Goal: Information Seeking & Learning: Learn about a topic

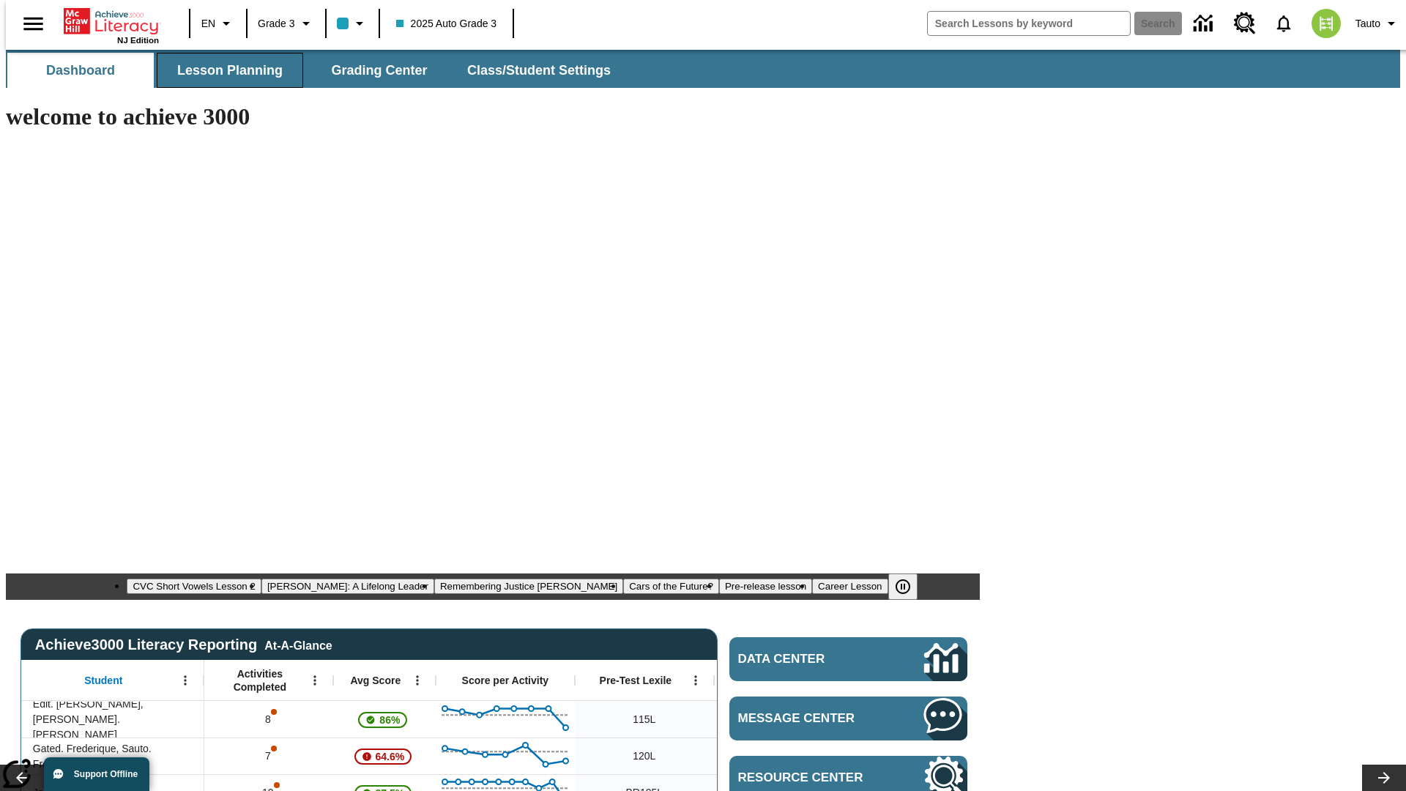
click at [224, 70] on span "Lesson Planning" at bounding box center [229, 70] width 105 height 17
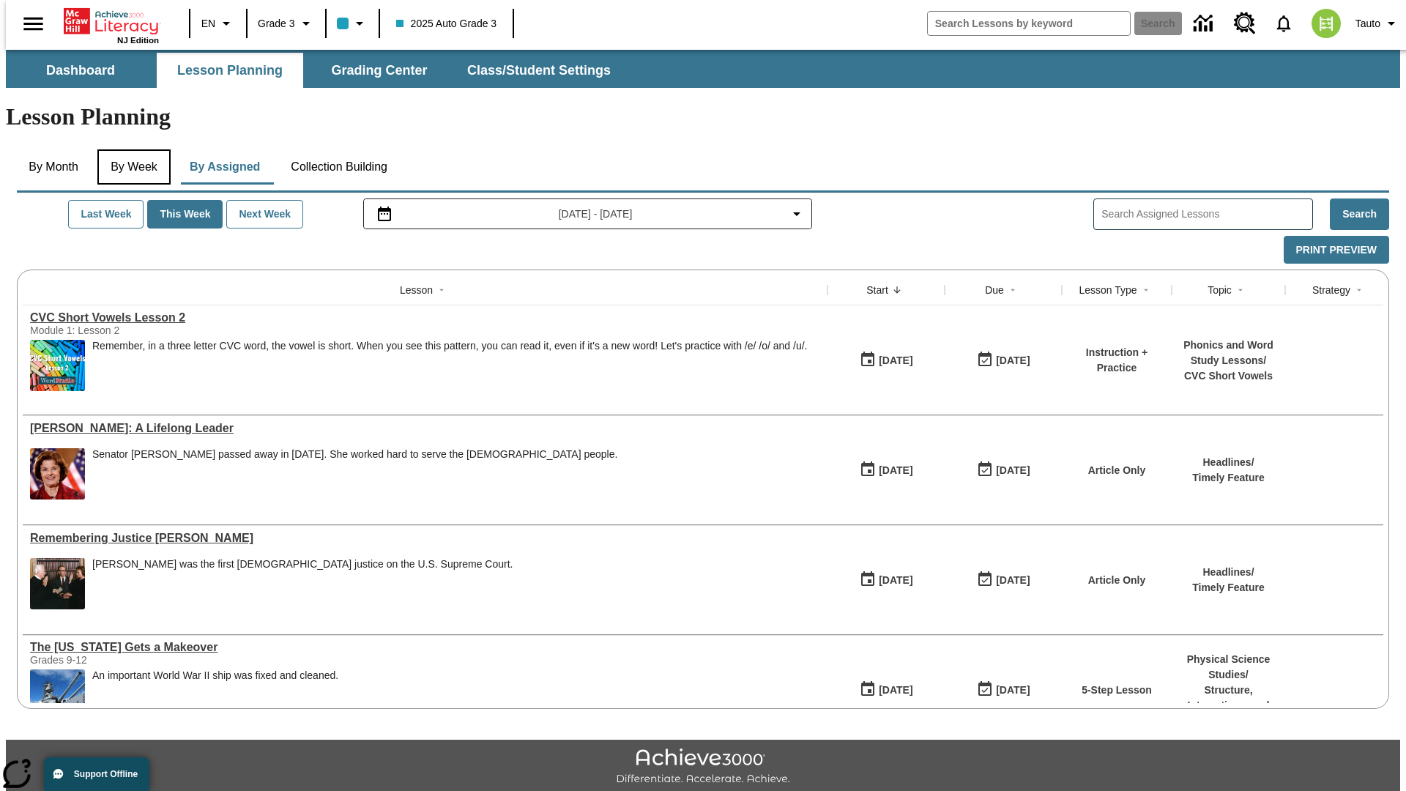
click at [131, 149] on button "By Week" at bounding box center [133, 166] width 73 height 35
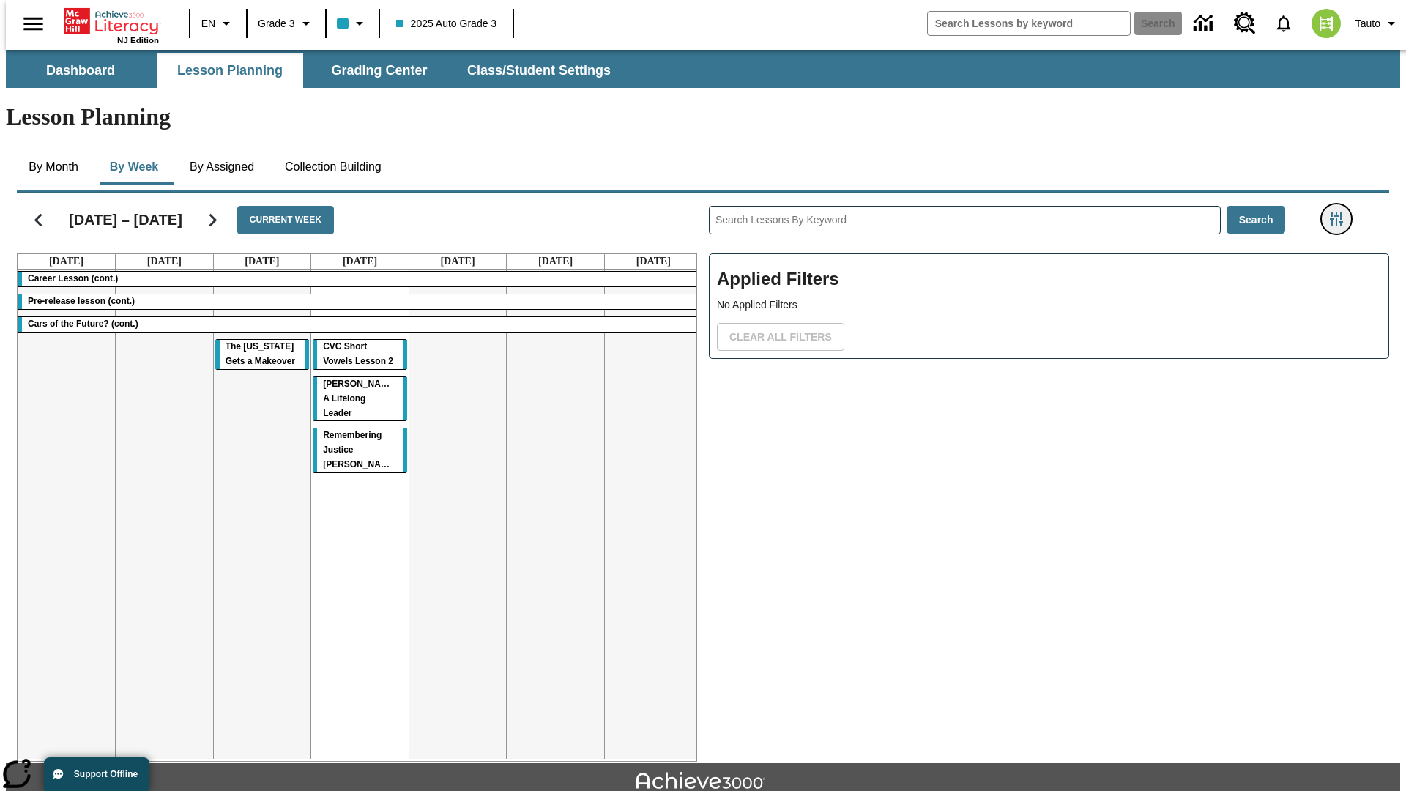
click at [1341, 212] on icon "Filters Side menu" at bounding box center [1336, 218] width 13 height 13
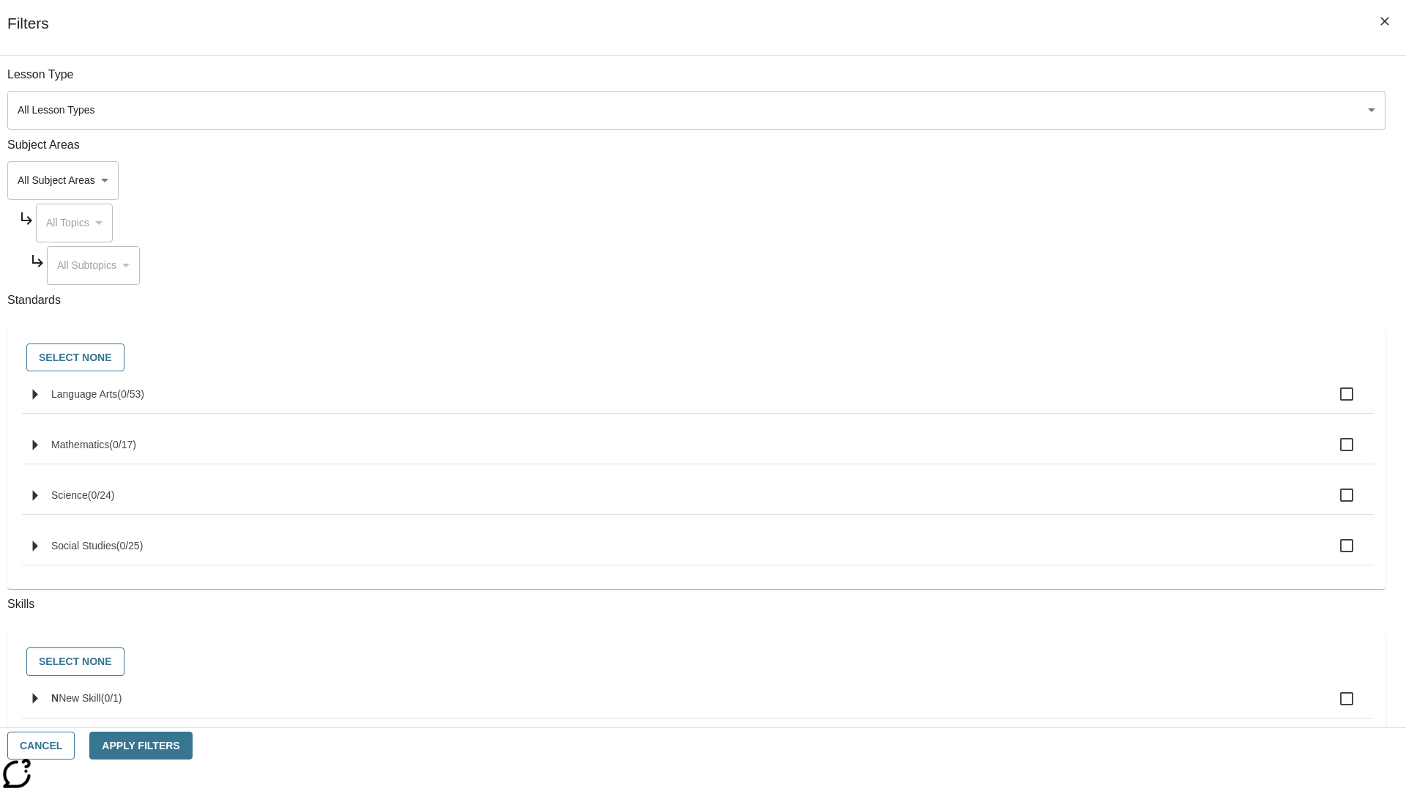
click at [1055, 180] on body "Skip to main content NJ Edition EN Grade 3 2025 Auto Grade 3 Search 0 Tauto Das…" at bounding box center [703, 454] width 1394 height 808
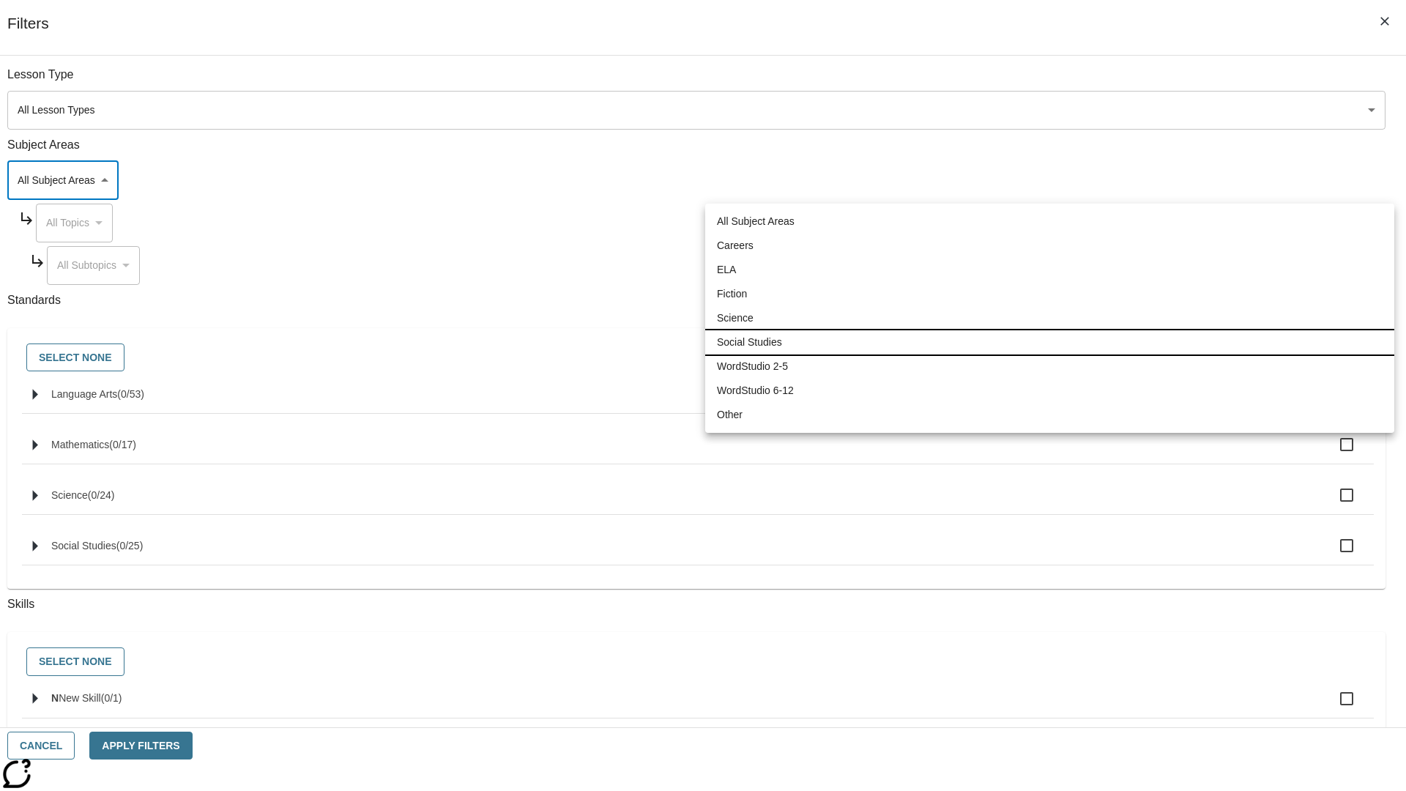
click at [1049, 342] on li "Social Studies" at bounding box center [1049, 342] width 689 height 24
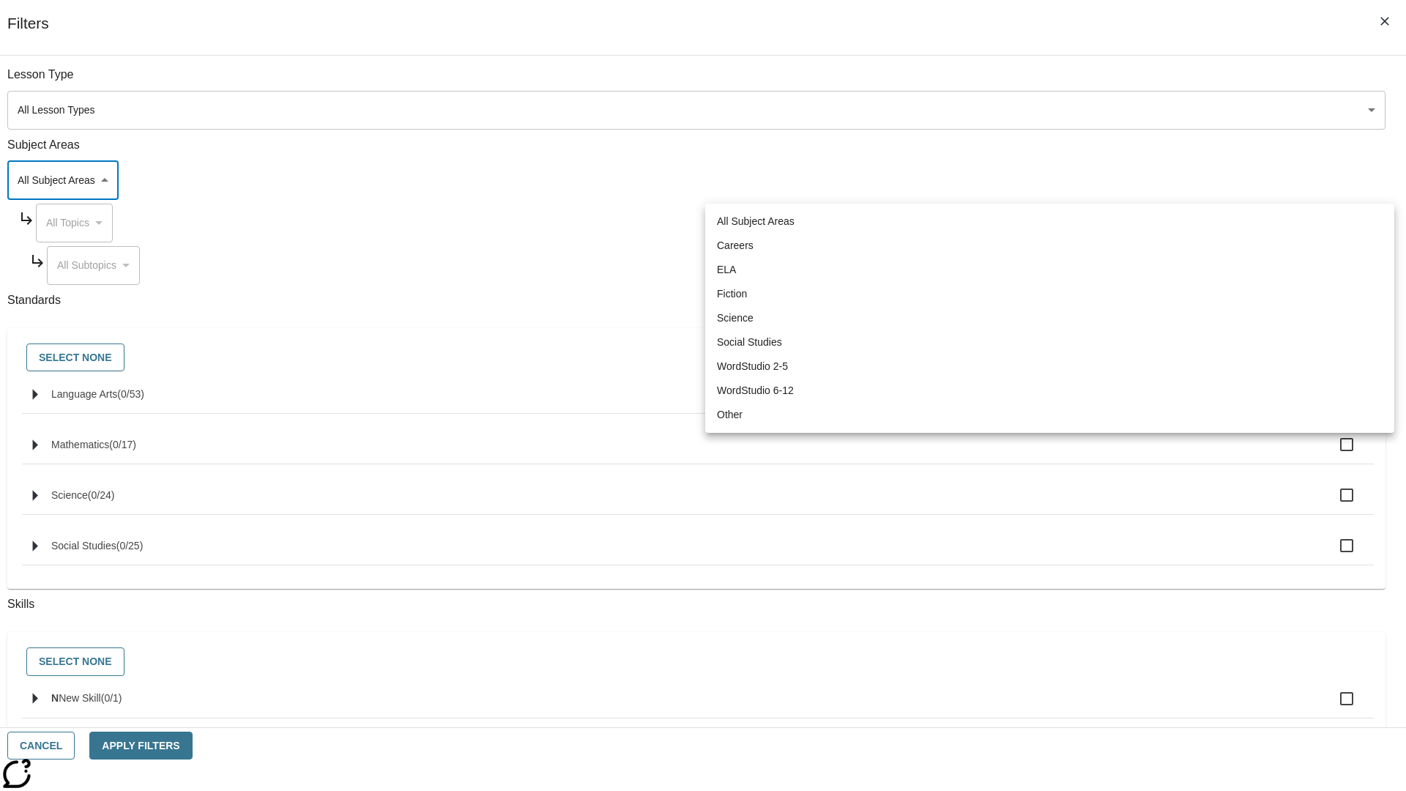
type input "3"
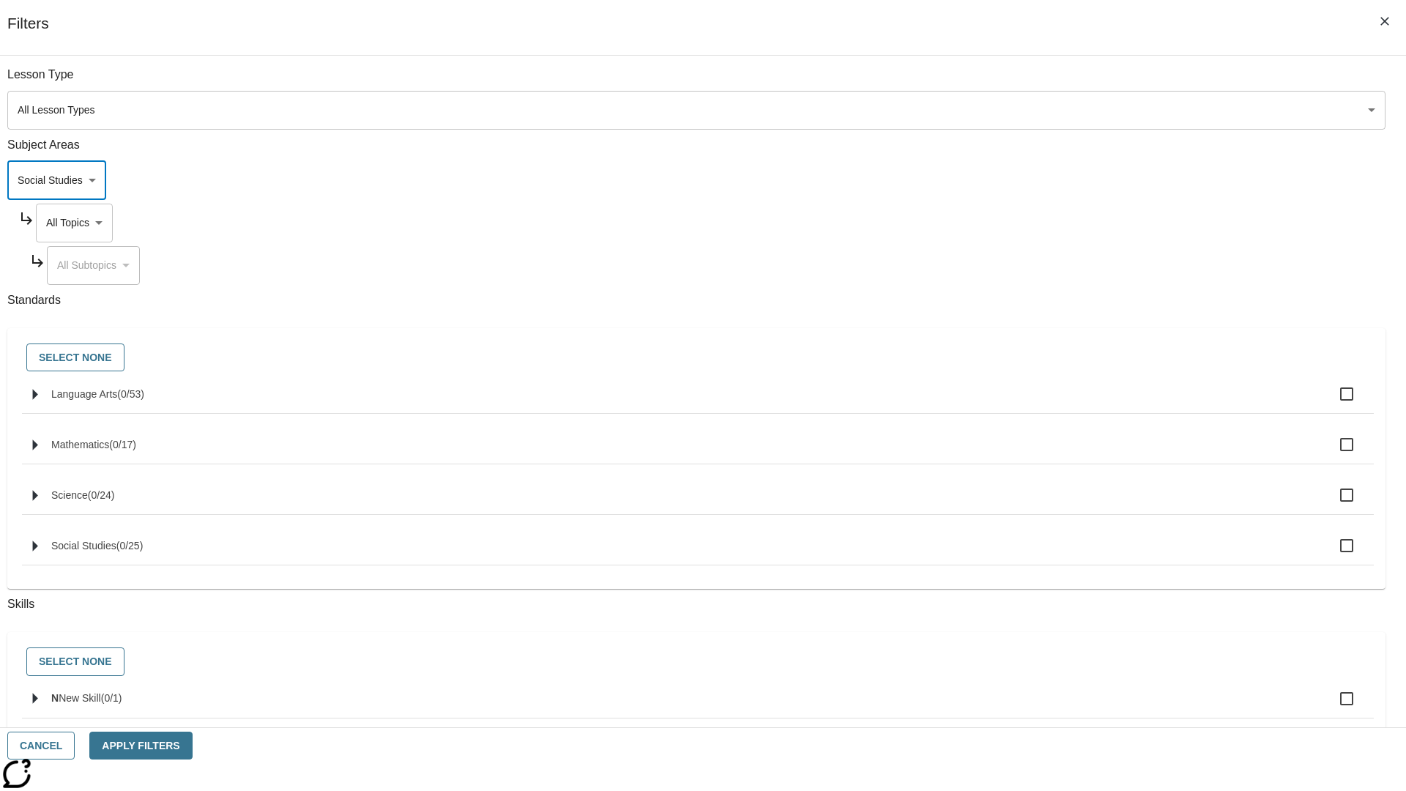
click at [1068, 82] on body "Skip to main content NJ Edition EN Grade 3 2025 Auto Grade 3 Search 0 Tauto Das…" at bounding box center [703, 454] width 1394 height 808
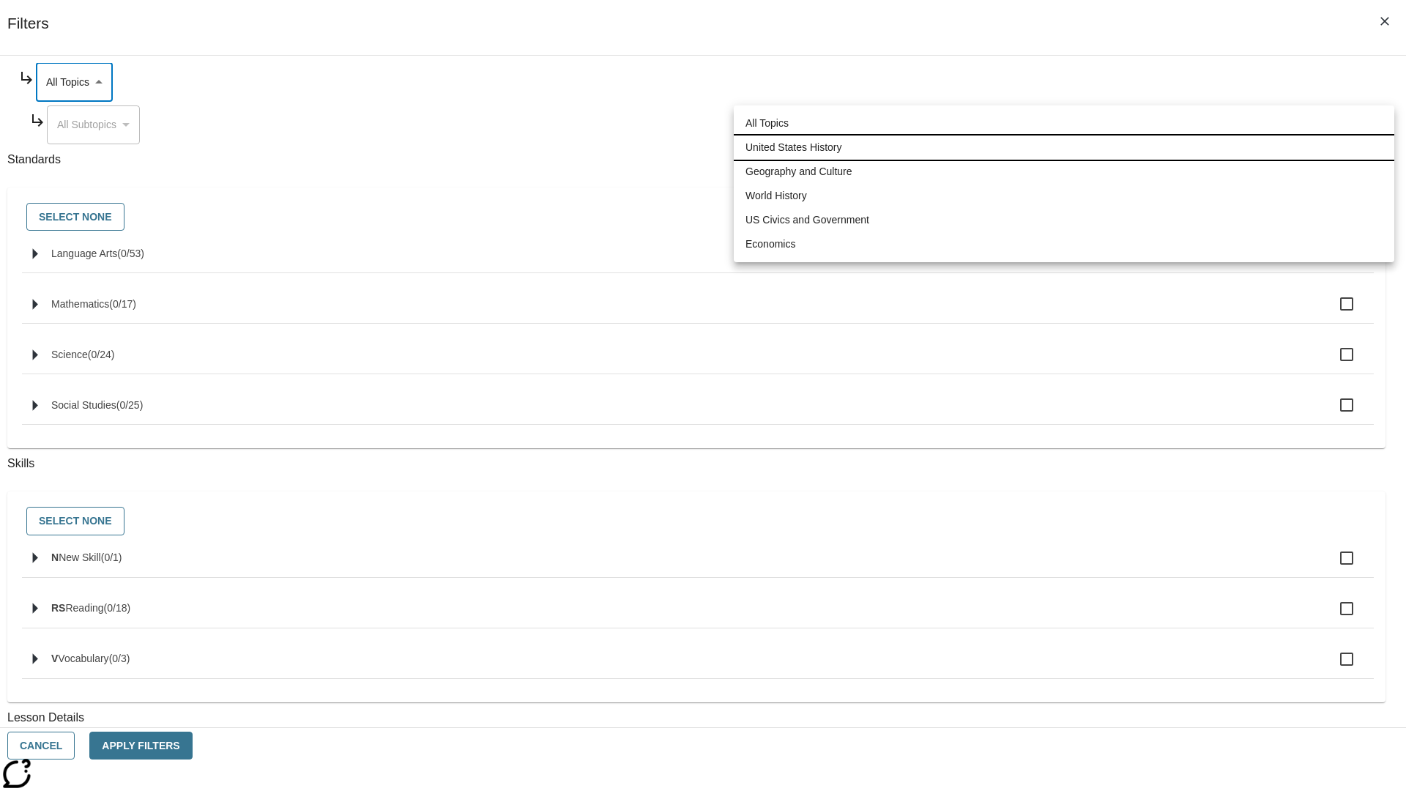
click at [1064, 147] on li "United States History" at bounding box center [1064, 147] width 661 height 24
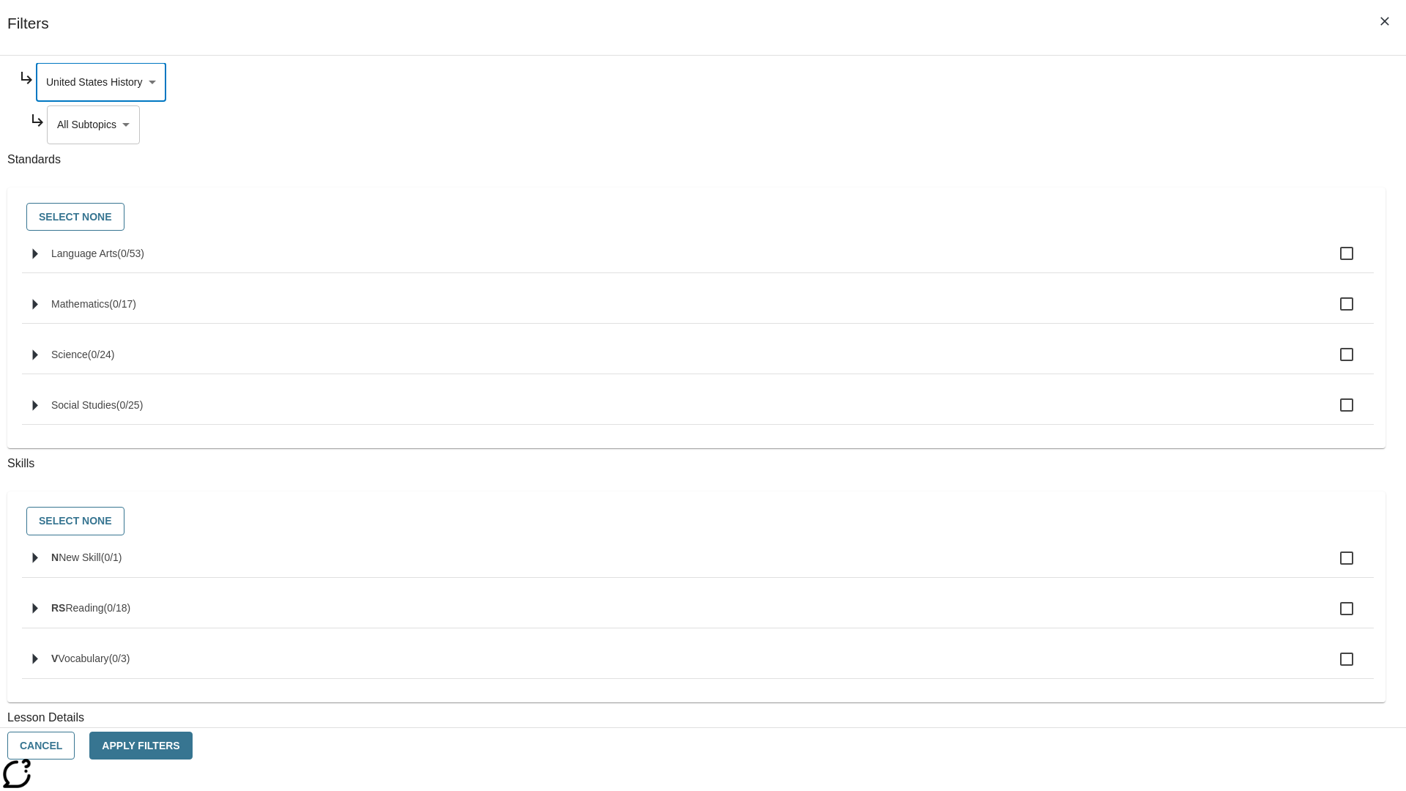
scroll to position [0, 1]
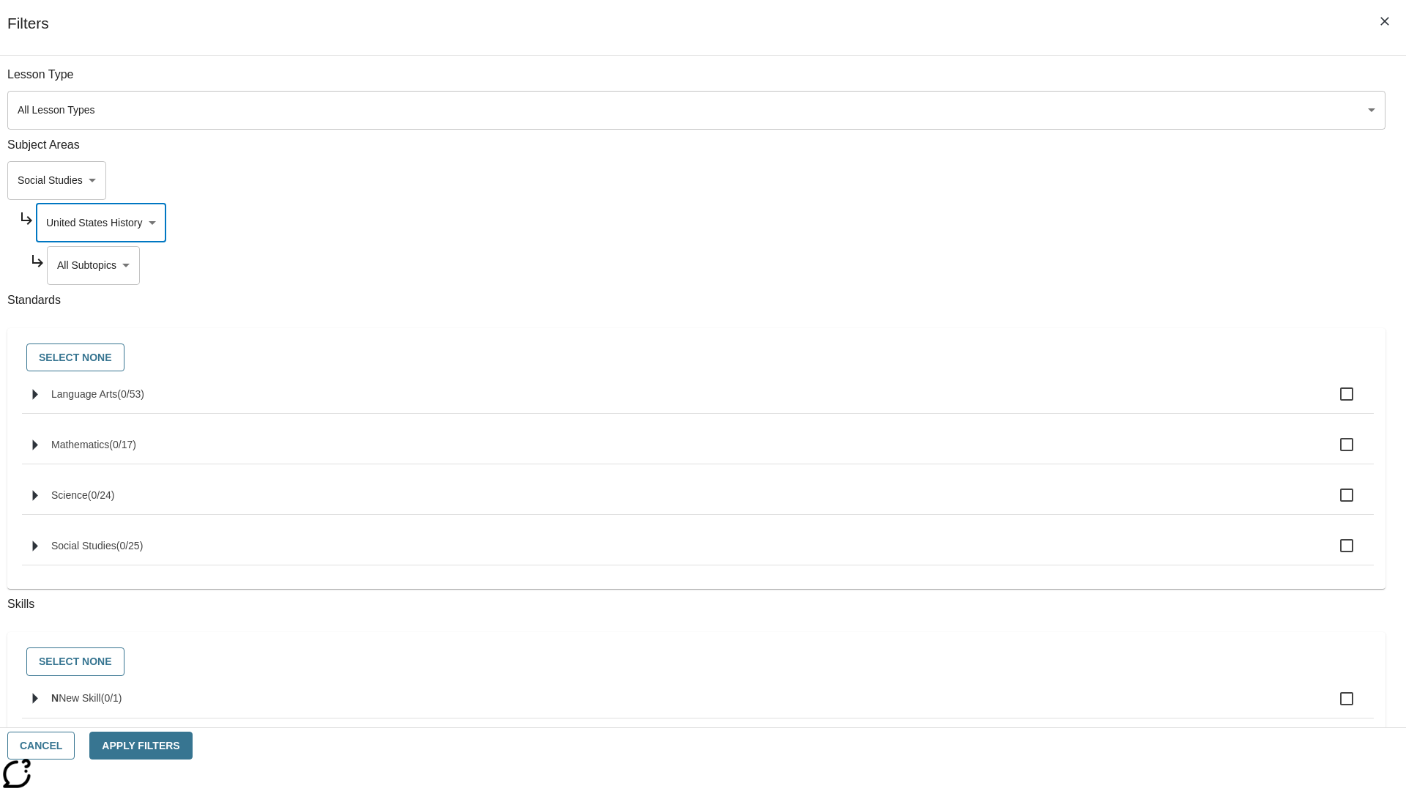
click at [1074, 82] on body "Skip to main content NJ Edition EN Grade 3 2025 Auto Grade 3 Search 0 Tauto Das…" at bounding box center [703, 454] width 1394 height 808
click at [1068, 82] on body "Skip to main content NJ Edition EN Grade 3 2025 Auto Grade 3 Search 0 Tauto Das…" at bounding box center [703, 454] width 1394 height 808
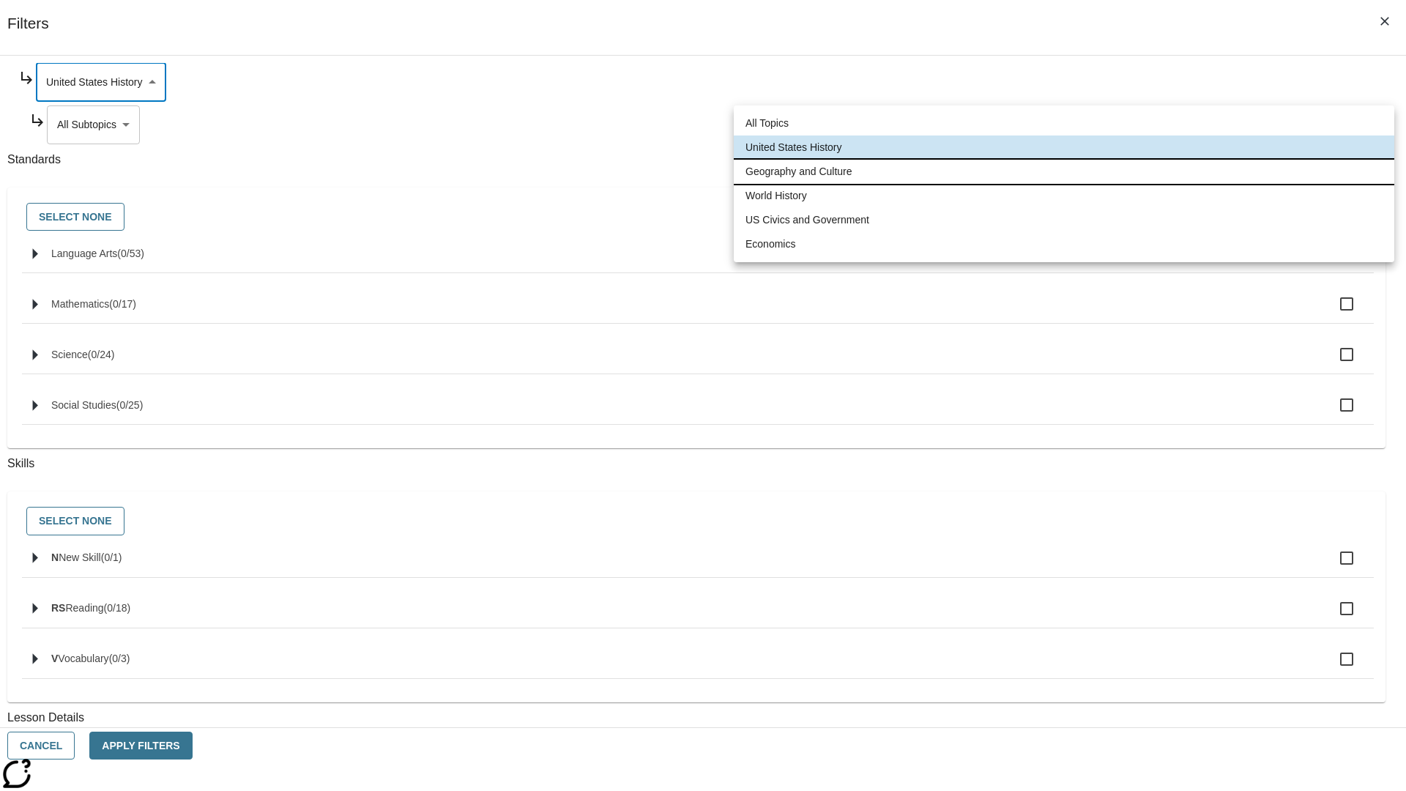
click at [1064, 171] on li "Geography and Culture" at bounding box center [1064, 172] width 661 height 24
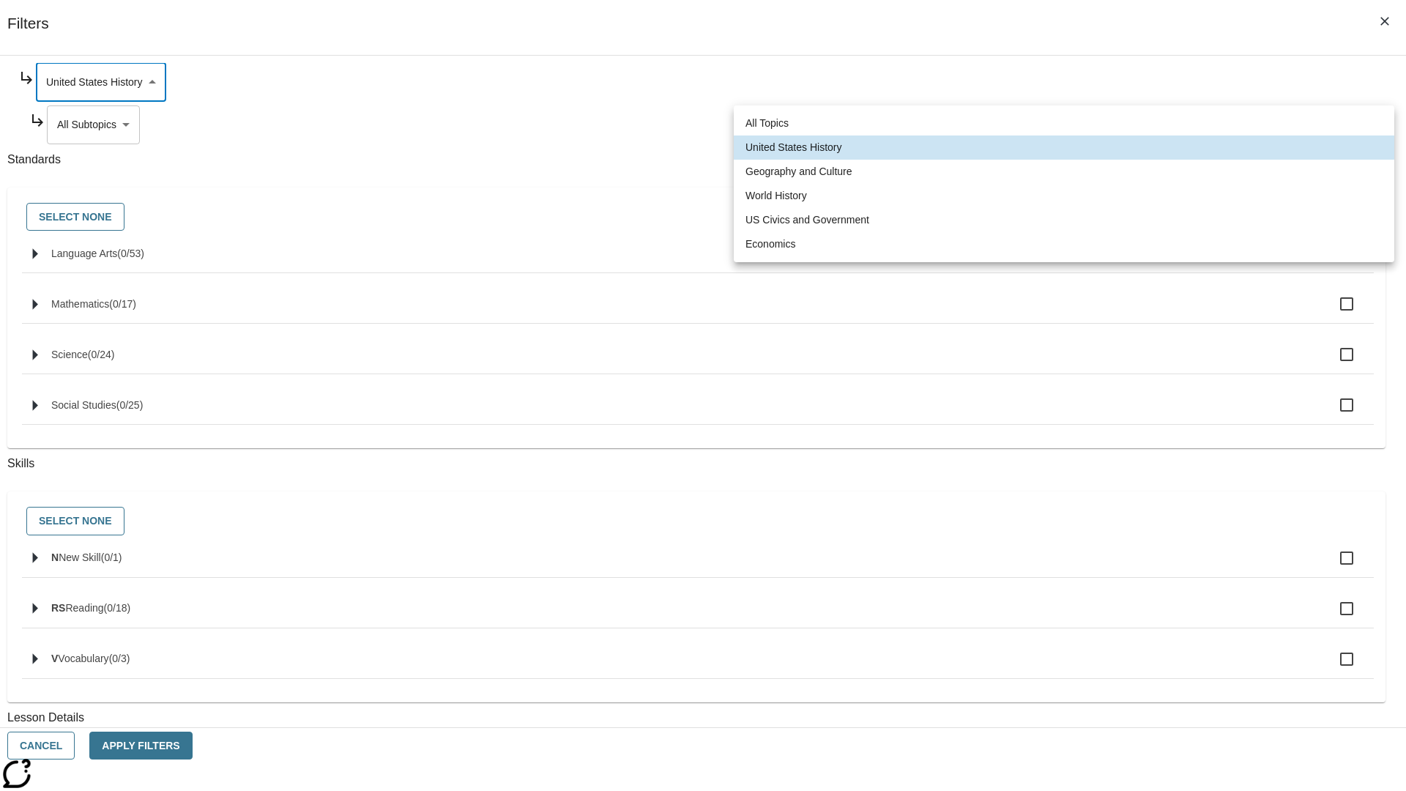
type input "186"
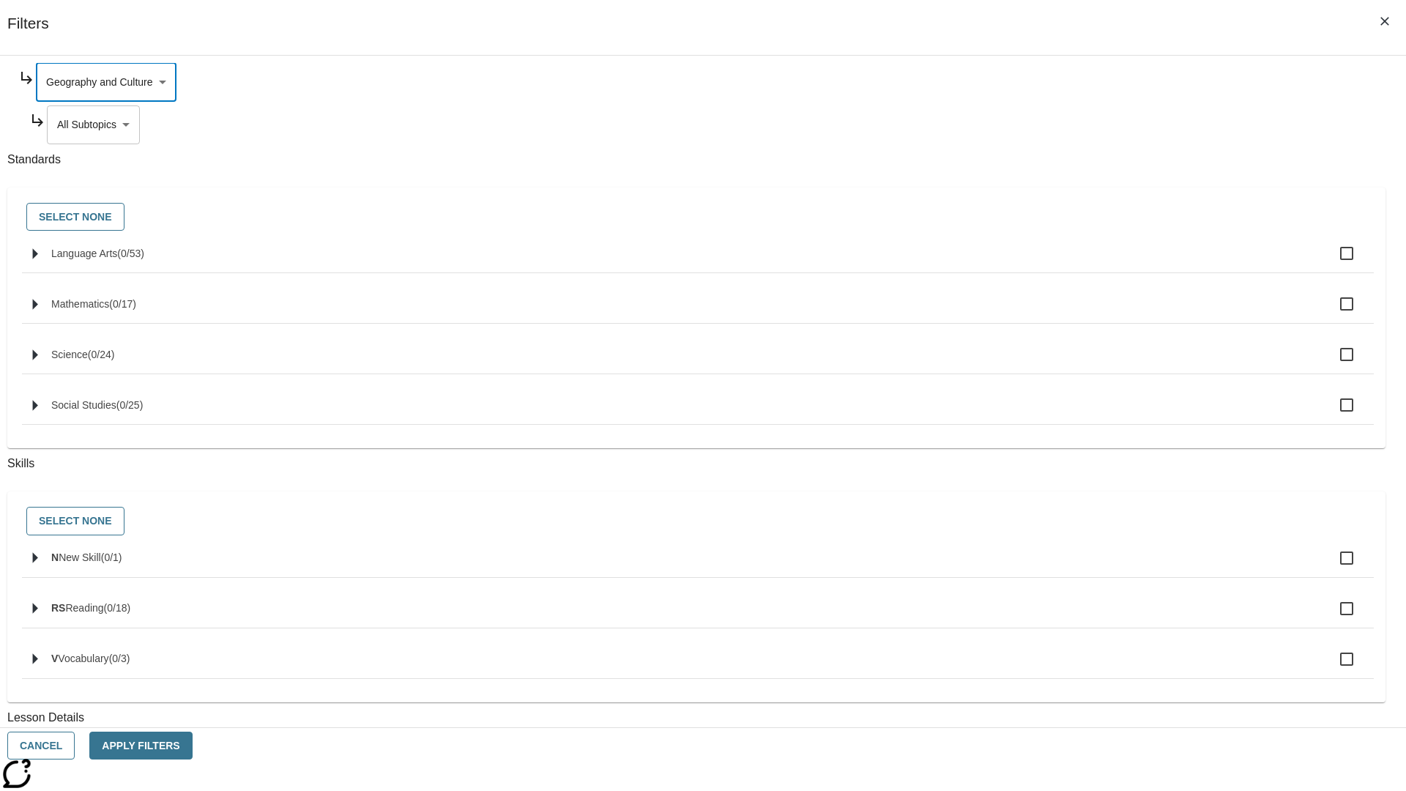
scroll to position [0, 1]
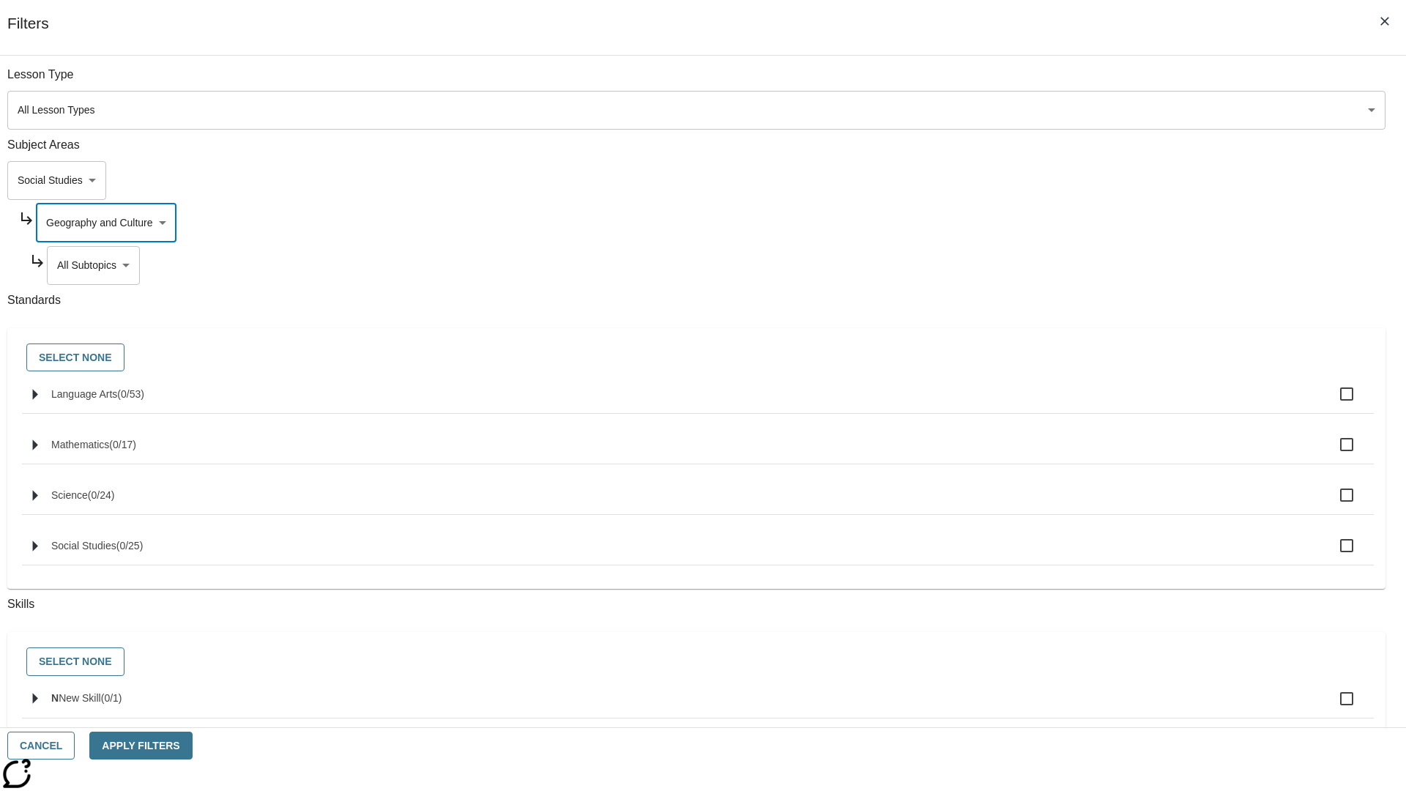
click at [1074, 82] on body "Skip to main content NJ Edition EN Grade 3 2025 Auto Grade 3 Search 0 Tauto Das…" at bounding box center [703, 454] width 1394 height 808
click at [1068, 82] on body "Skip to main content NJ Edition EN Grade 3 2025 Auto Grade 3 Search 0 Tauto Das…" at bounding box center [703, 454] width 1394 height 808
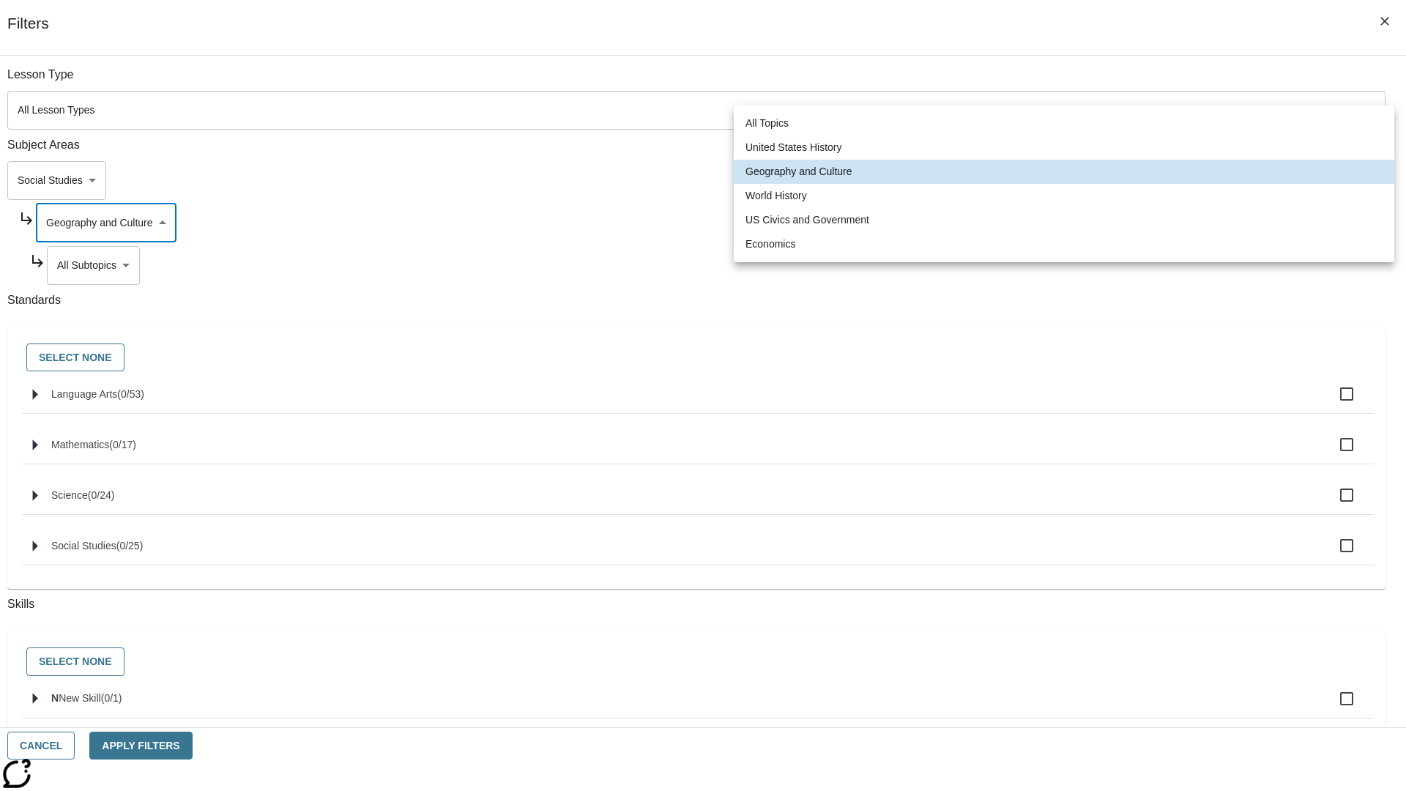
scroll to position [141, 1]
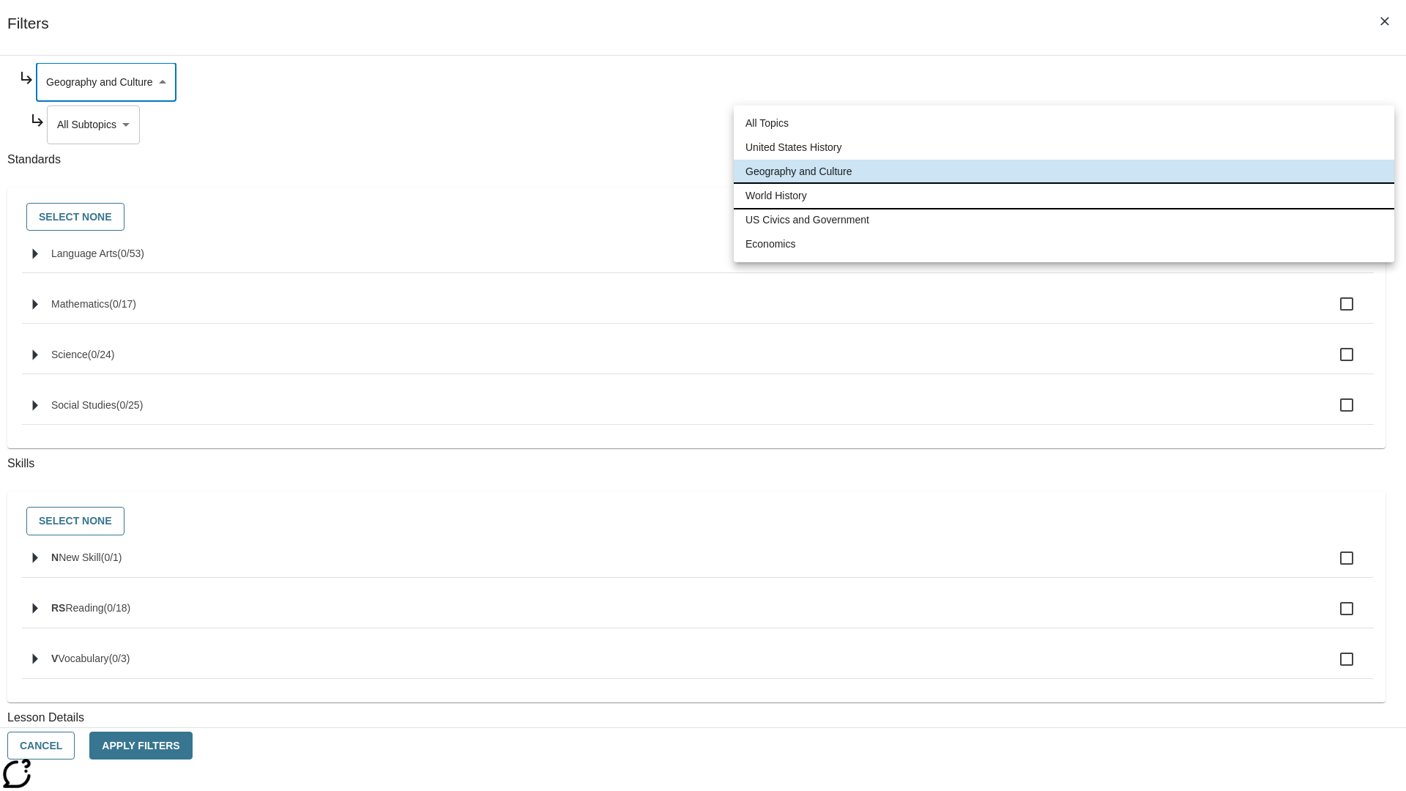
click at [1064, 196] on li "World History" at bounding box center [1064, 196] width 661 height 24
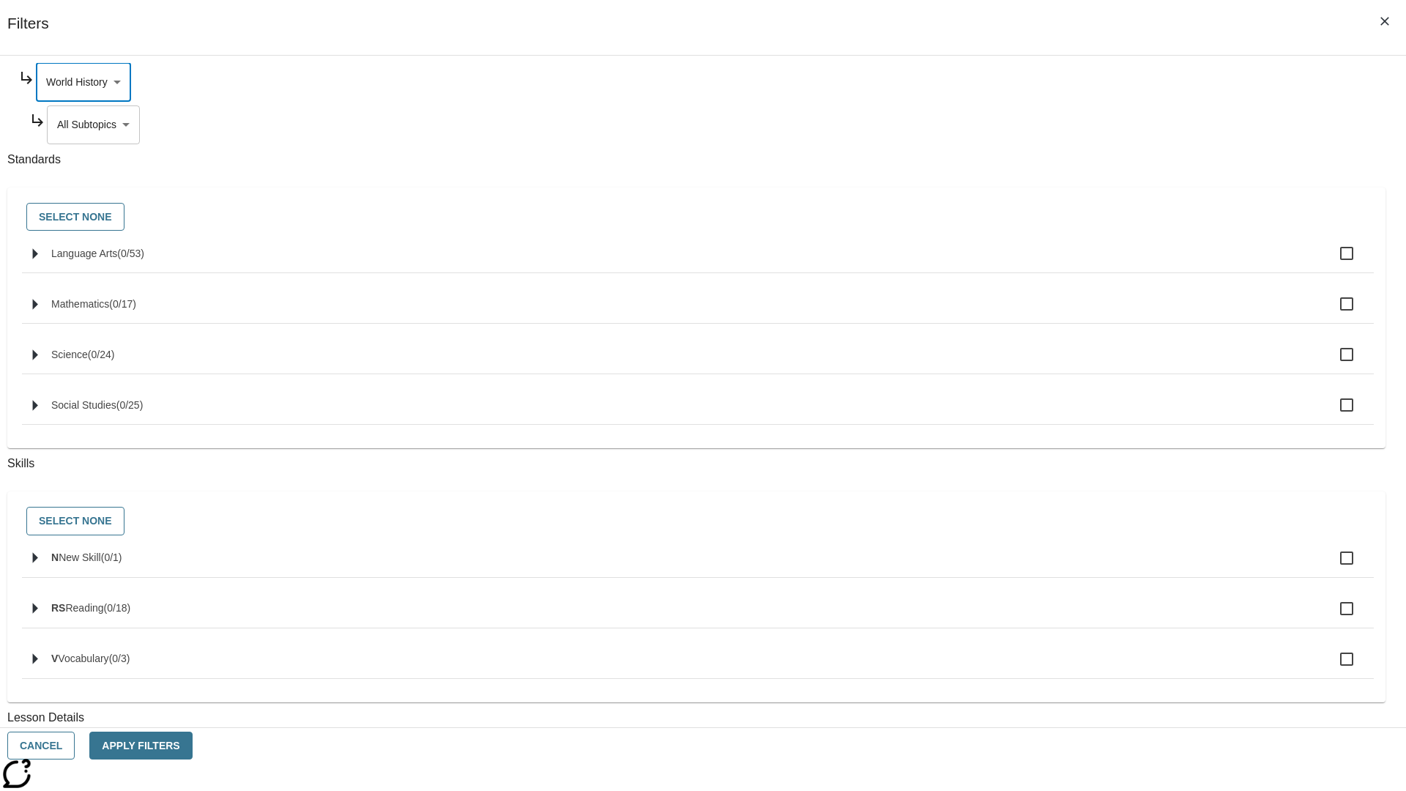
scroll to position [0, 1]
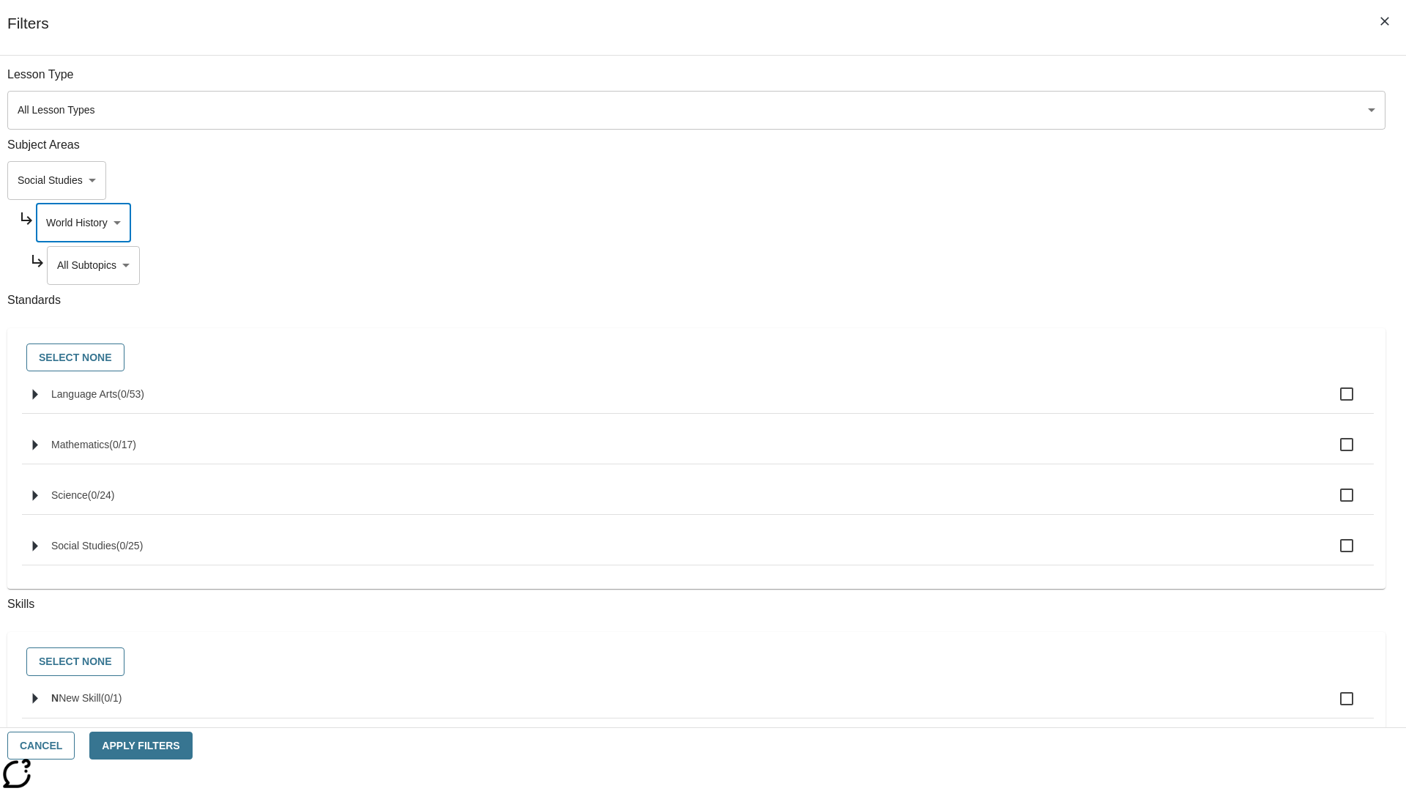
click at [1074, 82] on body "Skip to main content NJ Edition EN Grade 3 2025 Auto Grade 3 Search 0 Tauto Das…" at bounding box center [703, 454] width 1394 height 808
click at [1068, 82] on body "Skip to main content NJ Edition EN Grade 3 2025 Auto Grade 3 Search 0 Tauto Das…" at bounding box center [703, 454] width 1394 height 808
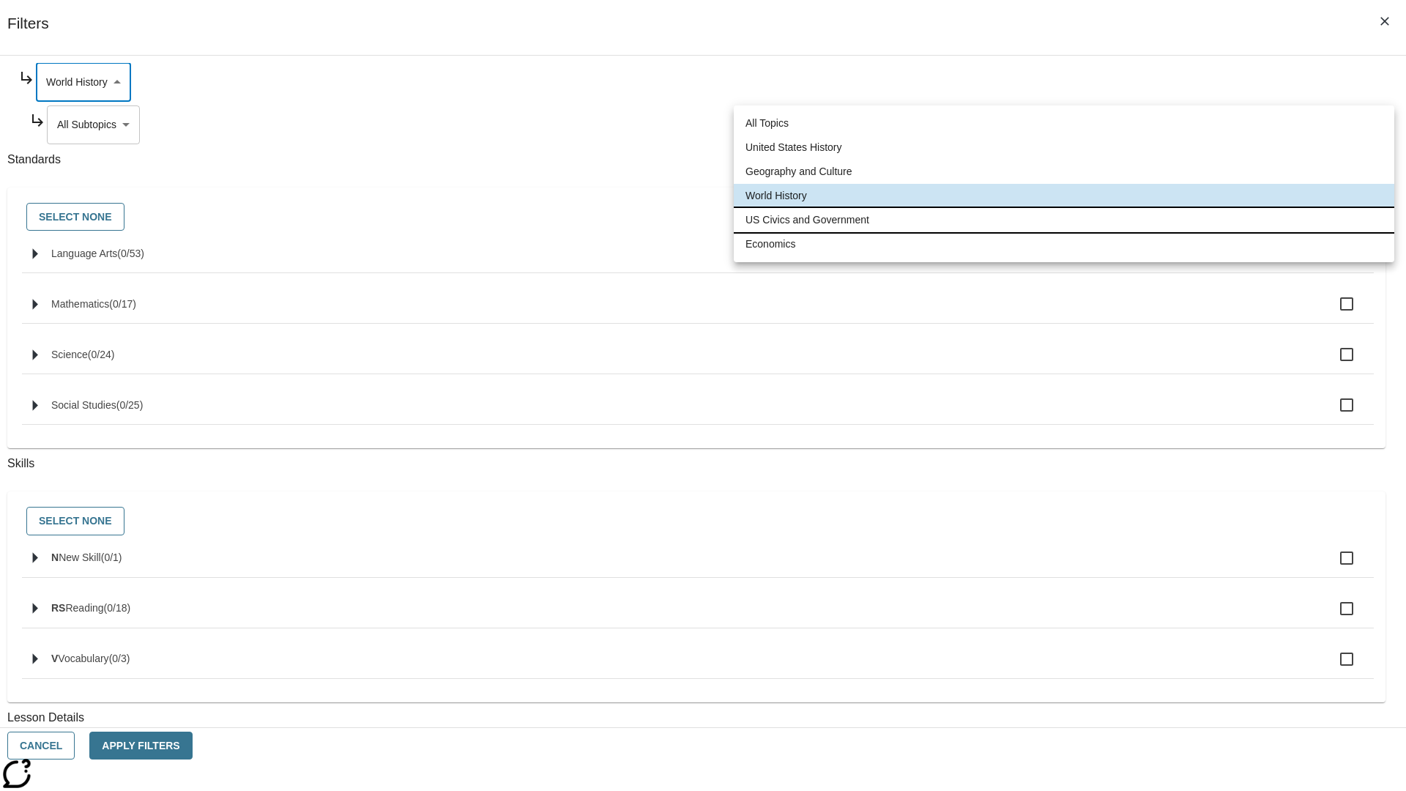
click at [1064, 220] on li "US Civics and Government" at bounding box center [1064, 220] width 661 height 24
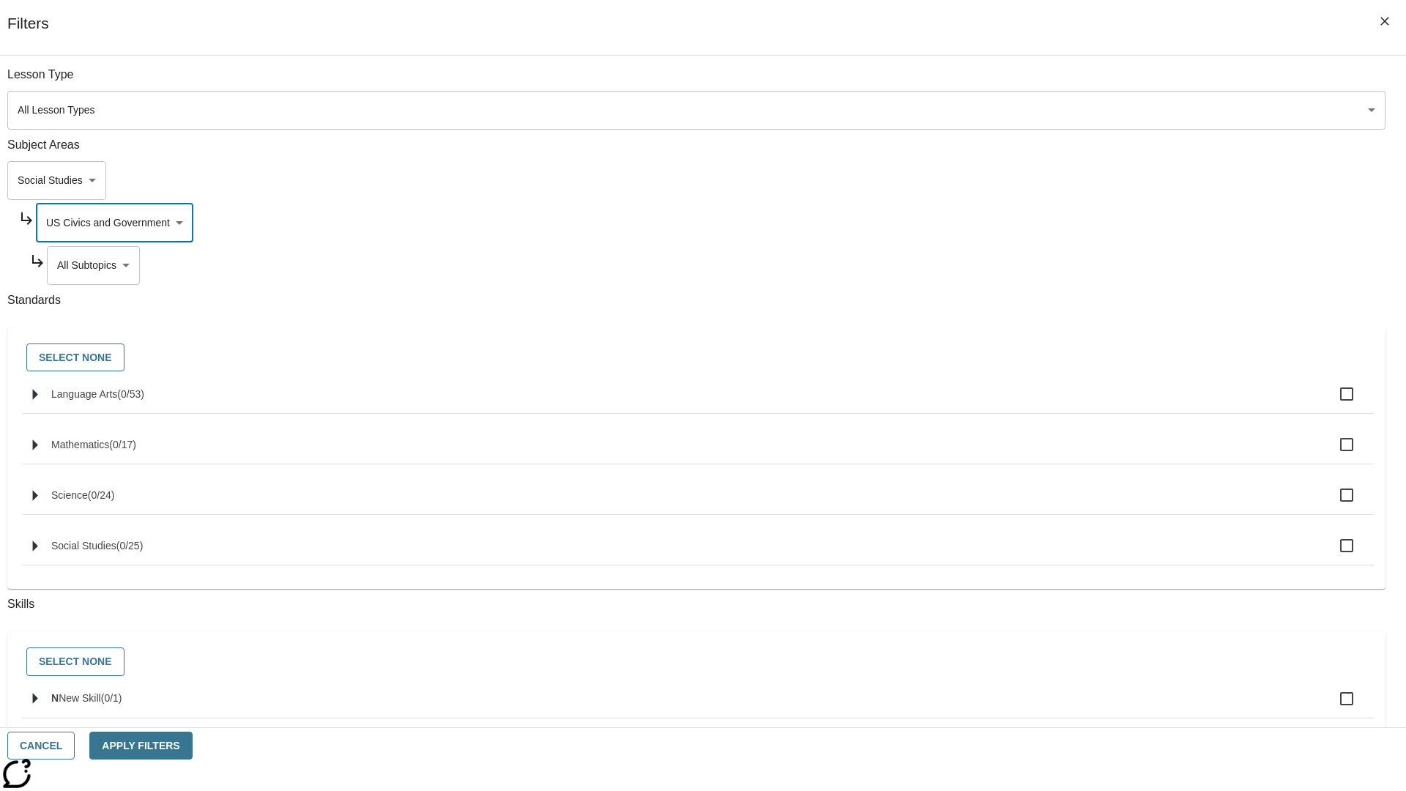
click at [1074, 82] on body "Skip to main content NJ Edition EN Grade 3 2025 Auto Grade 3 Search 0 Tauto Das…" at bounding box center [703, 454] width 1394 height 808
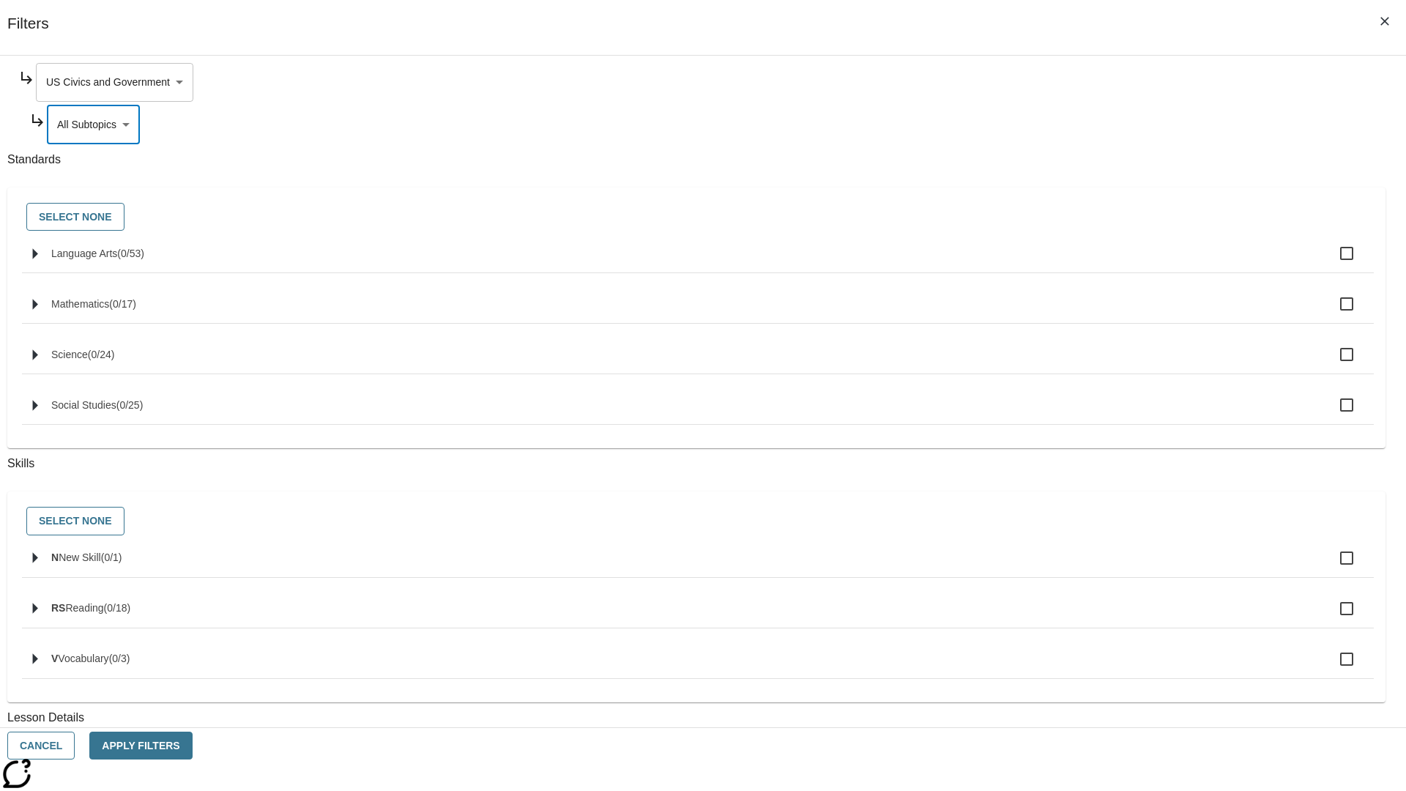
click at [1068, 82] on body "Skip to main content NJ Edition EN Grade 3 2025 Auto Grade 3 Search 0 Tauto Das…" at bounding box center [703, 454] width 1394 height 808
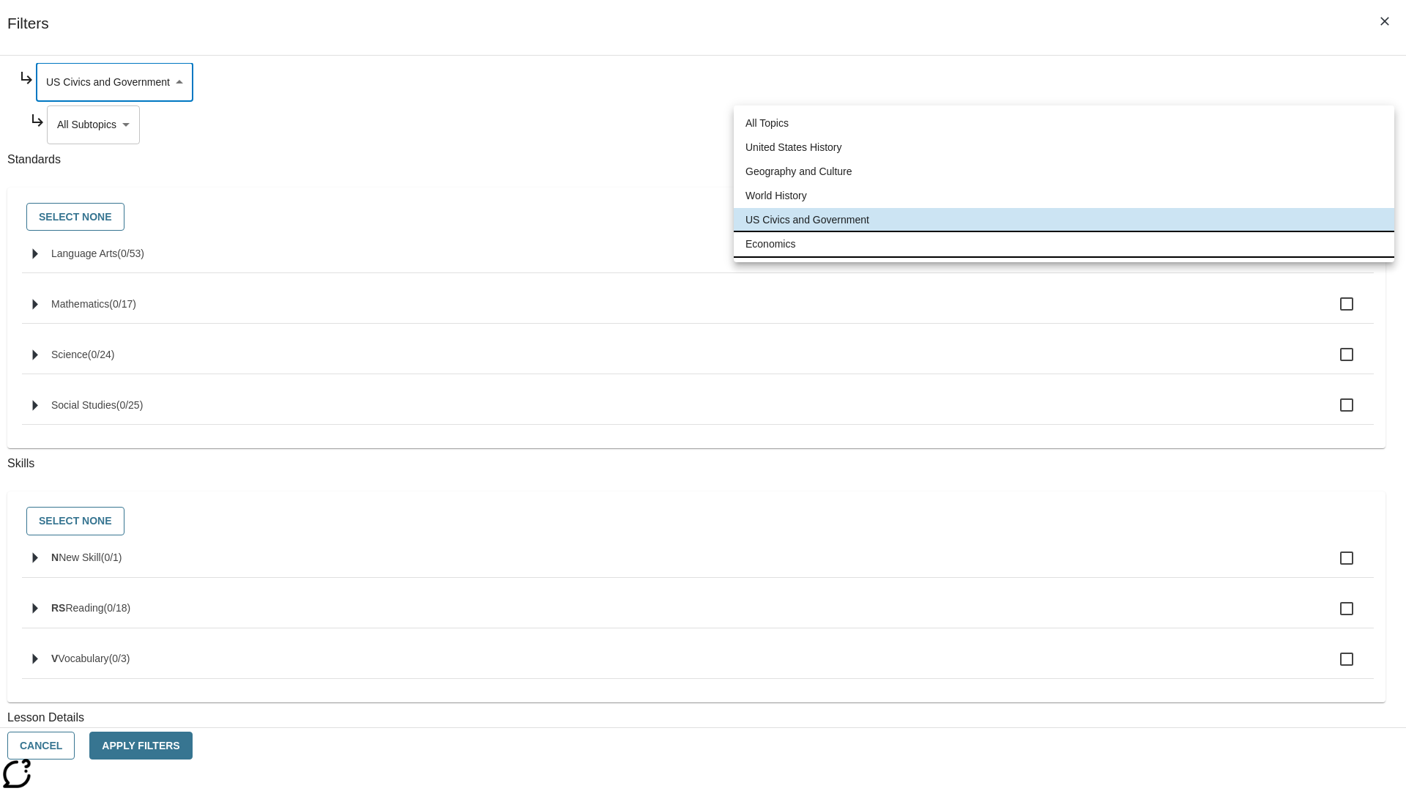
click at [1064, 244] on li "Economics" at bounding box center [1064, 244] width 661 height 24
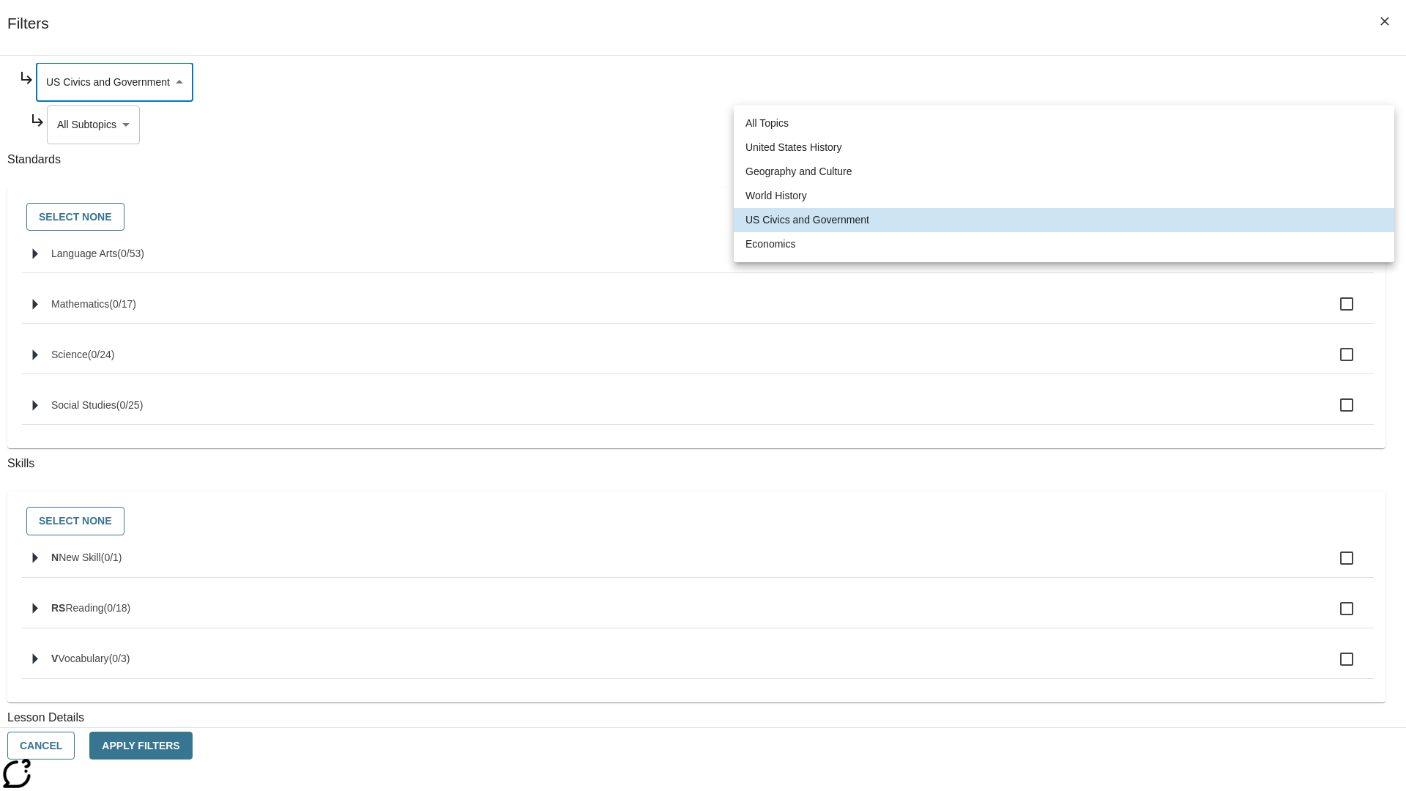
type input "195"
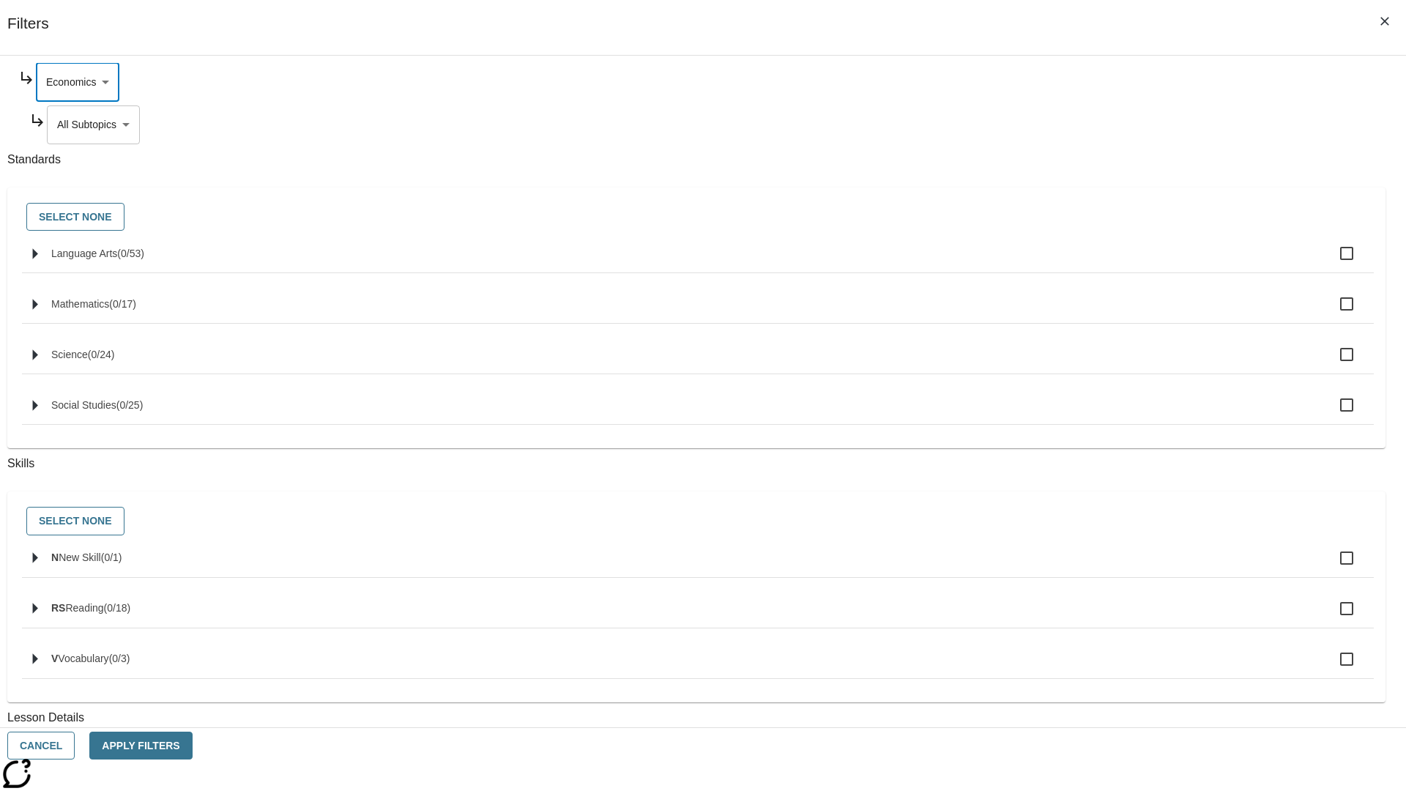
scroll to position [0, 1]
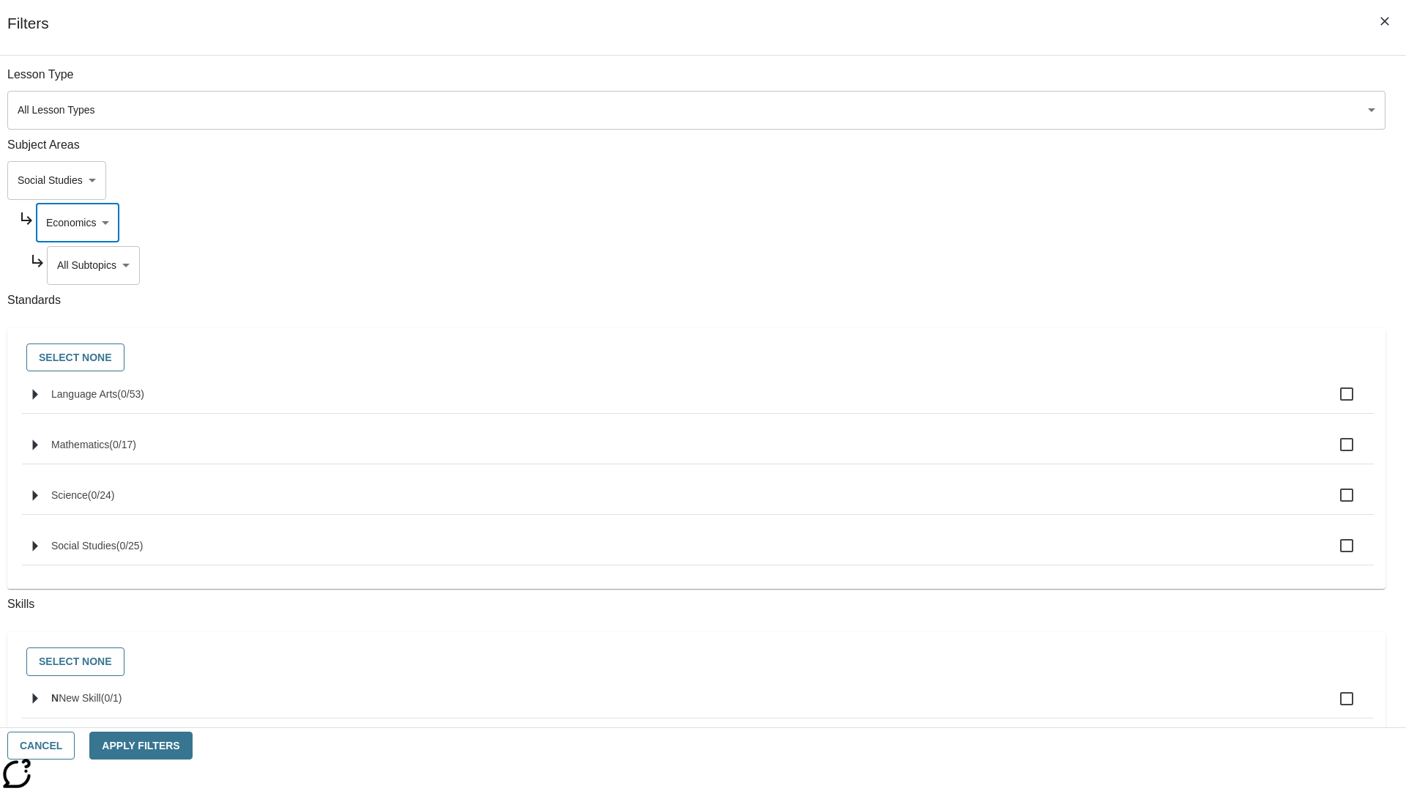
click at [1074, 82] on body "Skip to main content NJ Edition EN Grade 3 2025 Auto Grade 3 Search 0 Tauto Das…" at bounding box center [703, 454] width 1394 height 808
click at [1054, 82] on body "Skip to main content NJ Edition EN Grade 3 2025 Auto Grade 3 Search 0 Tauto Das…" at bounding box center [703, 454] width 1394 height 808
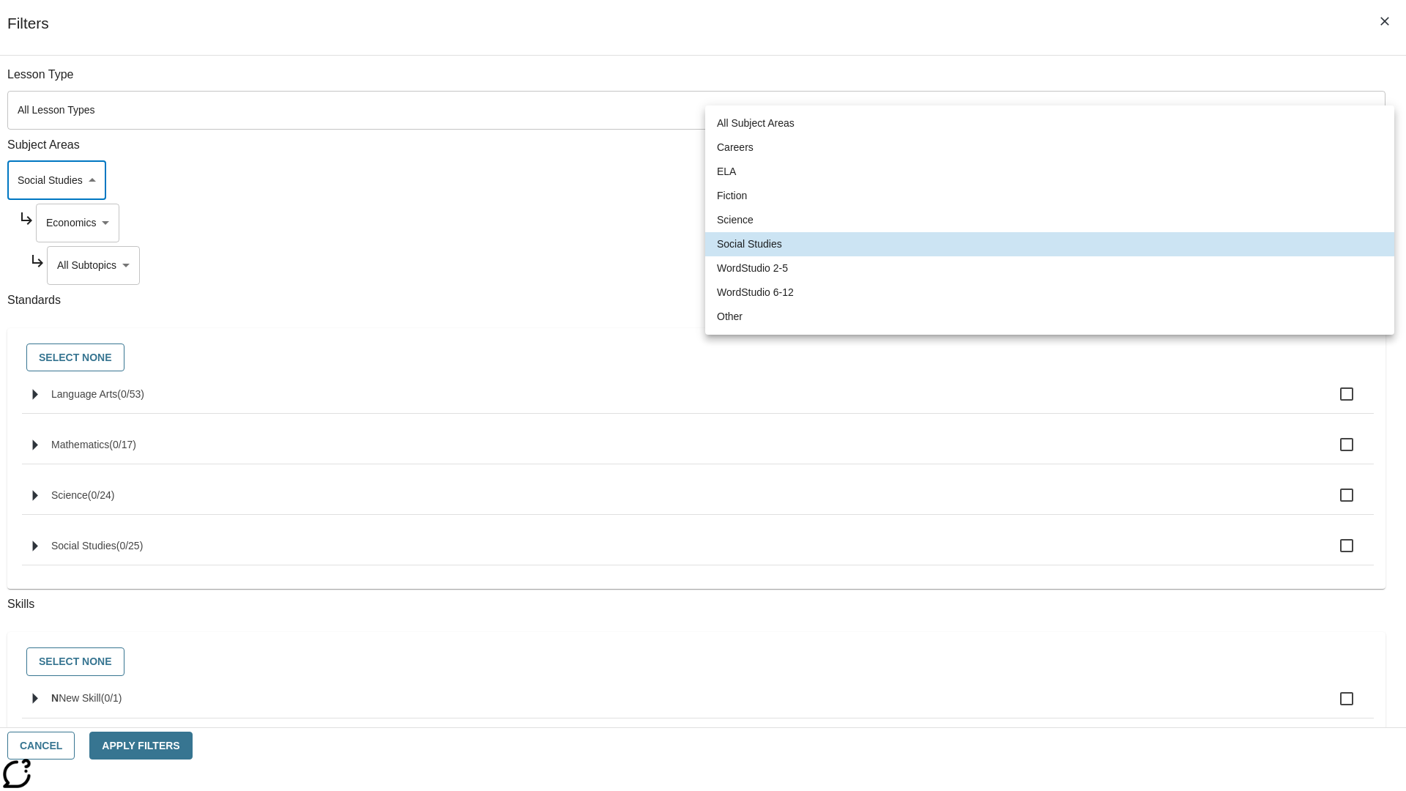
scroll to position [98, 1]
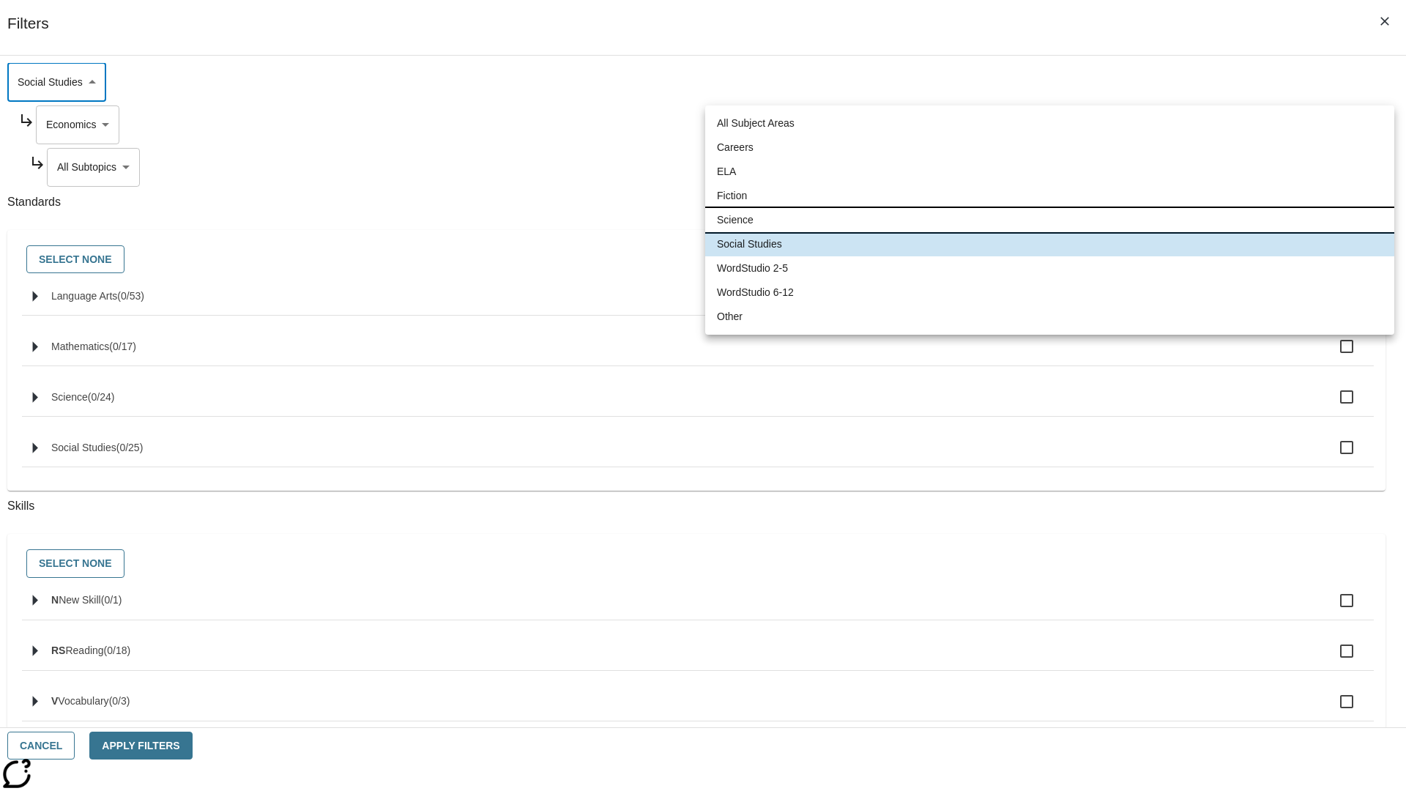
click at [1049, 220] on li "Science" at bounding box center [1049, 220] width 689 height 24
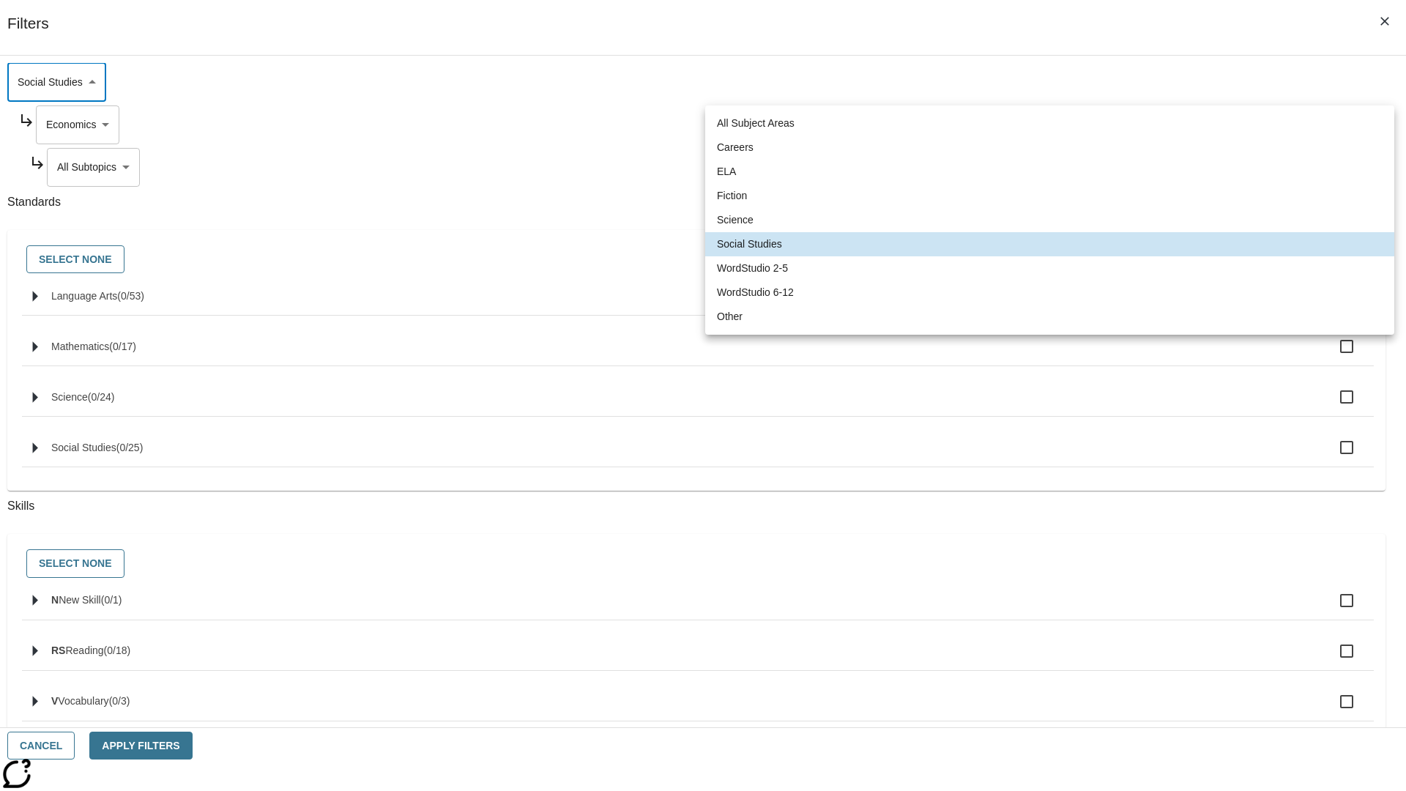
type input "2"
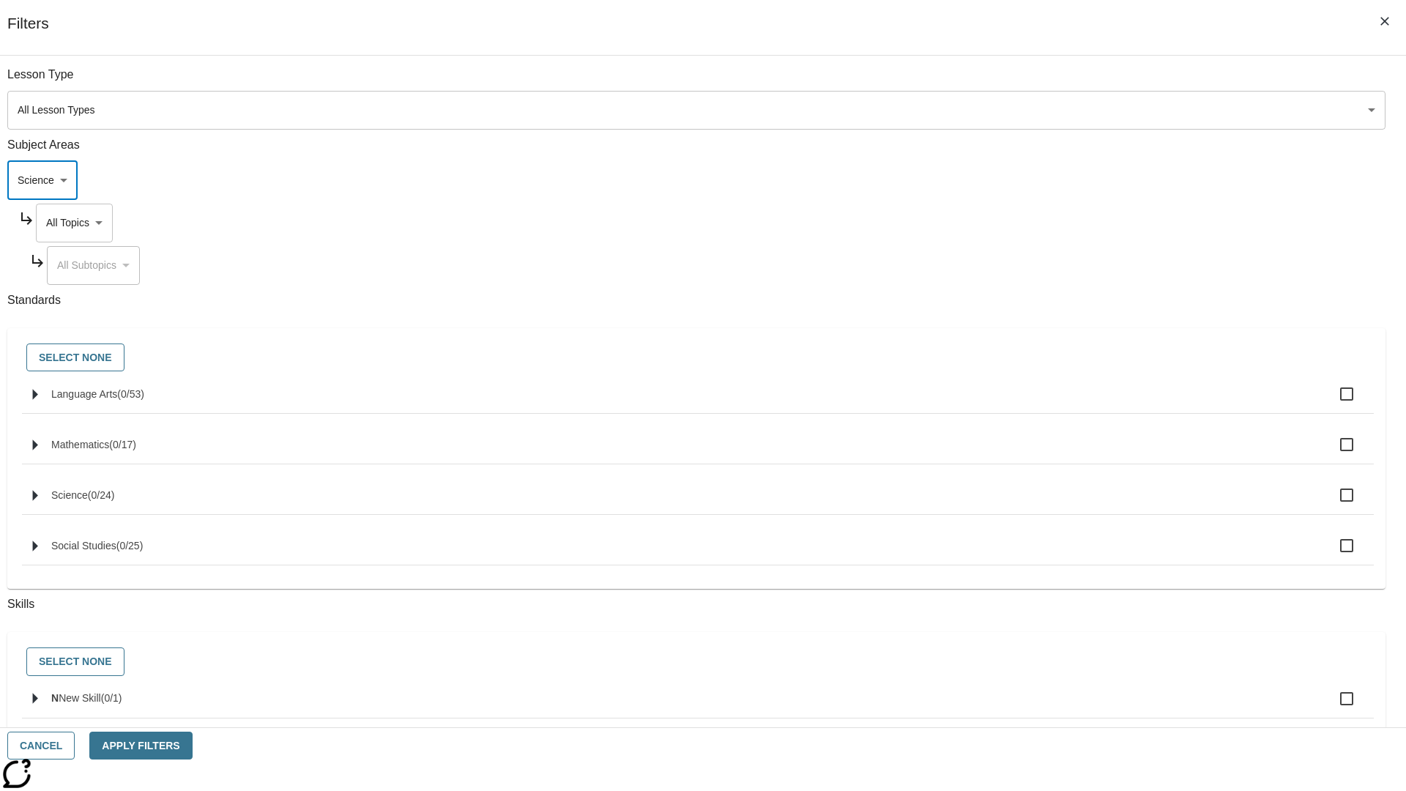
scroll to position [141, 1]
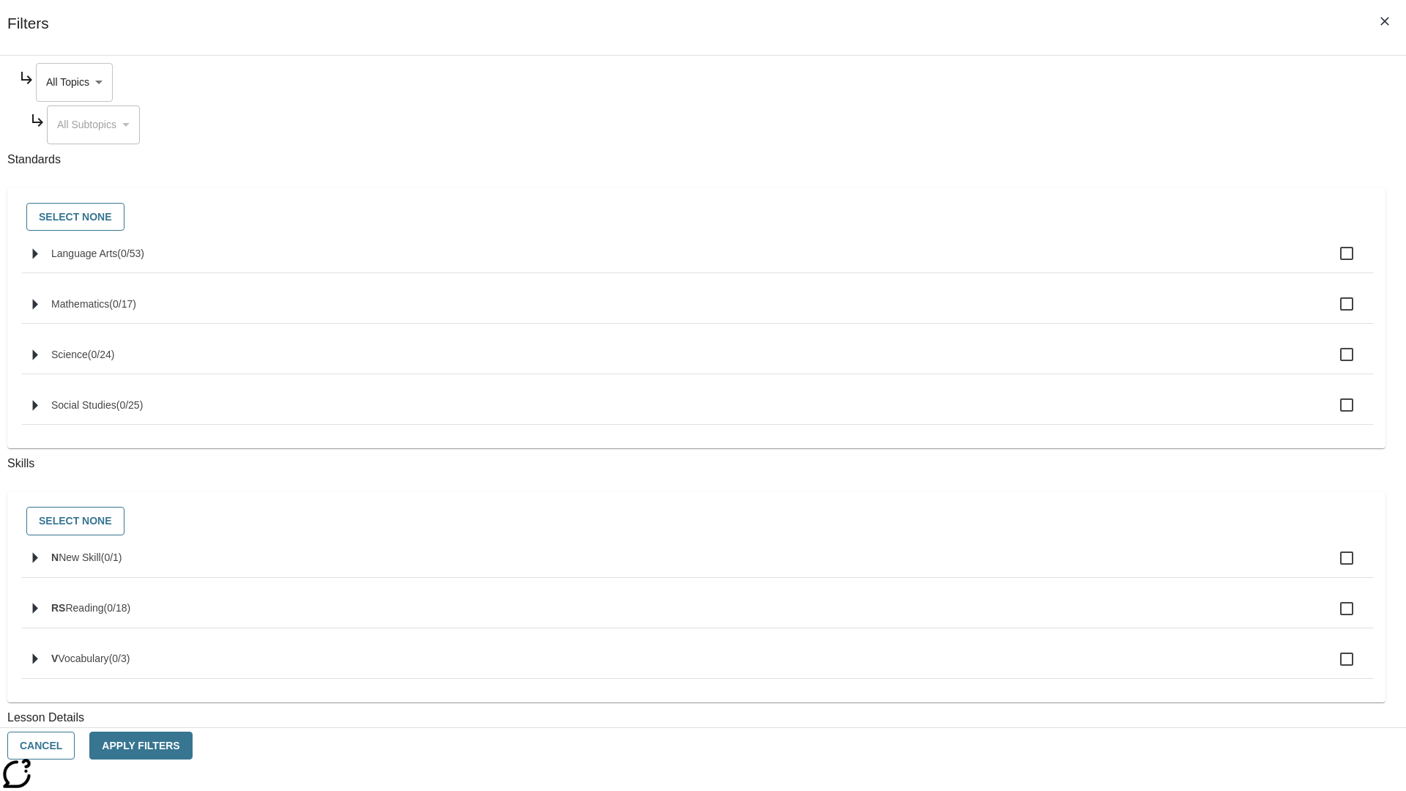
click at [1068, 82] on body "Skip to main content NJ Edition EN Grade 3 2025 Auto Grade 3 Search 0 Tauto Das…" at bounding box center [703, 454] width 1394 height 808
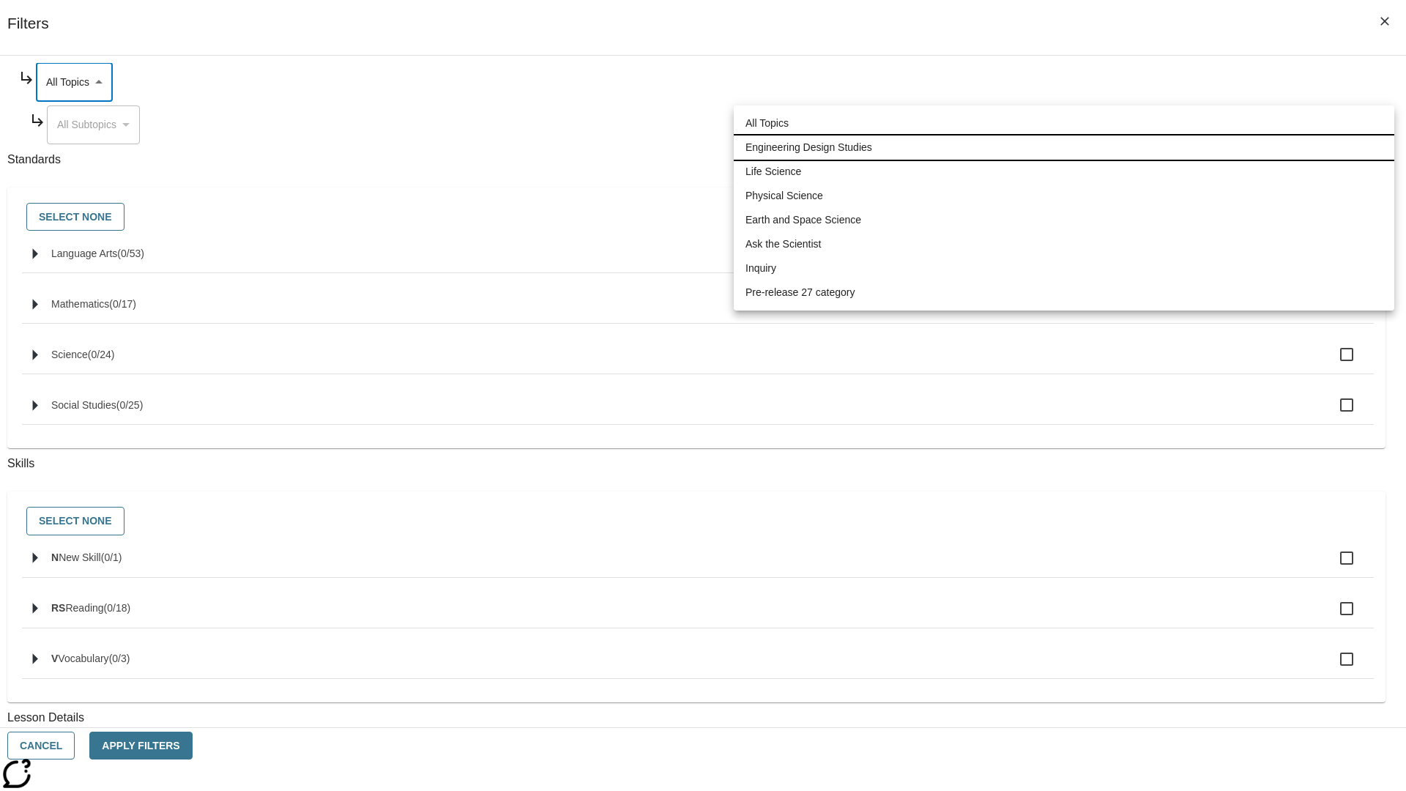
click at [1064, 147] on li "Engineering Design Studies" at bounding box center [1064, 147] width 661 height 24
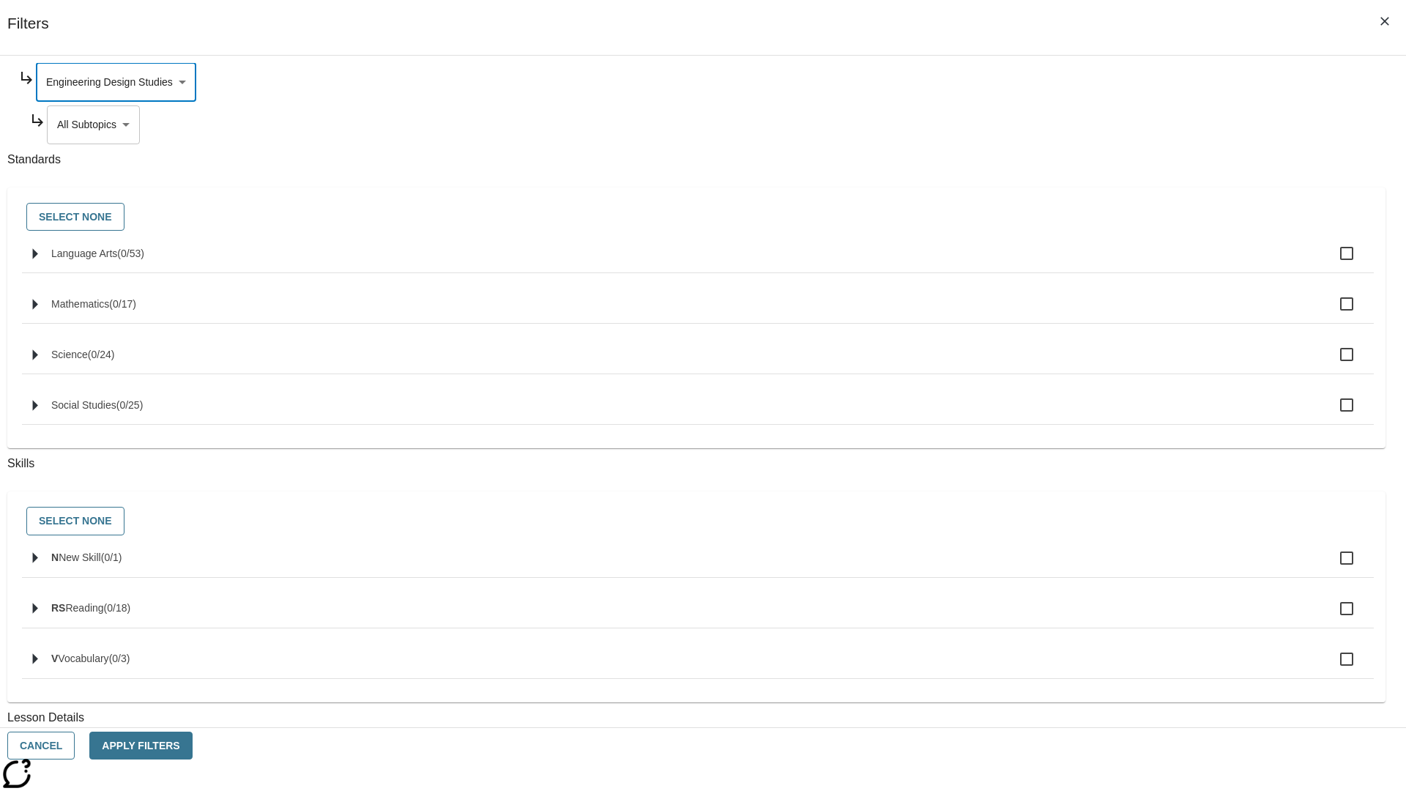
scroll to position [0, 1]
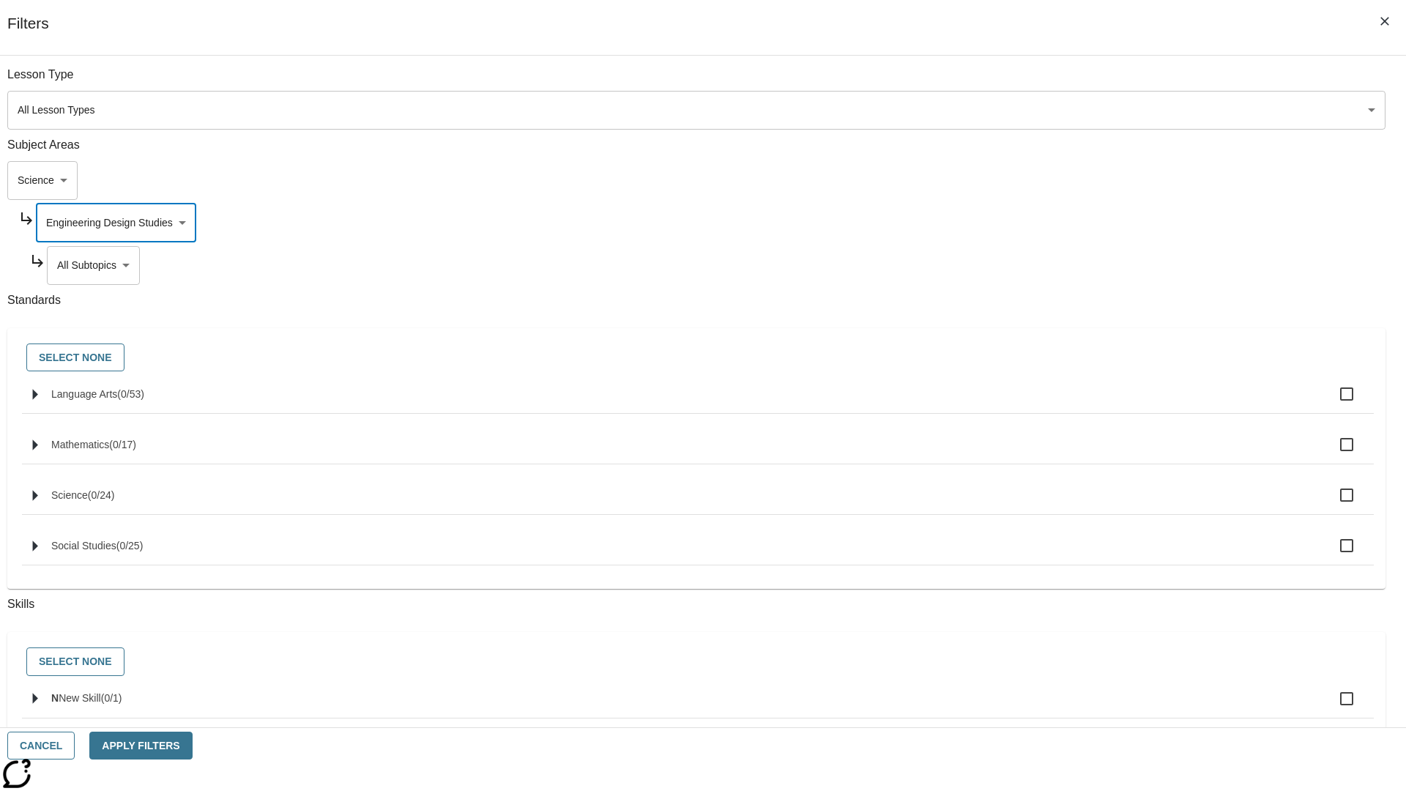
click at [1074, 82] on body "Skip to main content NJ Edition EN Grade 3 2025 Auto Grade 3 Search 0 Tauto Das…" at bounding box center [703, 454] width 1394 height 808
click at [1068, 82] on body "Skip to main content NJ Edition EN Grade 3 2025 Auto Grade 3 Search 0 Tauto Das…" at bounding box center [703, 454] width 1394 height 808
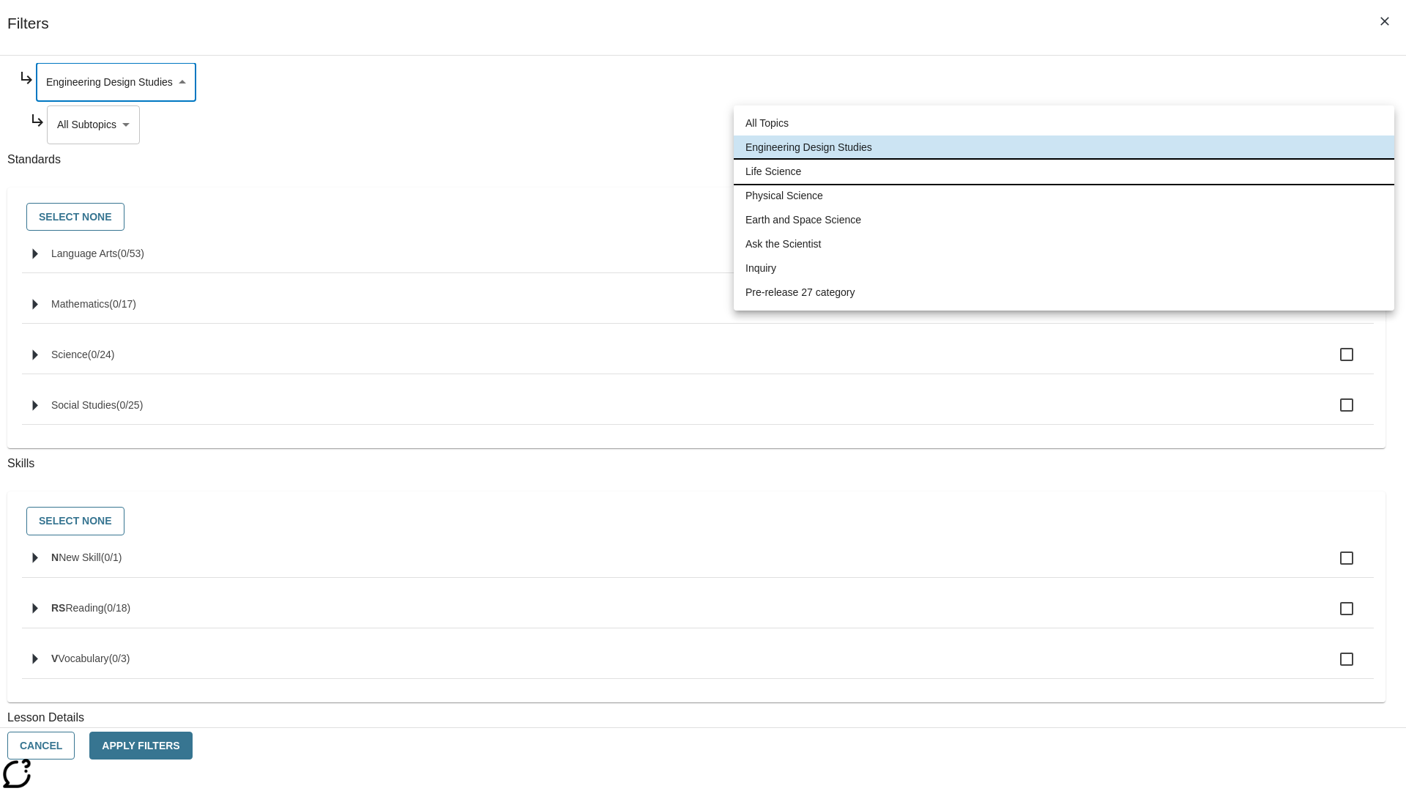
click at [1064, 171] on li "Life Science" at bounding box center [1064, 172] width 661 height 24
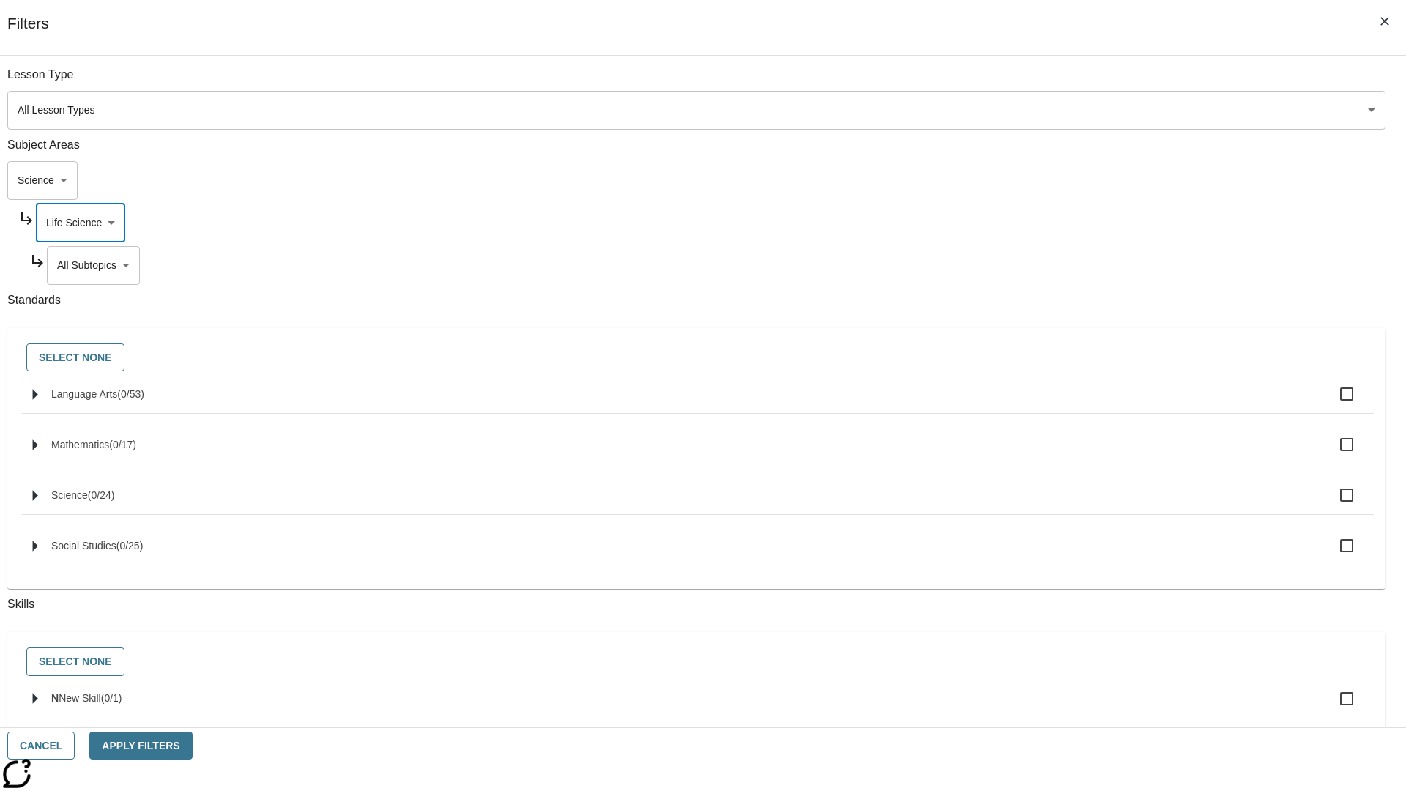
click at [1074, 82] on body "Skip to main content NJ Edition EN Grade 3 2025 Auto Grade 3 Search 0 Tauto Das…" at bounding box center [703, 454] width 1394 height 808
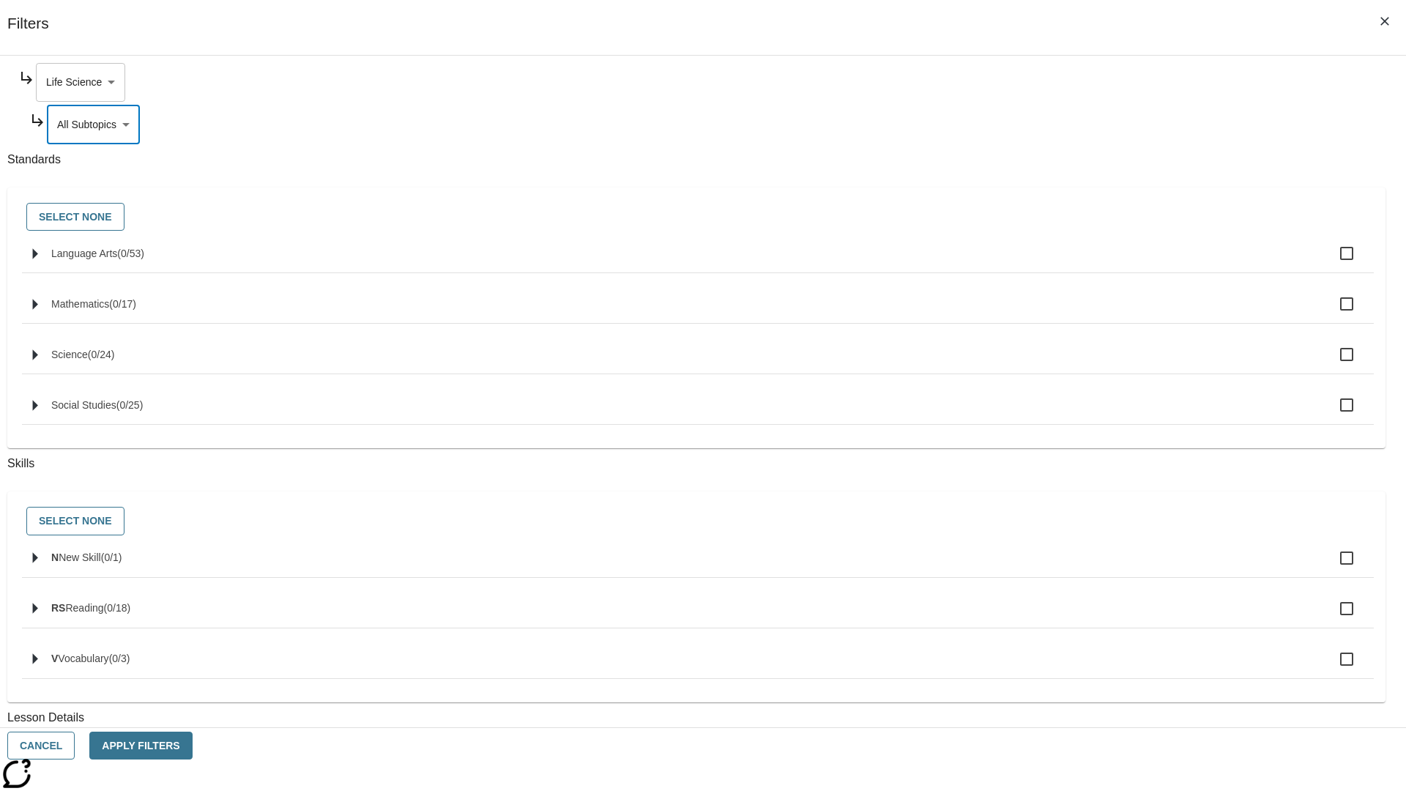
click at [1068, 82] on body "Skip to main content NJ Edition EN Grade 3 2025 Auto Grade 3 Search 0 Tauto Das…" at bounding box center [703, 454] width 1394 height 808
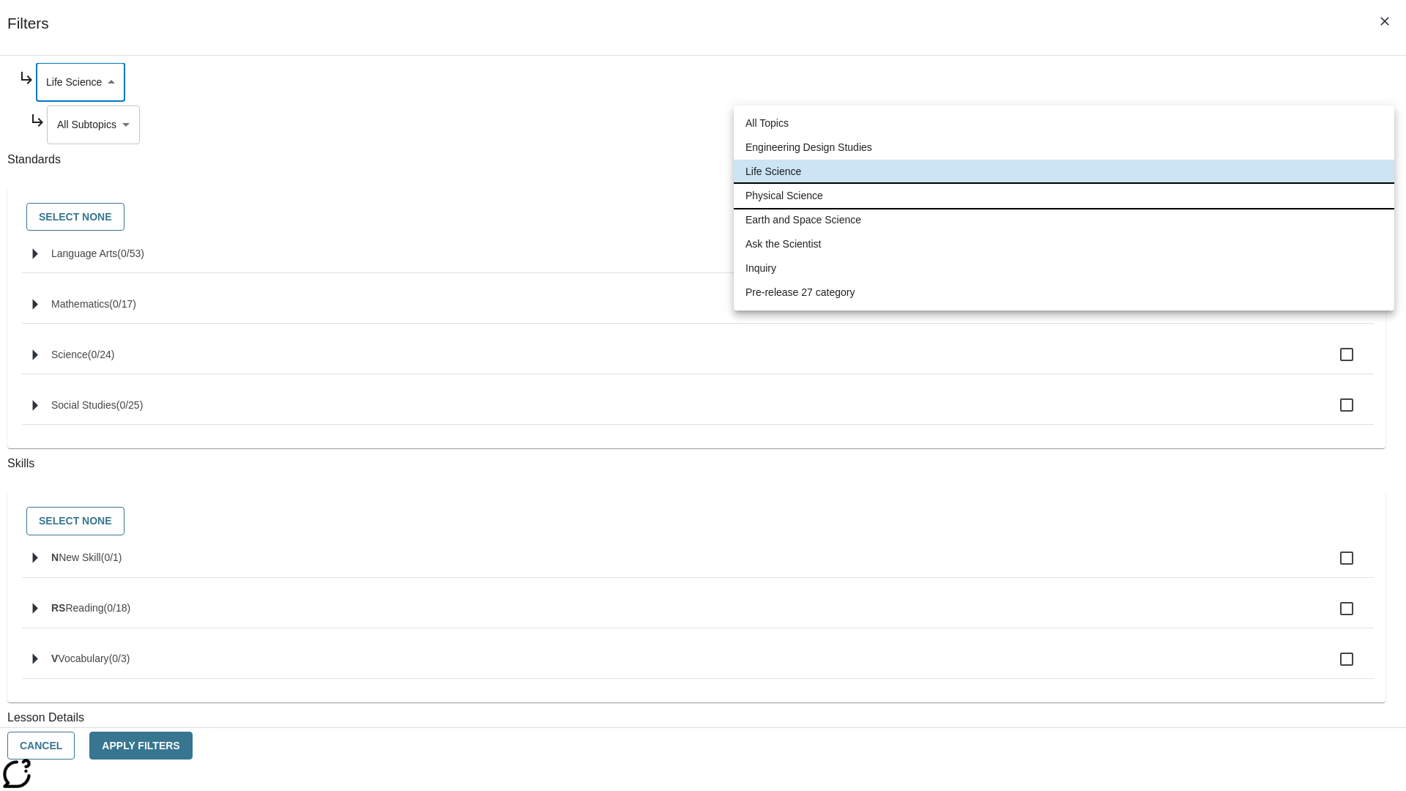
click at [1064, 196] on li "Physical Science" at bounding box center [1064, 196] width 661 height 24
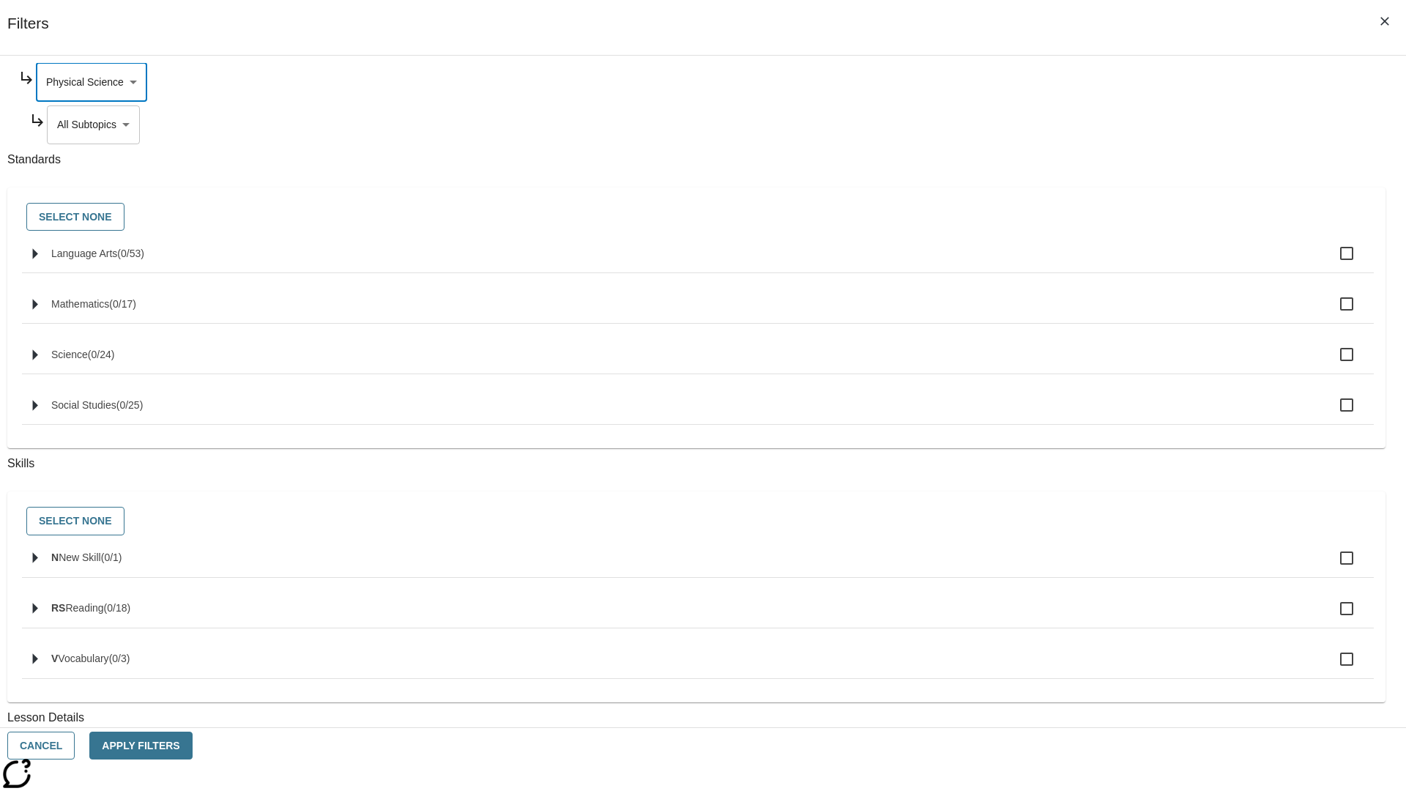
scroll to position [0, 1]
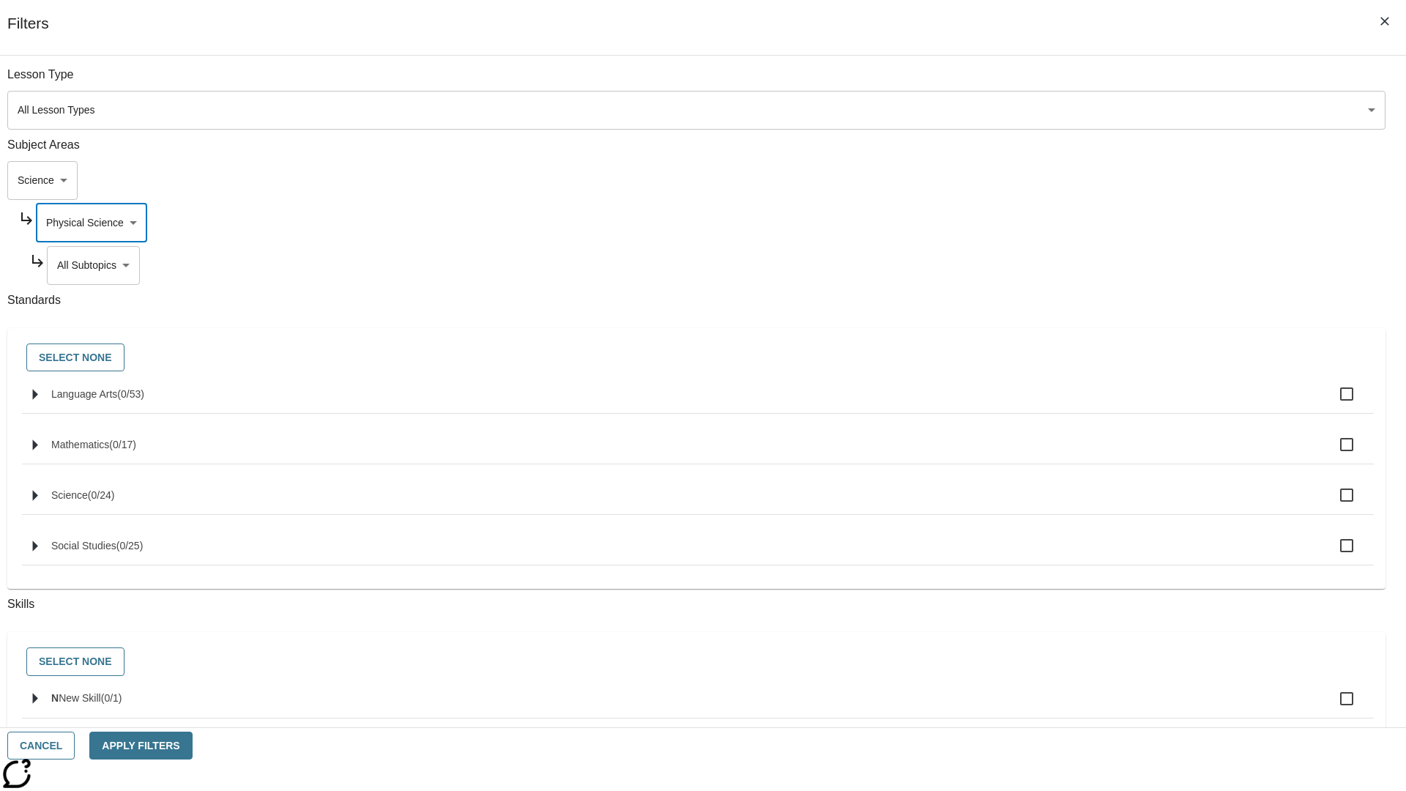
click at [1074, 82] on body "Skip to main content NJ Edition EN Grade 3 2025 Auto Grade 3 Search 0 Tauto Das…" at bounding box center [703, 454] width 1394 height 808
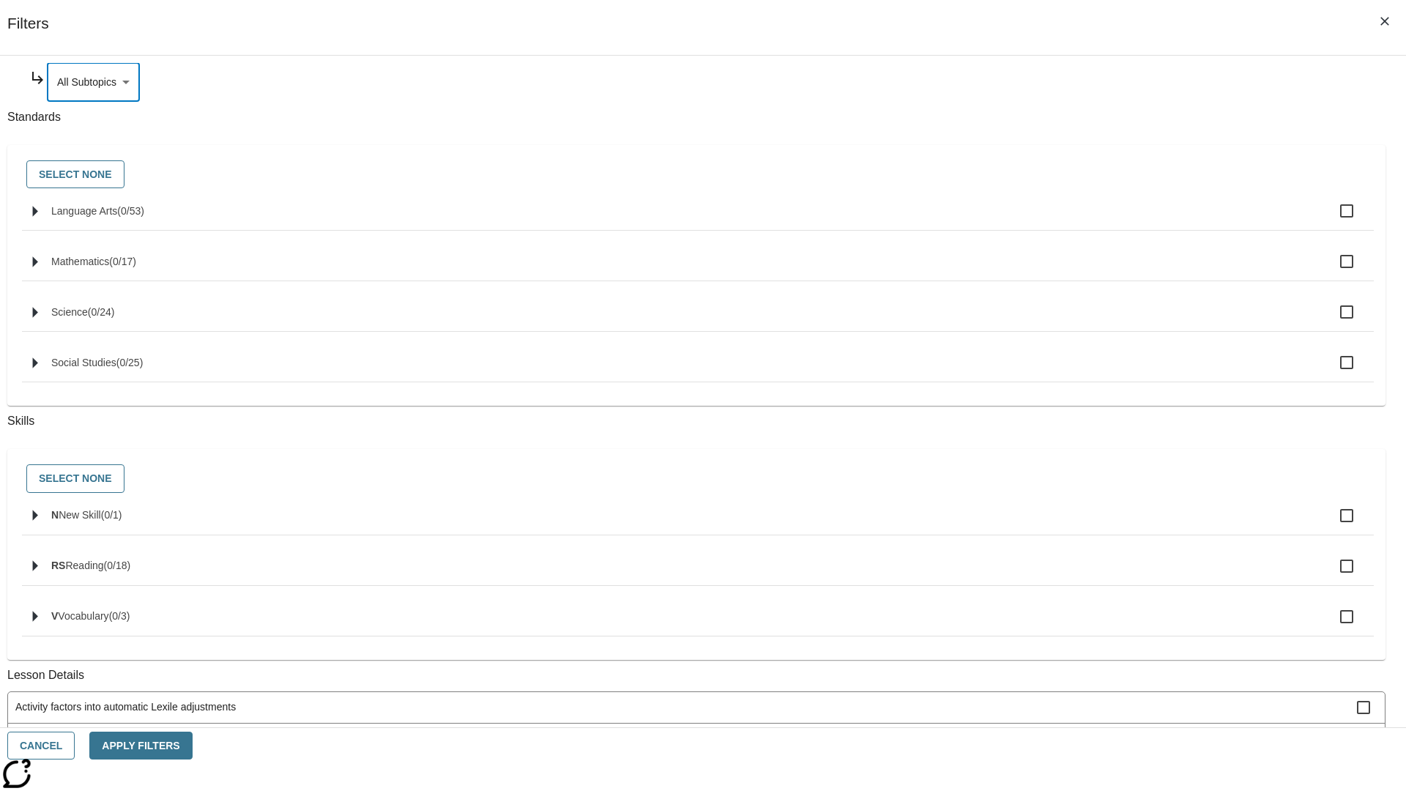
scroll to position [0, 0]
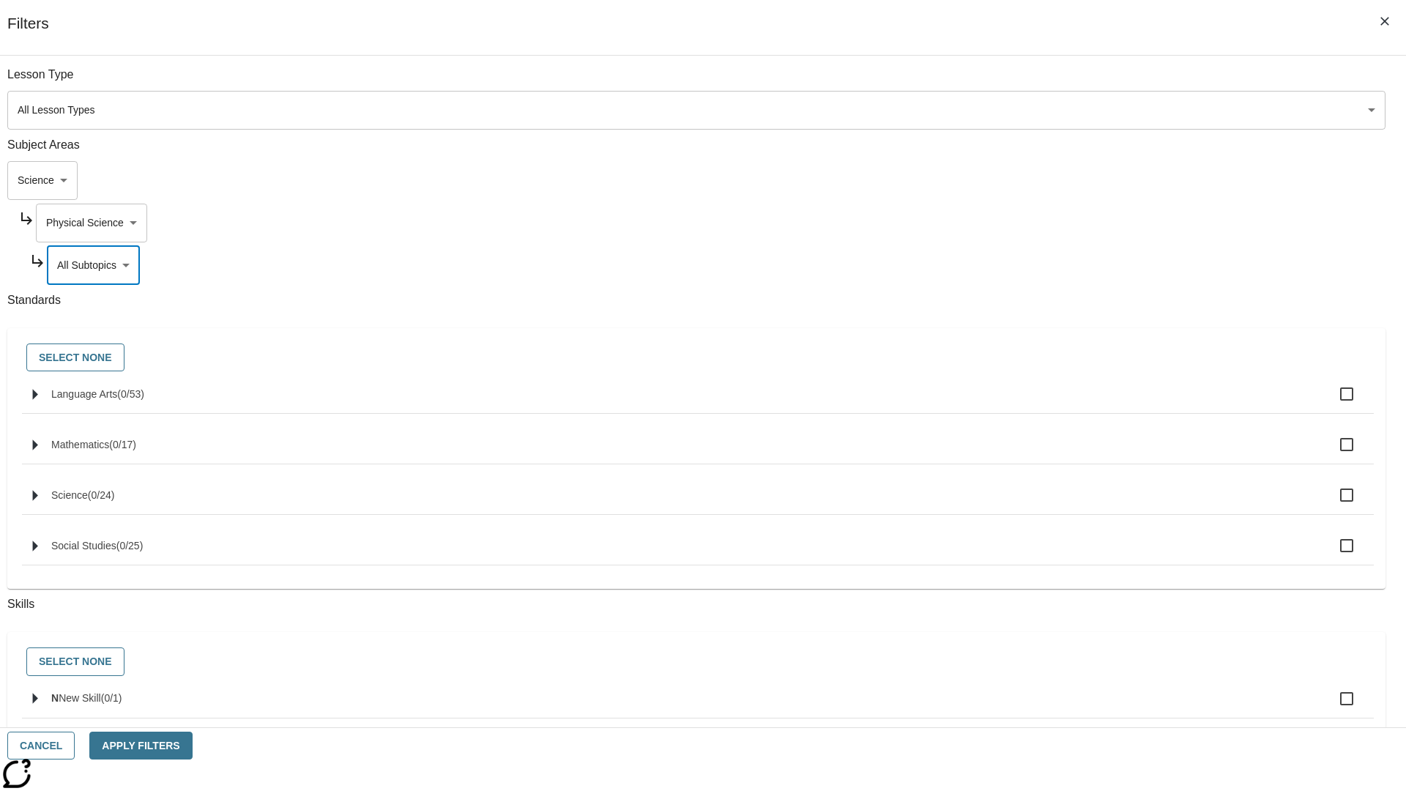
click at [1068, 223] on body "Skip to main content NJ Edition EN Grade 3 2025 Auto Grade 3 Search 0 Tauto Das…" at bounding box center [703, 454] width 1394 height 808
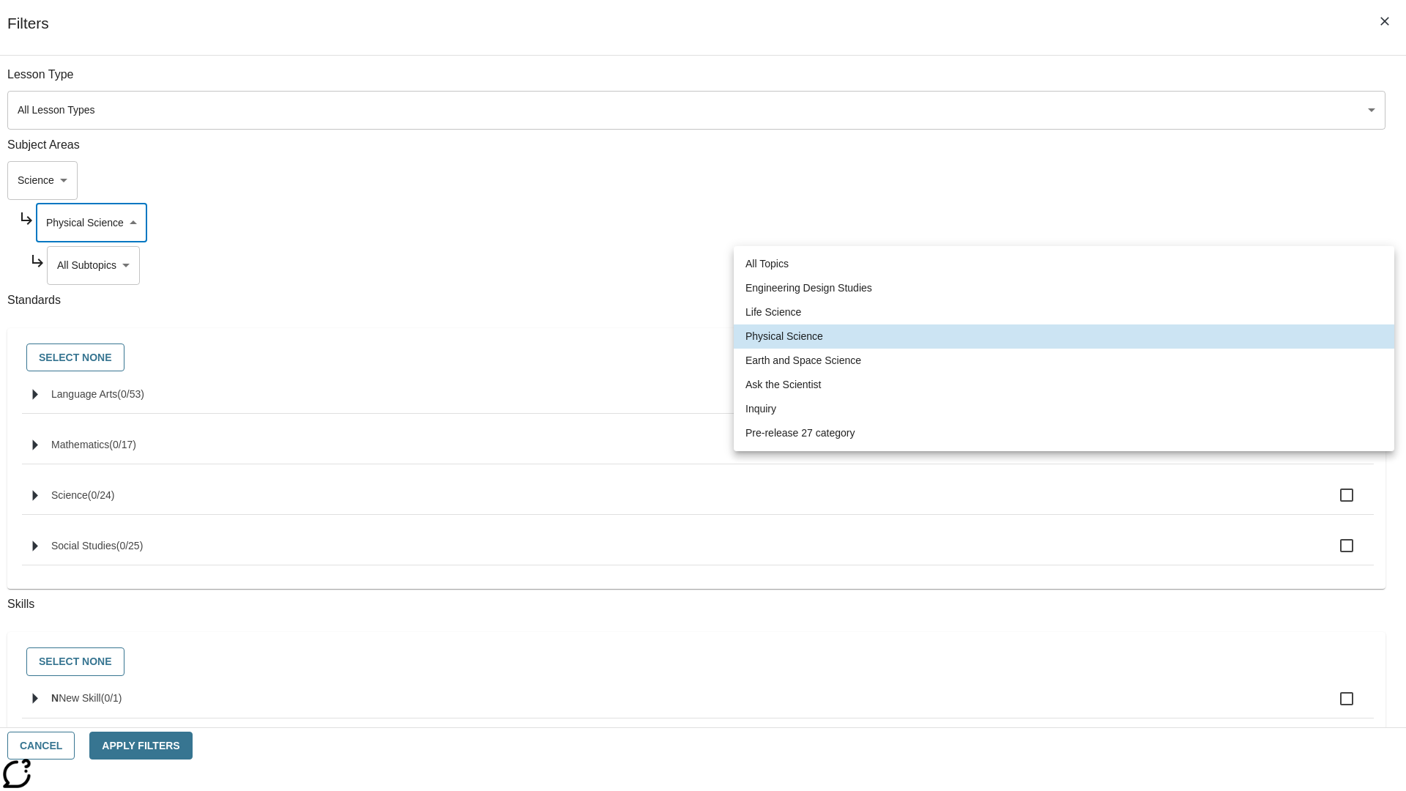
scroll to position [0, 1]
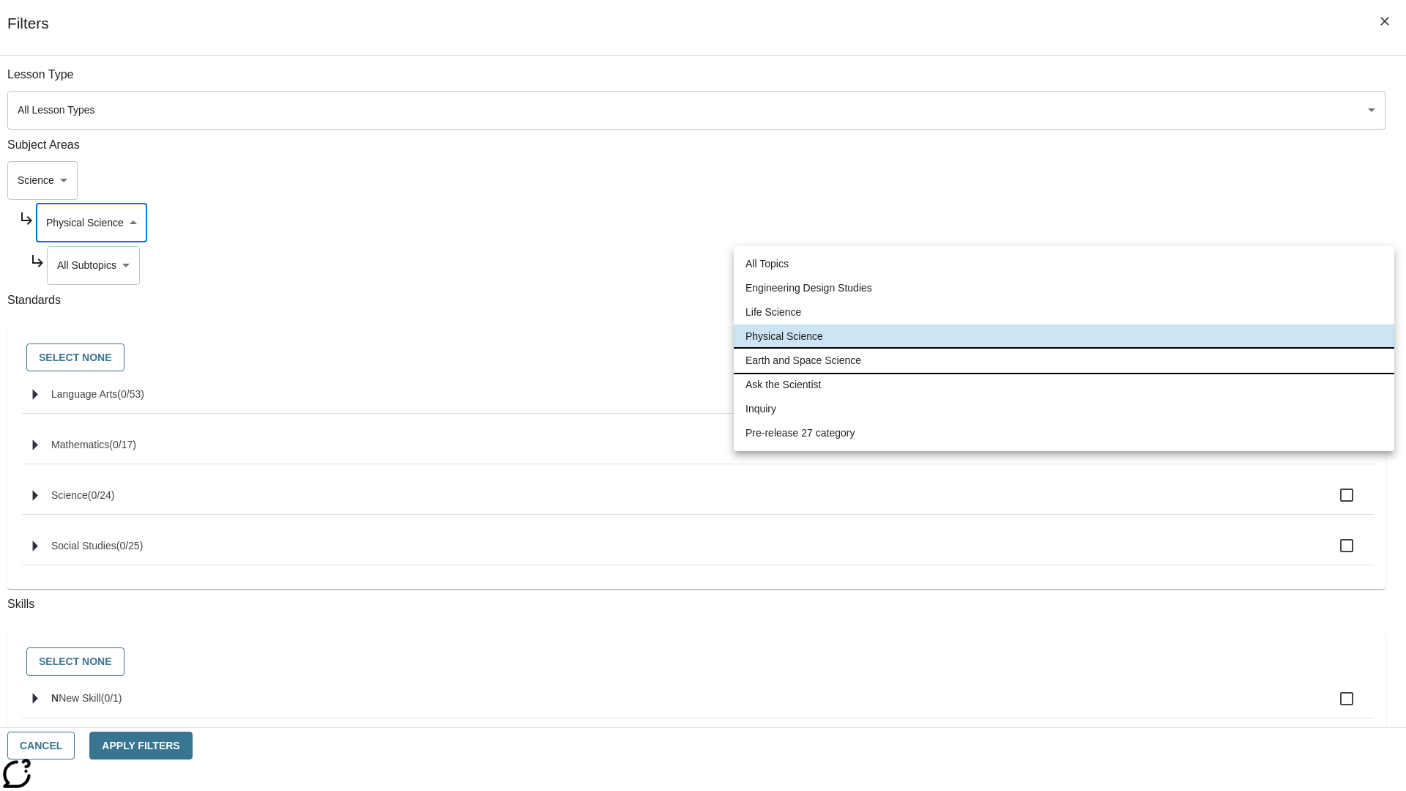
click at [1064, 360] on li "Earth and Space Science" at bounding box center [1064, 361] width 661 height 24
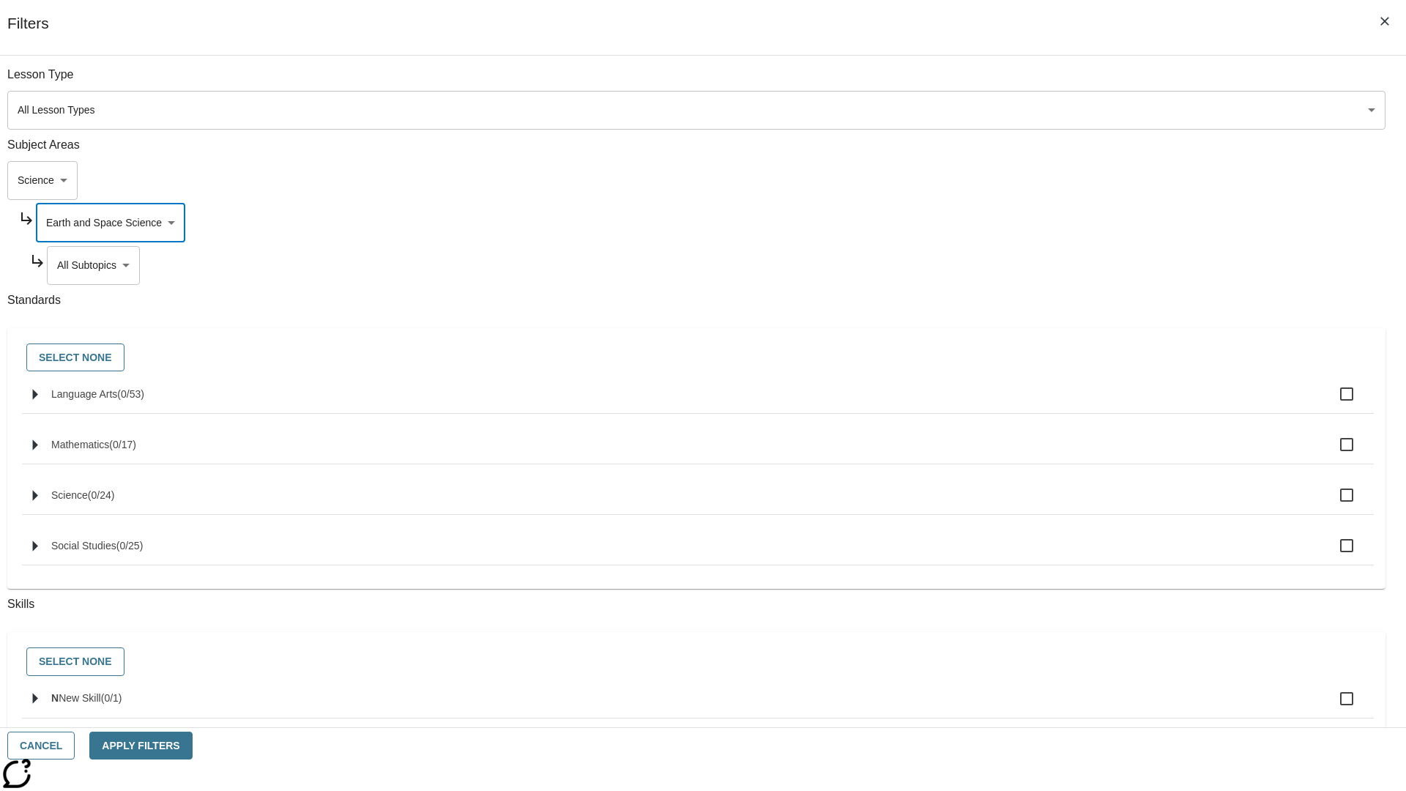
click at [1074, 82] on body "Skip to main content NJ Edition EN Grade 3 2025 Auto Grade 3 Search 0 Tauto Das…" at bounding box center [703, 454] width 1394 height 808
click at [1068, 82] on body "Skip to main content NJ Edition EN Grade 3 2025 Auto Grade 3 Search 0 Tauto Das…" at bounding box center [703, 454] width 1394 height 808
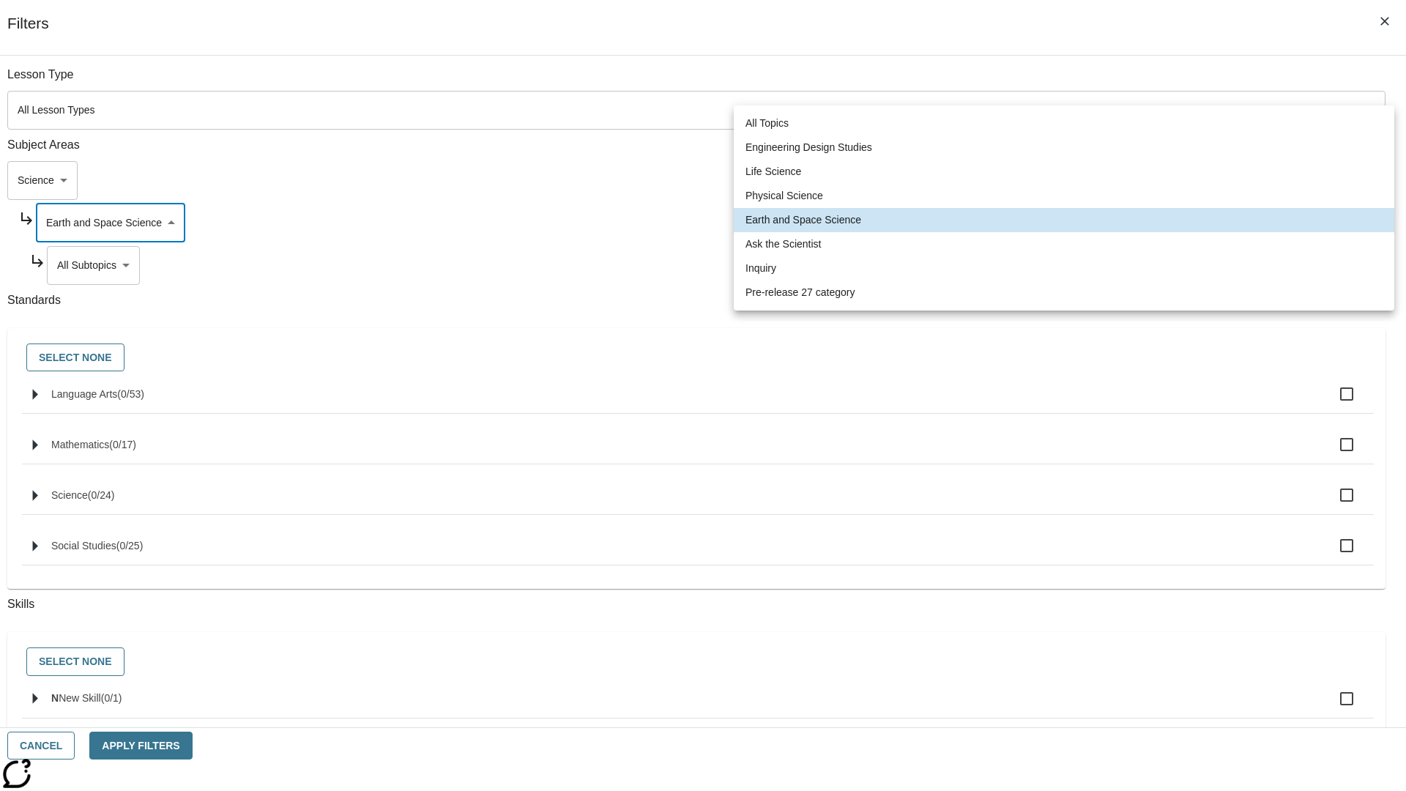
scroll to position [0, 0]
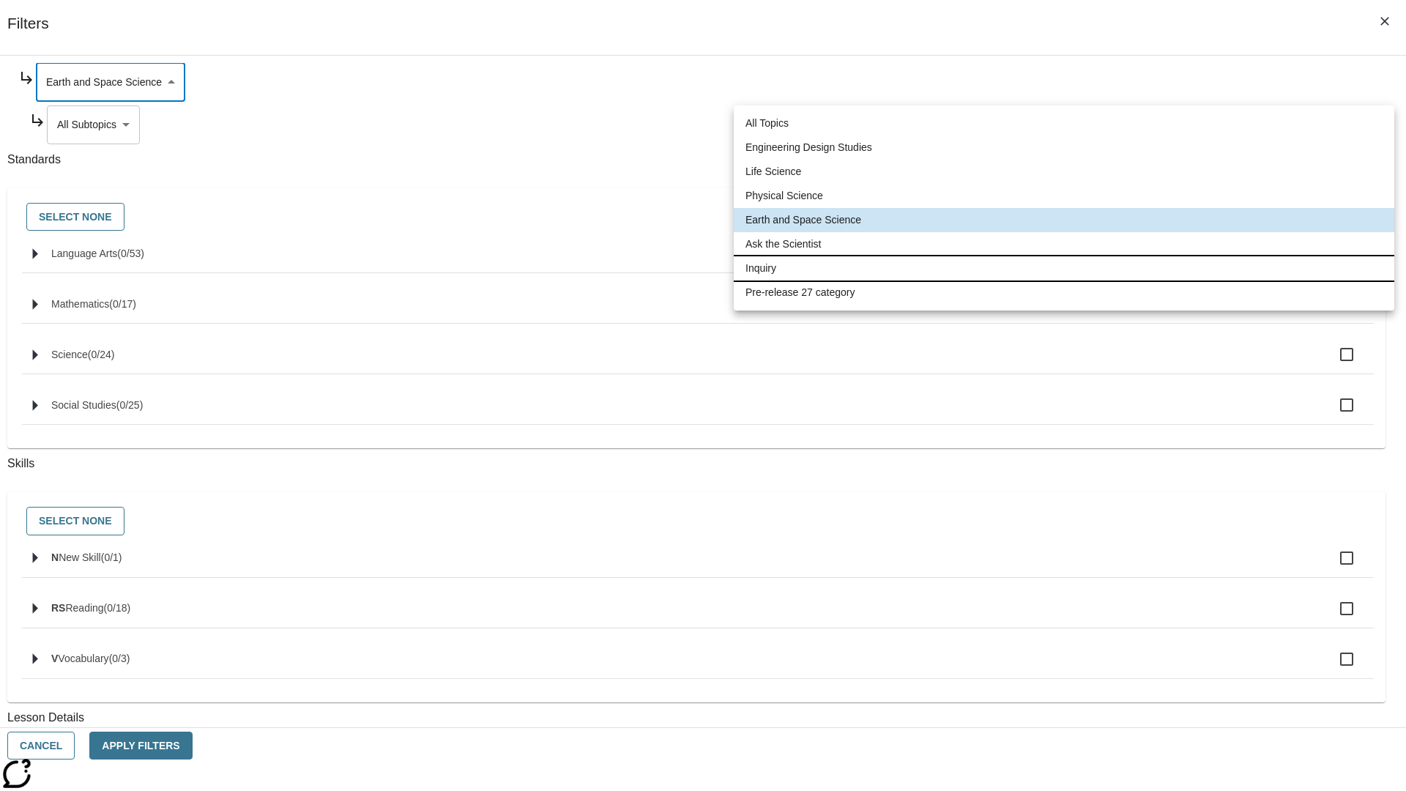
click at [1064, 268] on li "Inquiry" at bounding box center [1064, 268] width 661 height 24
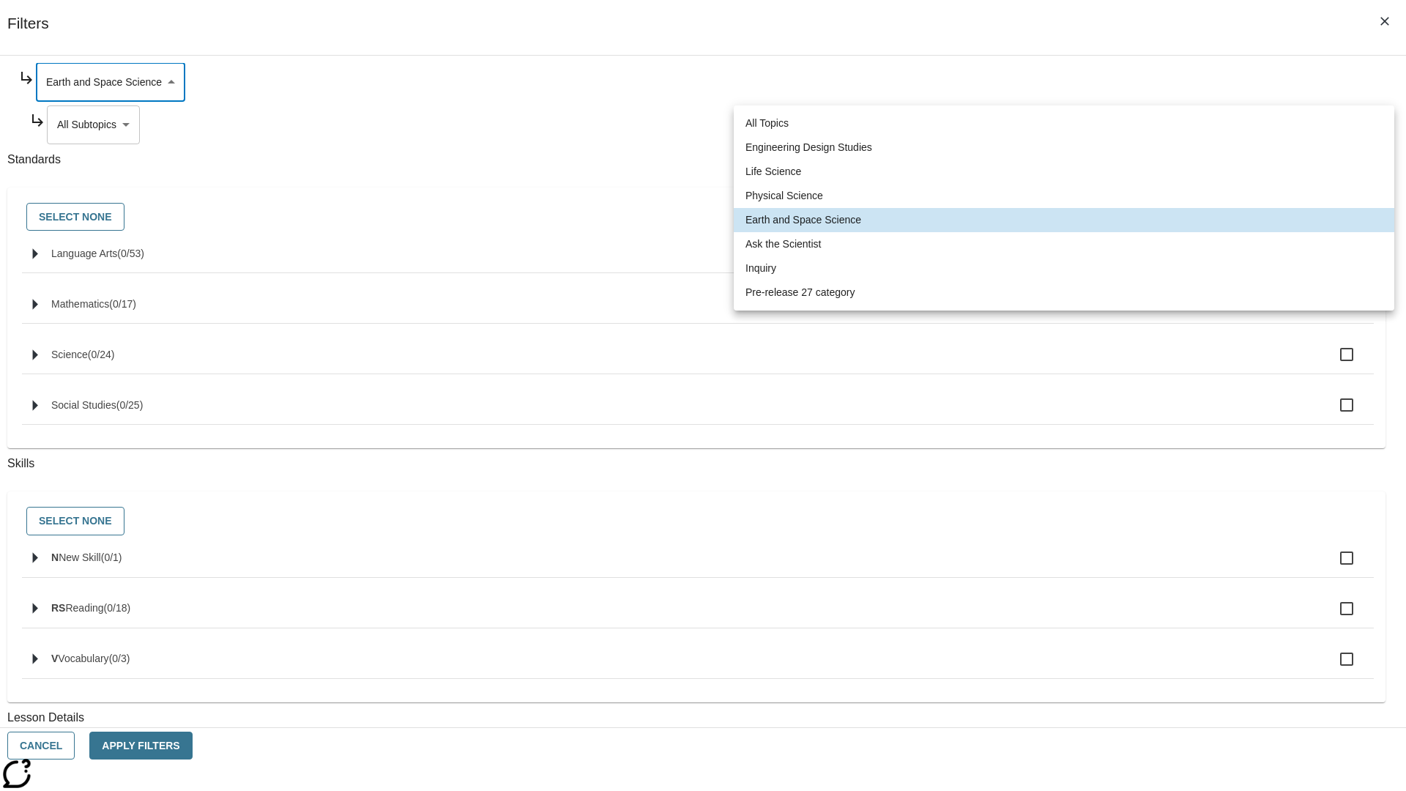
type input "251"
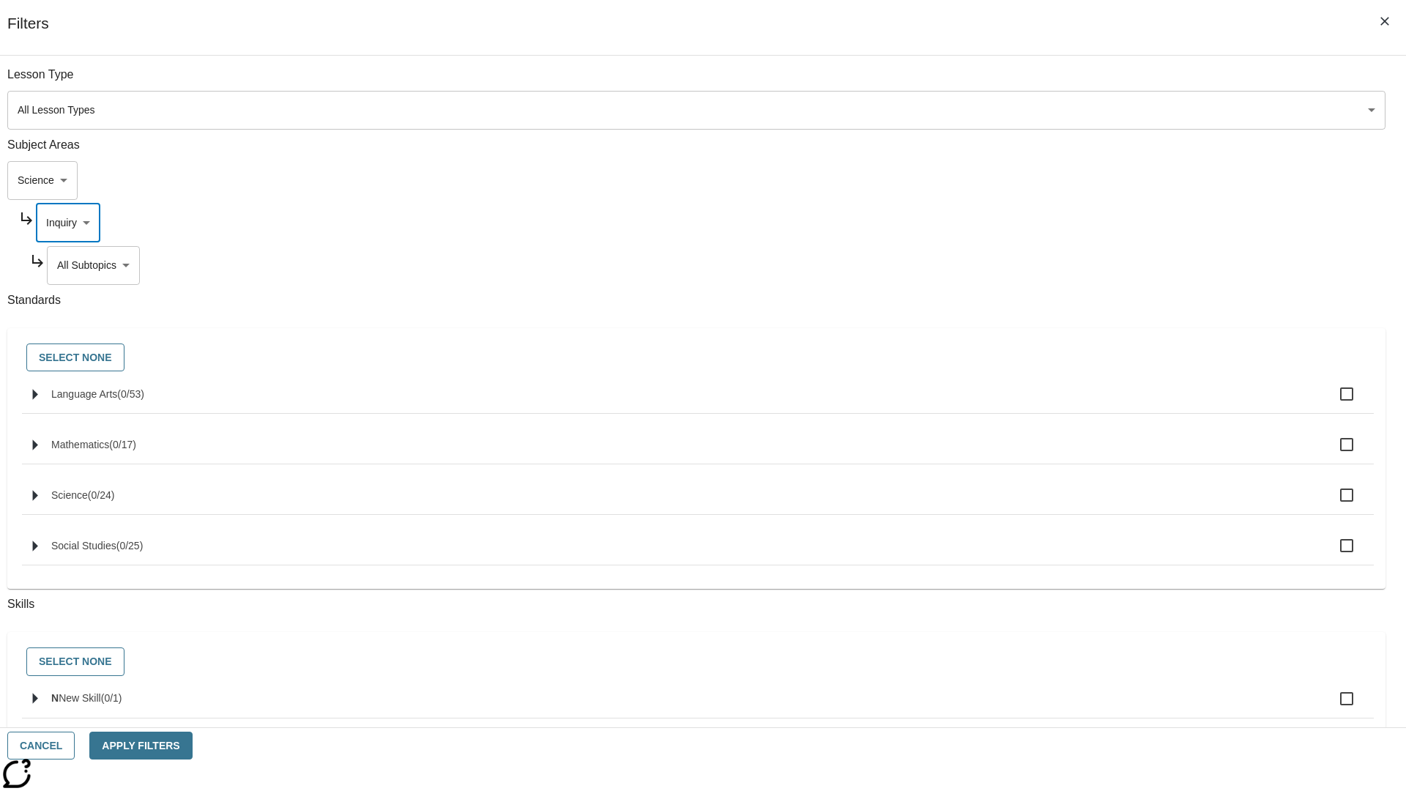
click at [1074, 82] on body "Skip to main content NJ Edition EN Grade 3 2025 Auto Grade 3 Search 0 Tauto Das…" at bounding box center [703, 454] width 1394 height 808
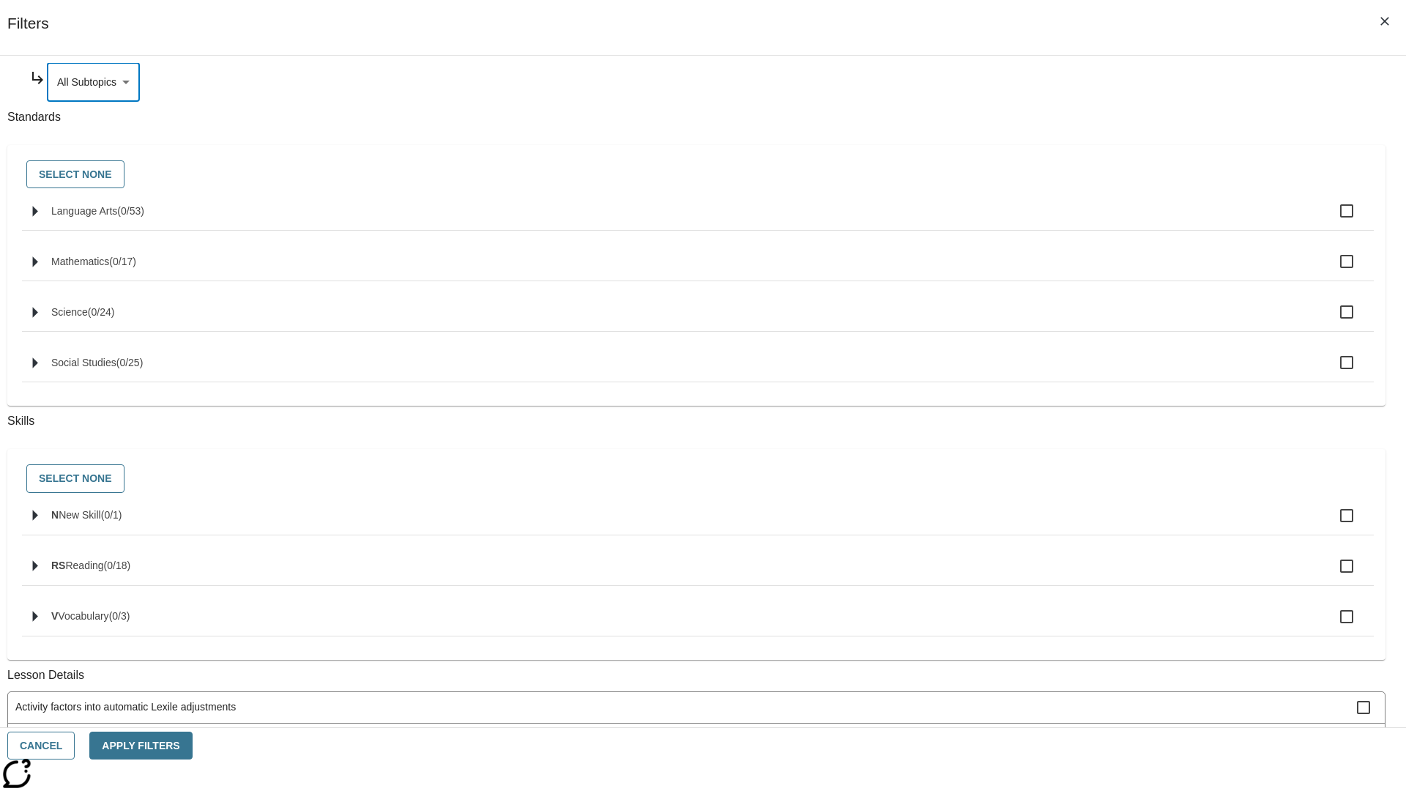
click at [1068, 223] on body "Skip to main content NJ Edition EN Grade 3 2025 Auto Grade 3 Search 0 Tauto Das…" at bounding box center [703, 454] width 1394 height 808
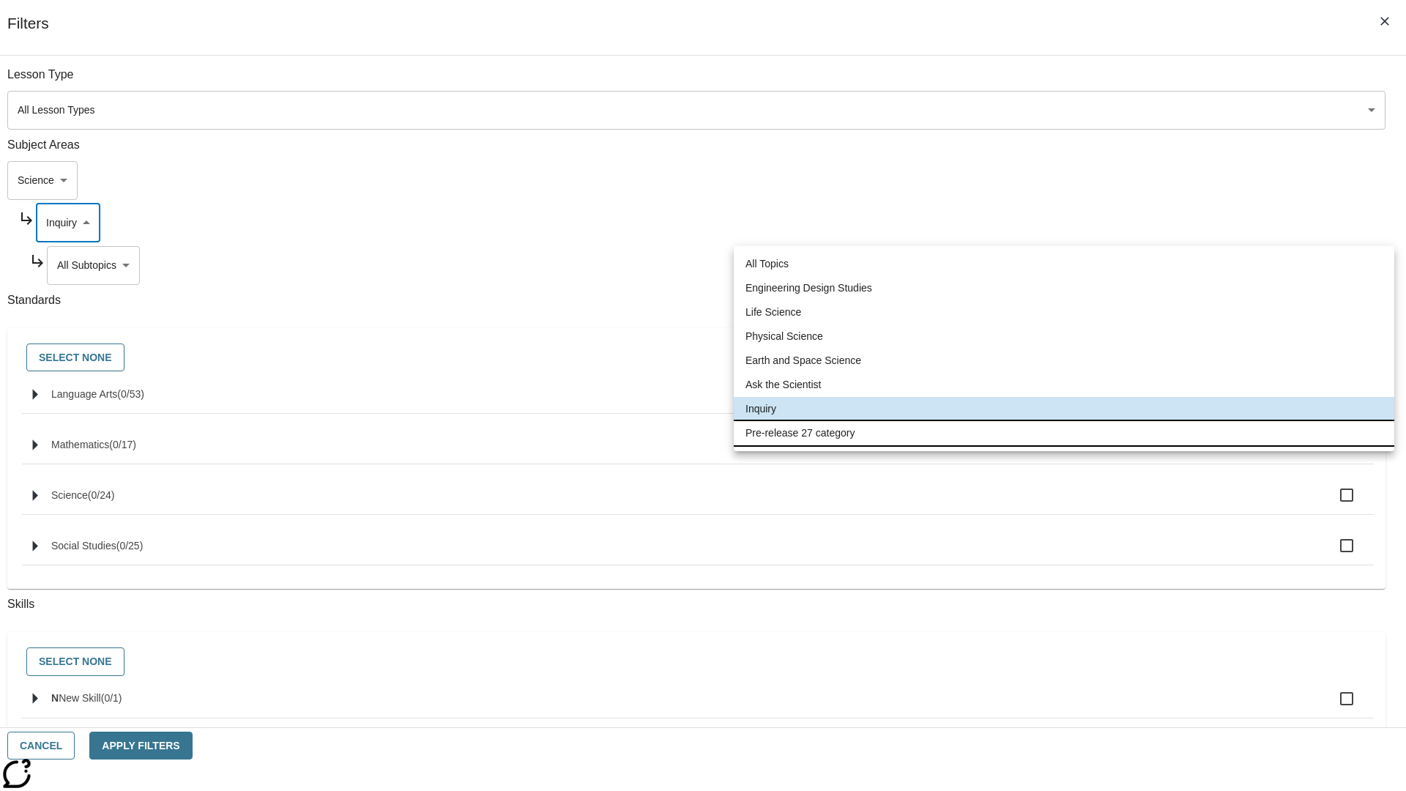
click at [1064, 433] on li "Pre-release 27 category" at bounding box center [1064, 433] width 661 height 24
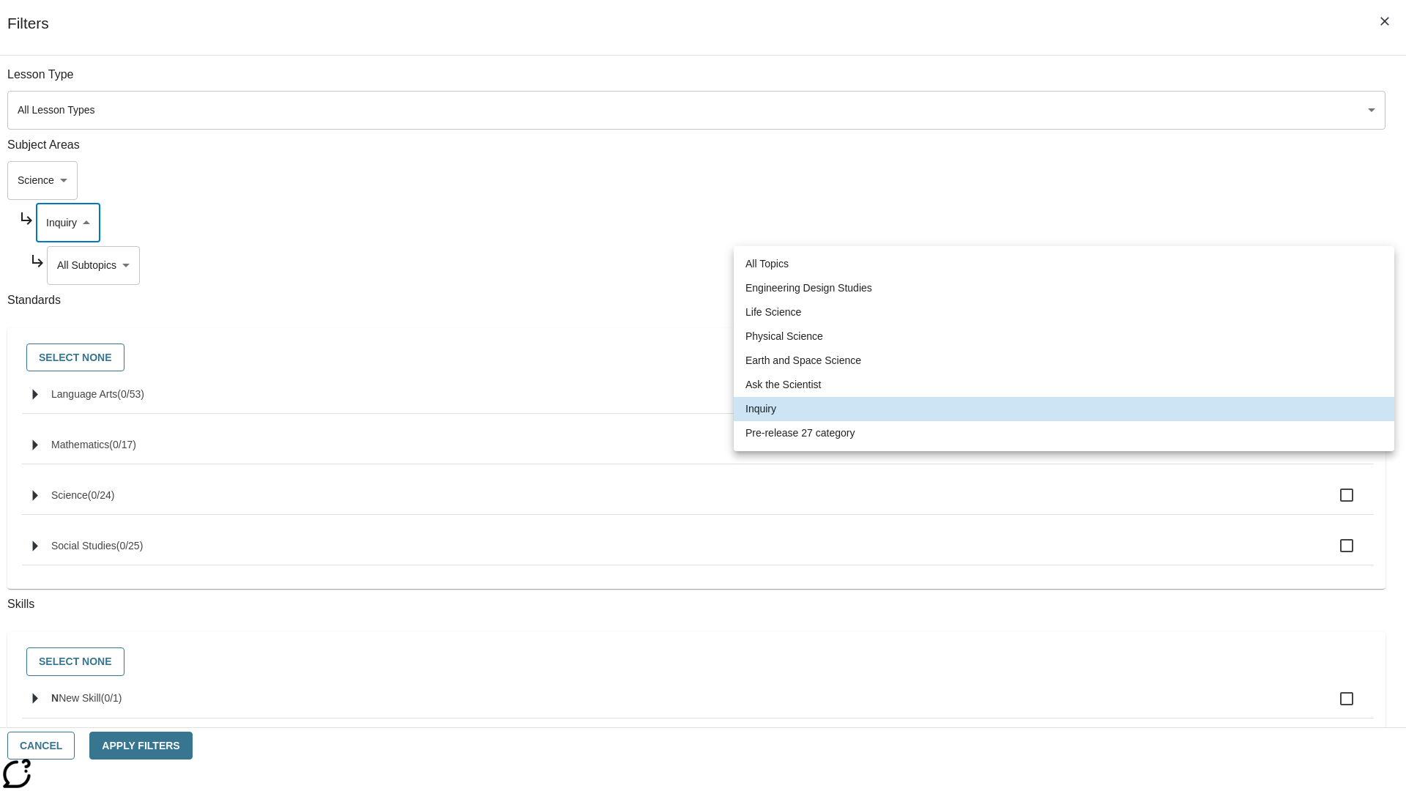
type input "271"
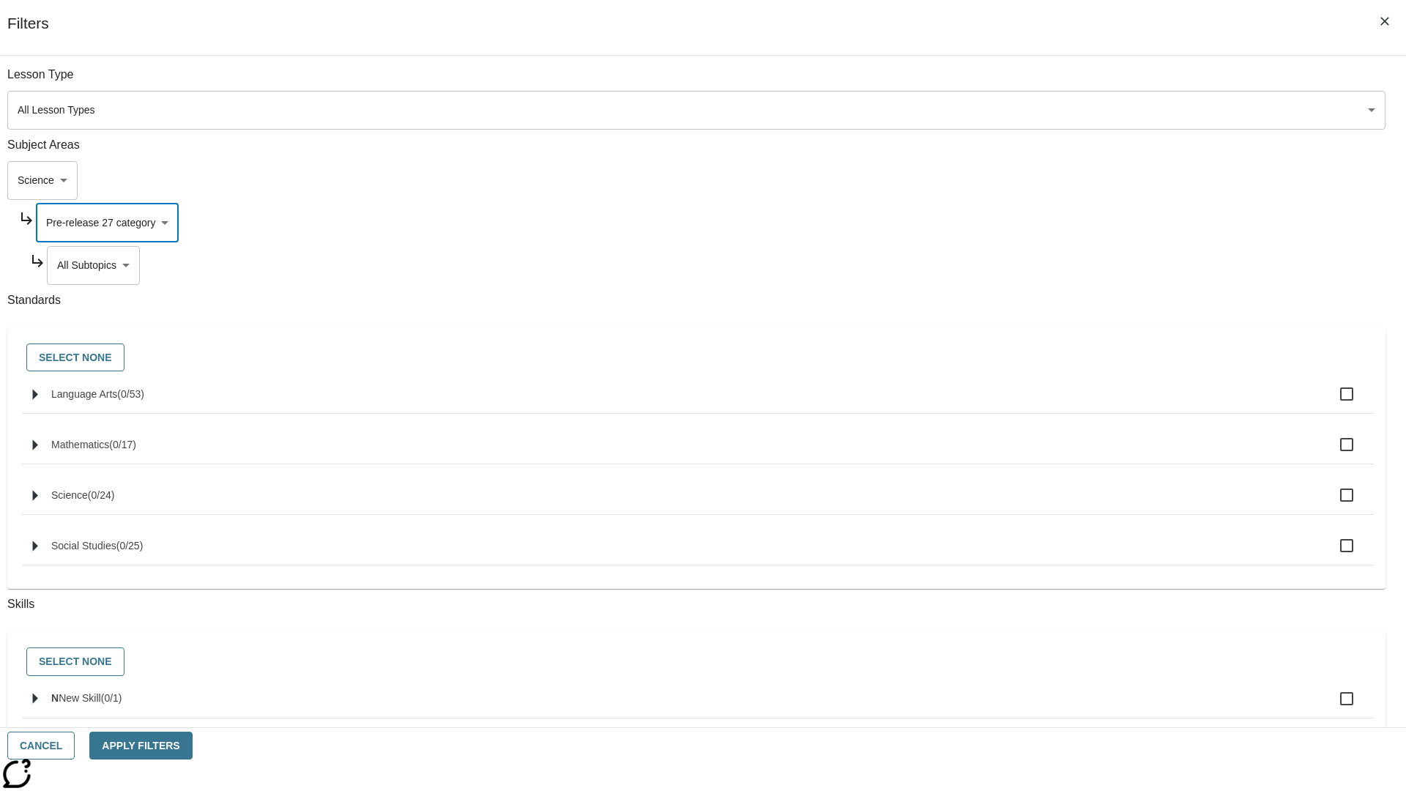
click at [1074, 82] on body "Skip to main content NJ Edition EN Grade 3 2025 Auto Grade 3 Search 0 Tauto Das…" at bounding box center [703, 454] width 1394 height 808
click at [1055, 180] on body "Skip to main content NJ Edition EN Grade 3 2025 Auto Grade 3 Search 0 Tauto Das…" at bounding box center [703, 454] width 1394 height 808
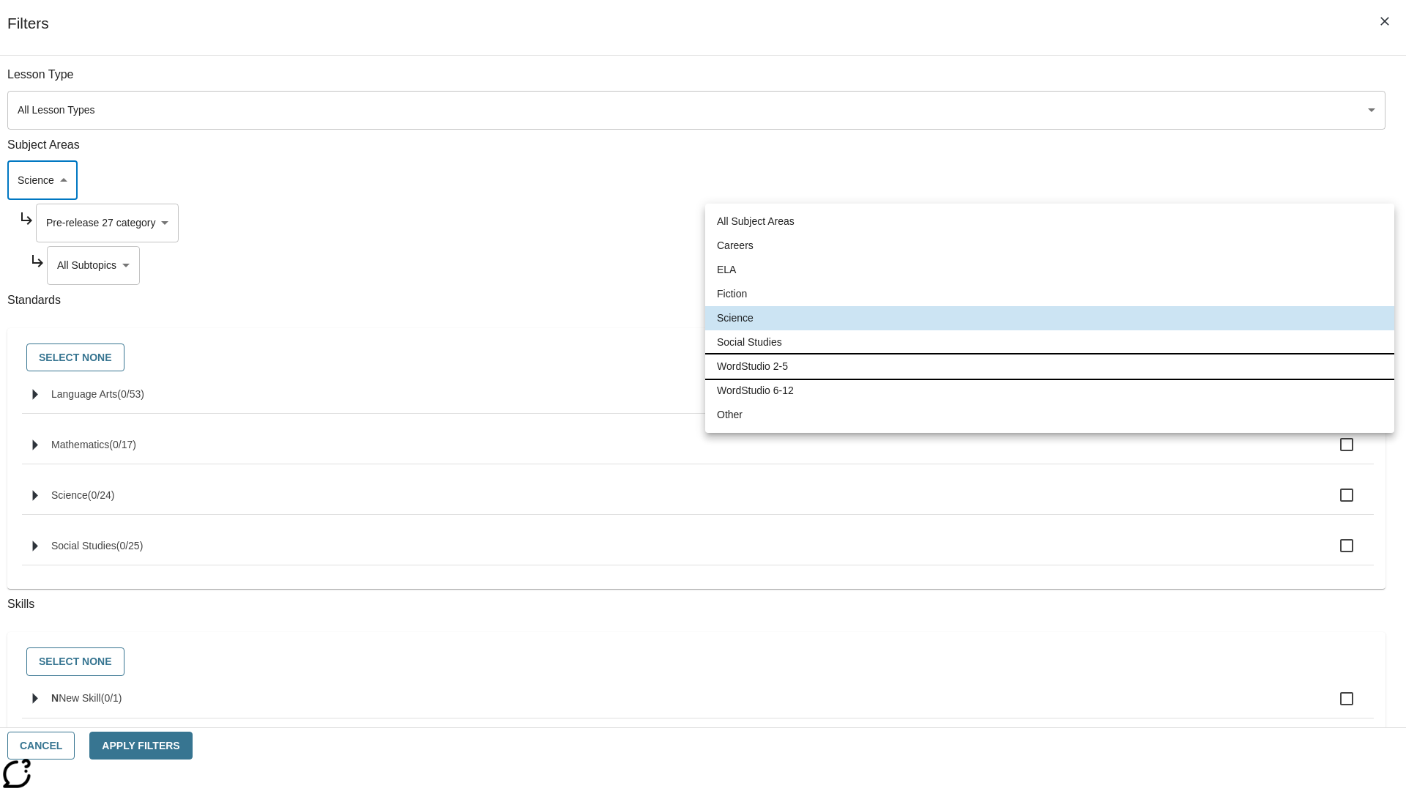
click at [1049, 366] on li "WordStudio 2-5" at bounding box center [1049, 366] width 689 height 24
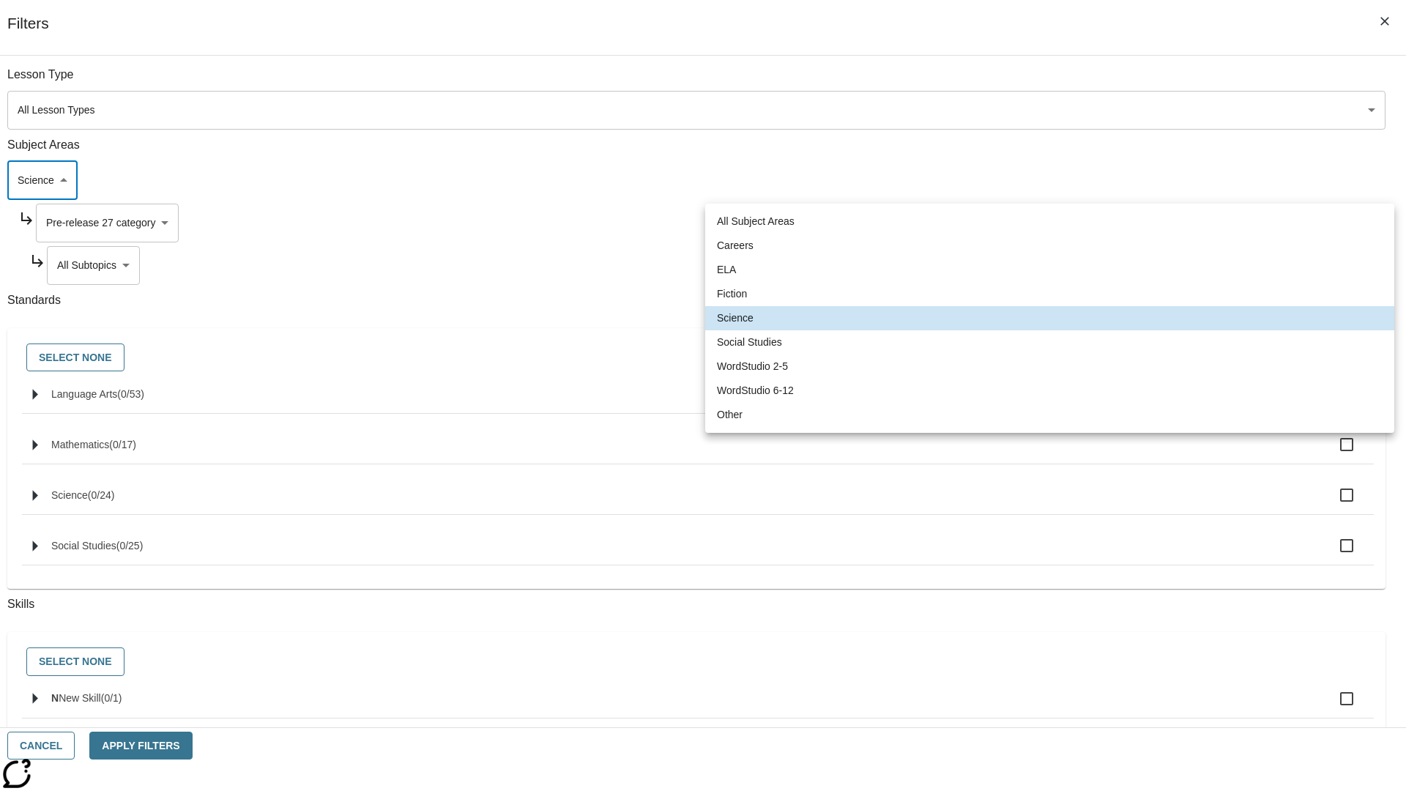
type input "6"
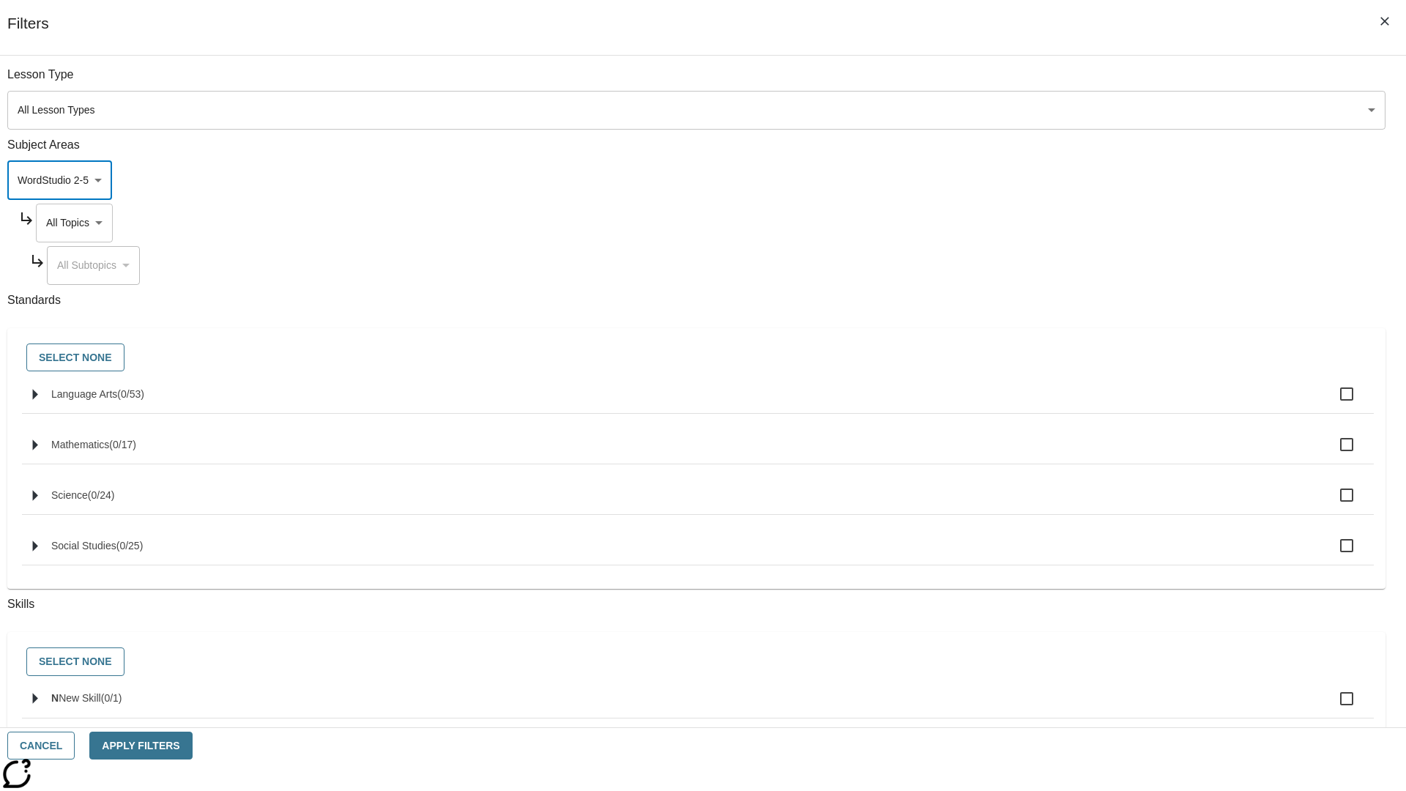
click at [1068, 223] on body "Skip to main content NJ Edition EN Grade 3 2025 Auto Grade 3 Search 0 Tauto Das…" at bounding box center [703, 454] width 1394 height 808
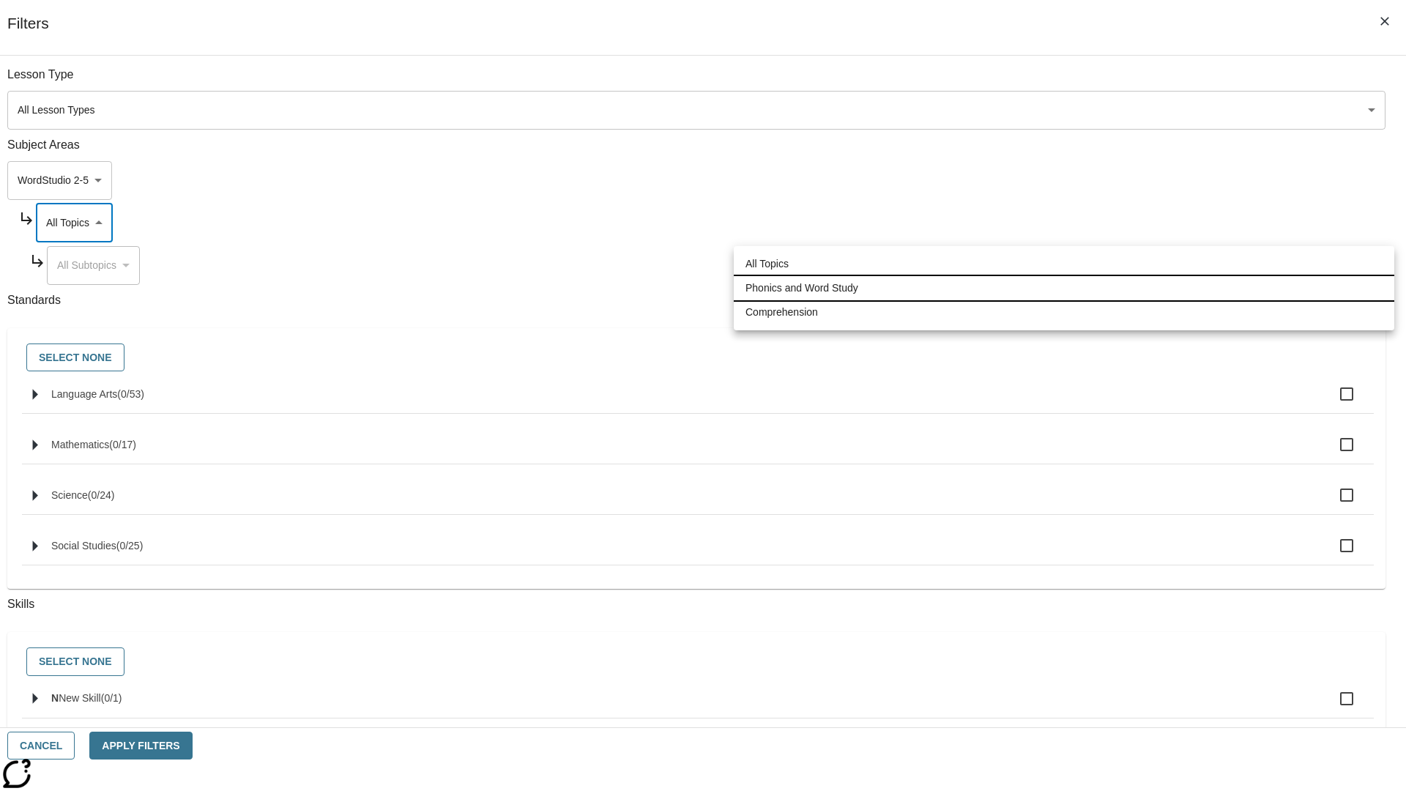
click at [1064, 288] on li "Phonics and Word Study" at bounding box center [1064, 288] width 661 height 24
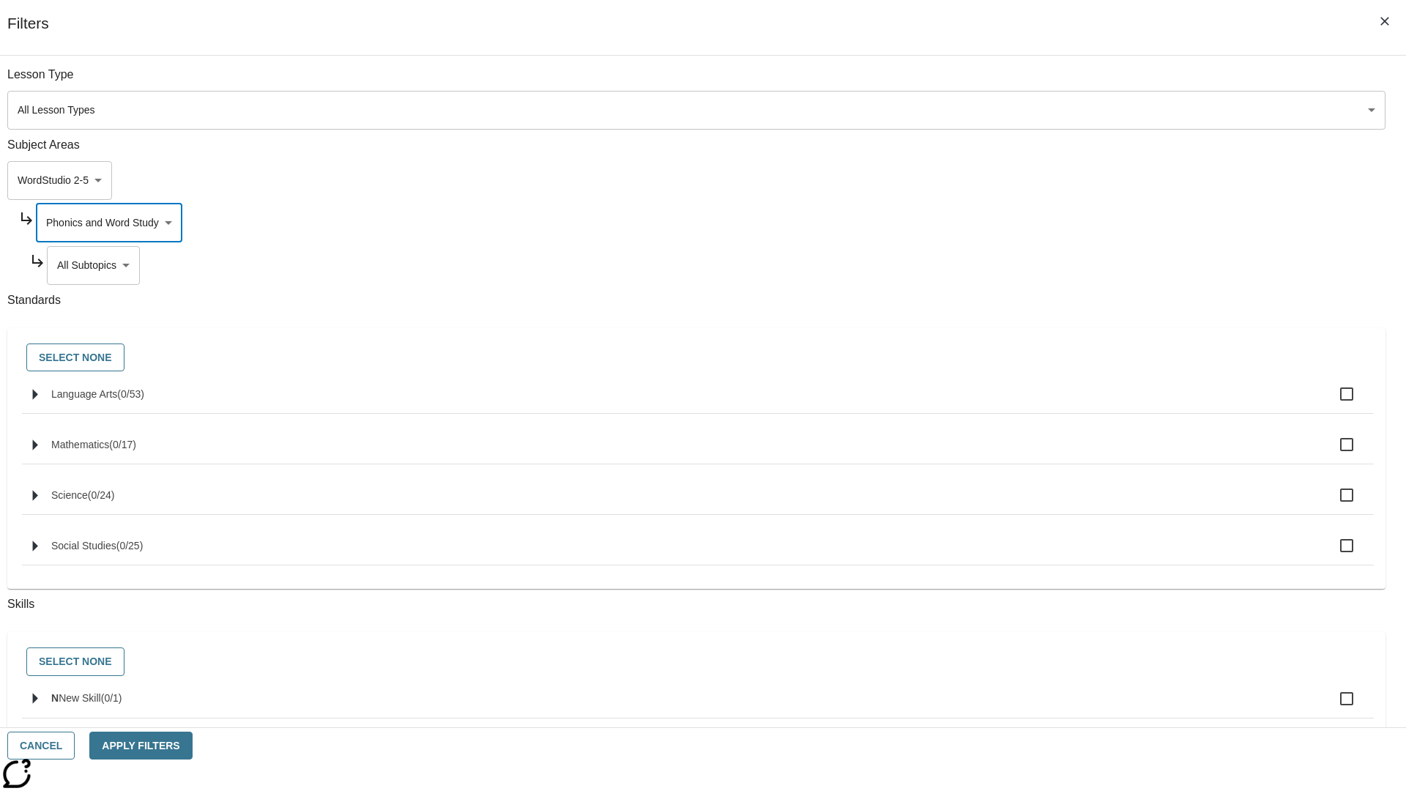
click at [1074, 82] on body "Skip to main content NJ Edition EN Grade 3 2025 Auto Grade 3 Search 0 Tauto Das…" at bounding box center [703, 454] width 1394 height 808
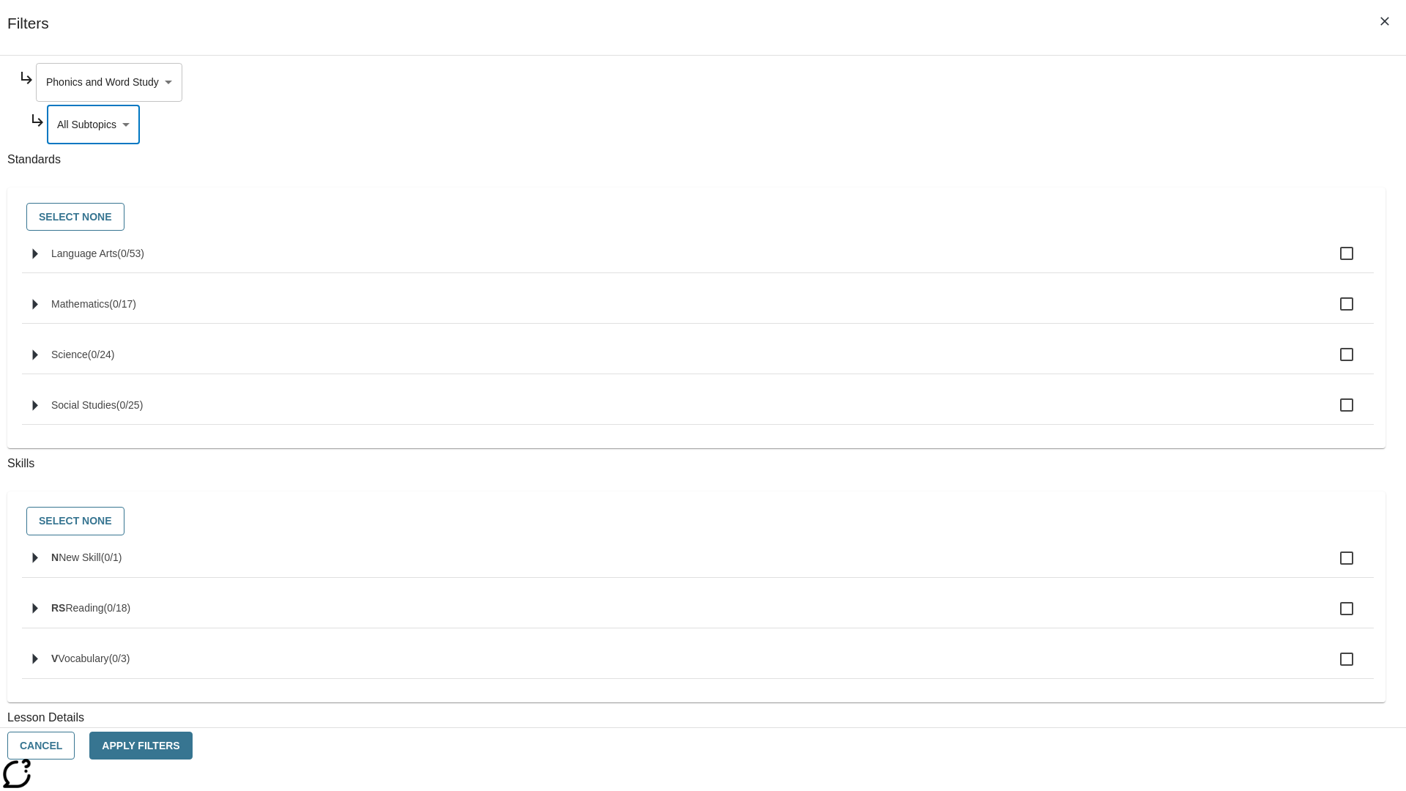
click at [1068, 82] on body "Skip to main content NJ Edition EN Grade 3 2025 Auto Grade 3 Search 0 Tauto Das…" at bounding box center [703, 454] width 1394 height 808
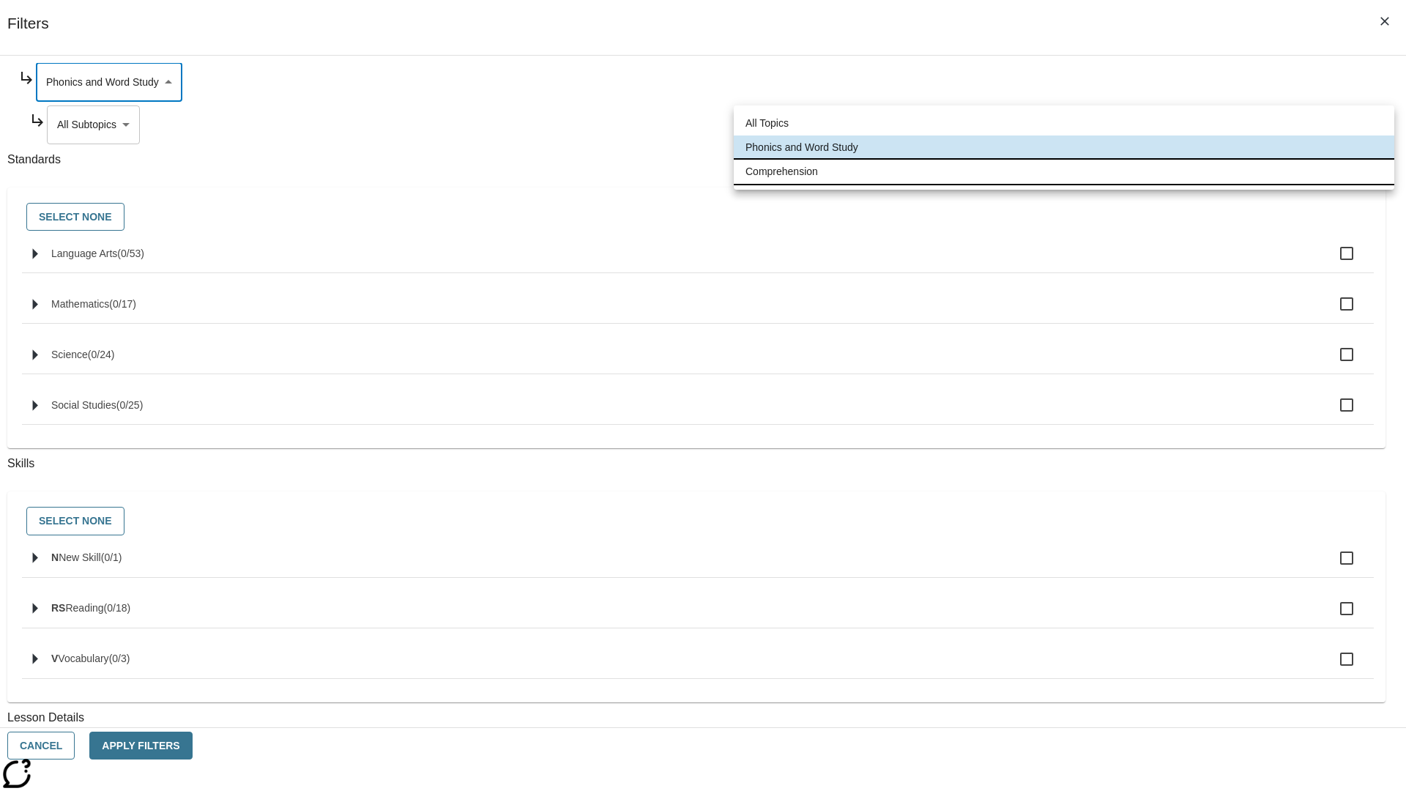
click at [1064, 171] on li "Comprehension" at bounding box center [1064, 172] width 661 height 24
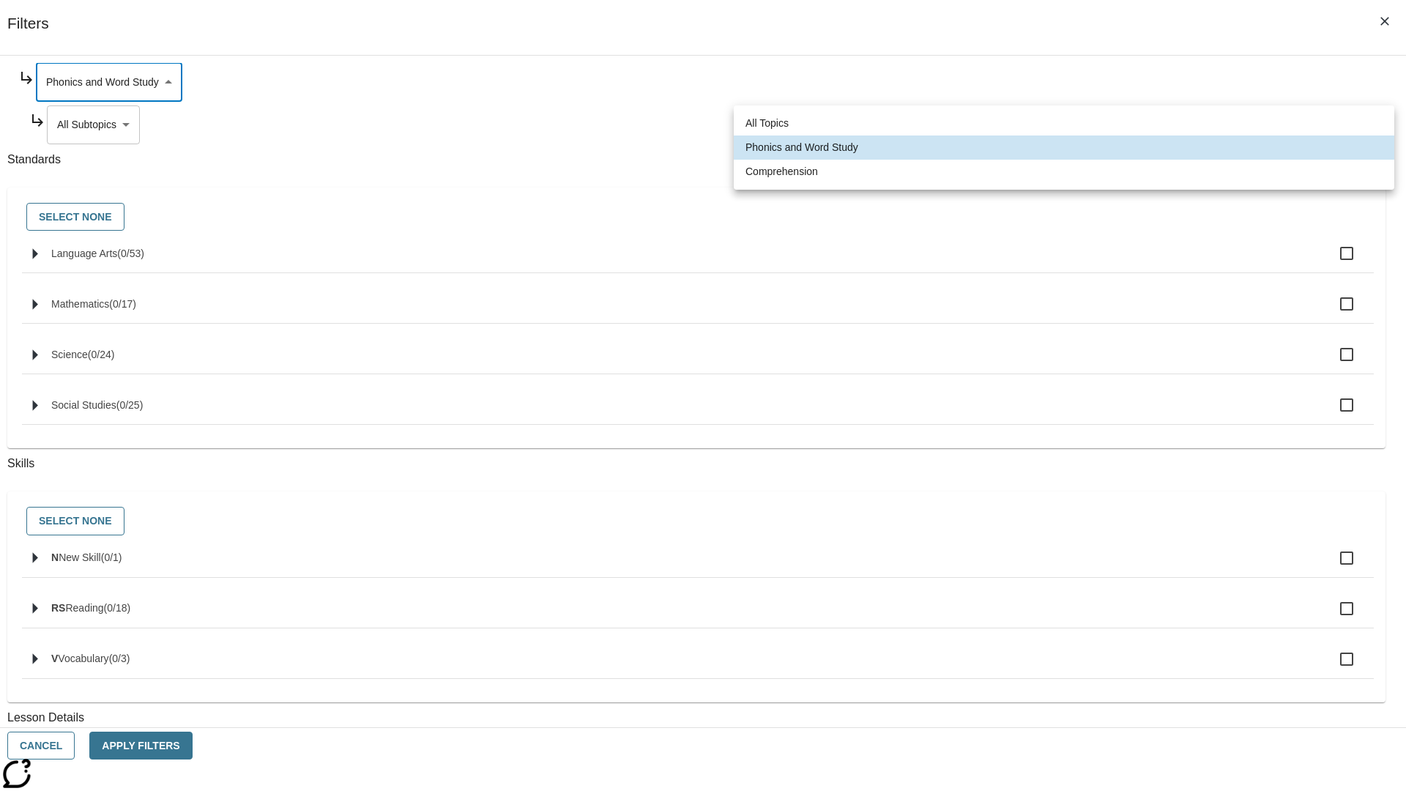
type input "252"
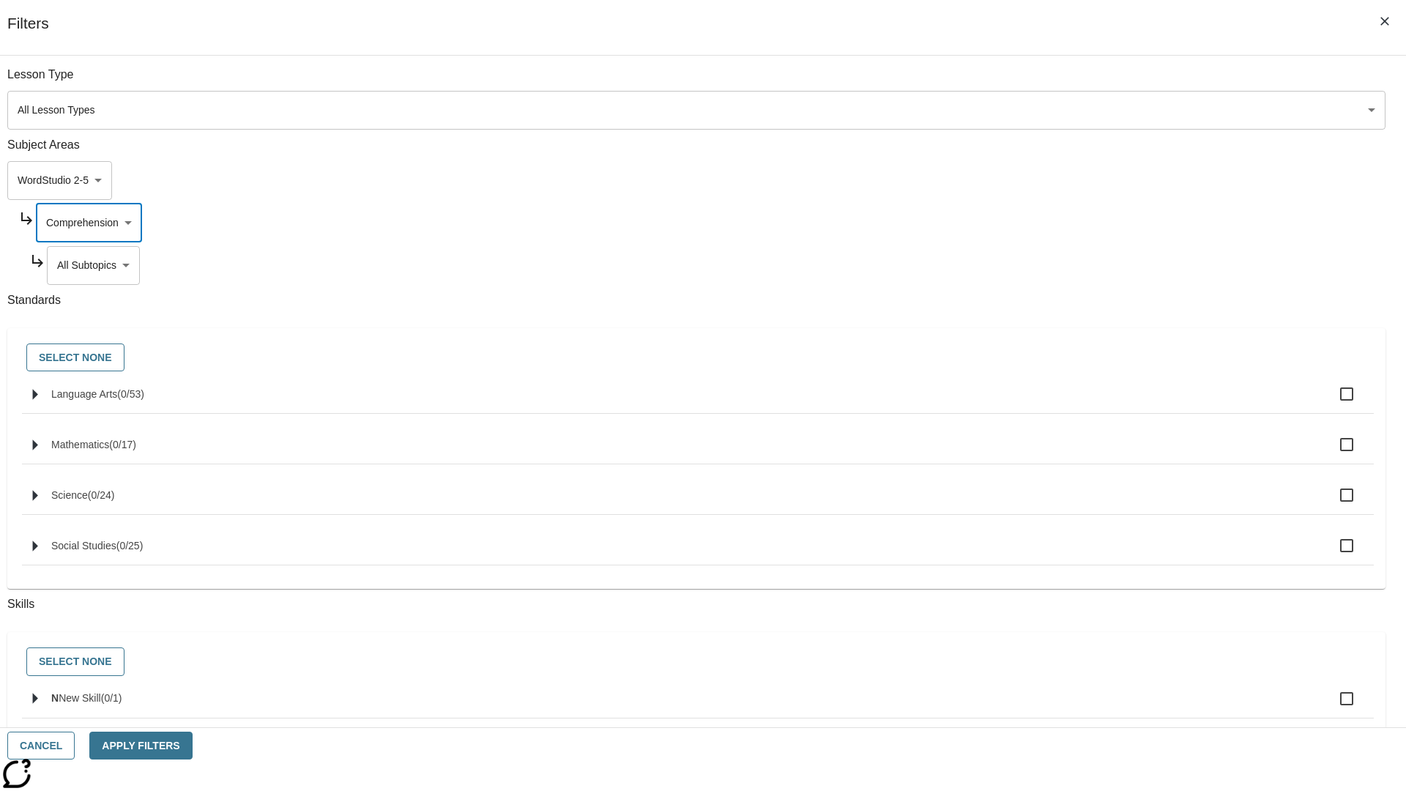
click at [1074, 265] on body "Skip to main content NJ Edition EN Grade 3 2025 Auto Grade 3 Search 0 Tauto Das…" at bounding box center [703, 454] width 1394 height 808
click at [75, 746] on button "Cancel" at bounding box center [40, 746] width 67 height 29
click at [105, 20] on icon "Home" at bounding box center [112, 21] width 97 height 29
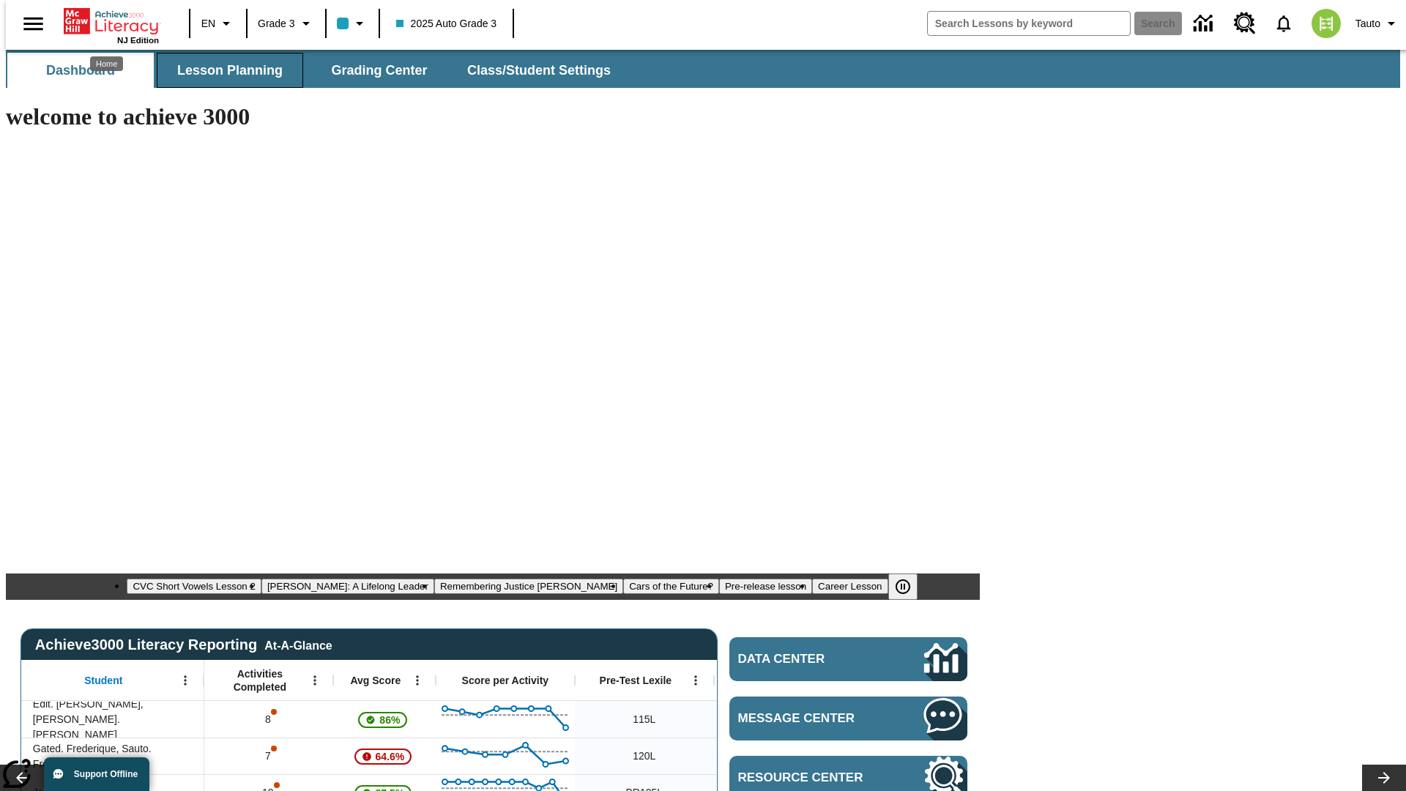
click at [224, 70] on span "Lesson Planning" at bounding box center [229, 70] width 105 height 17
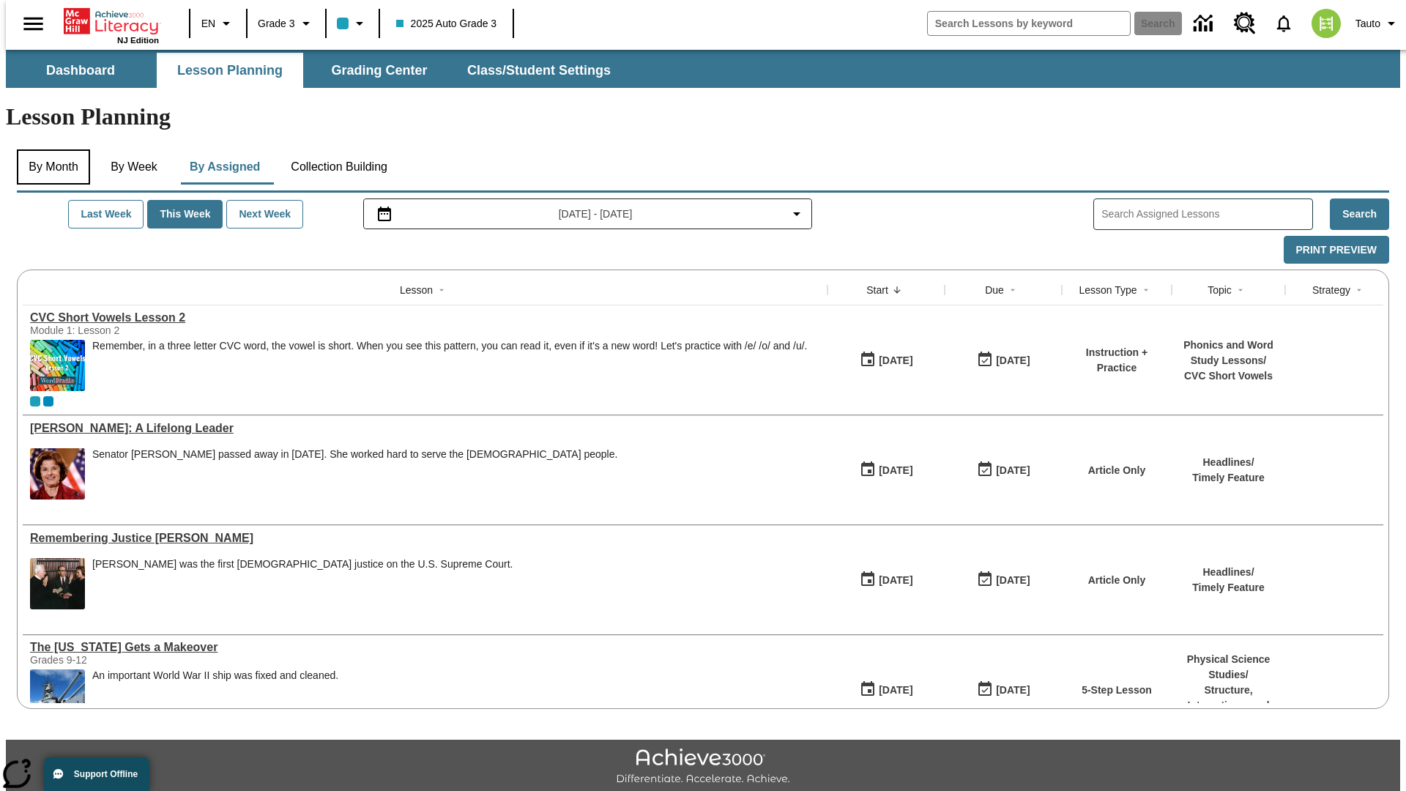
click at [49, 149] on button "By Month" at bounding box center [53, 166] width 73 height 35
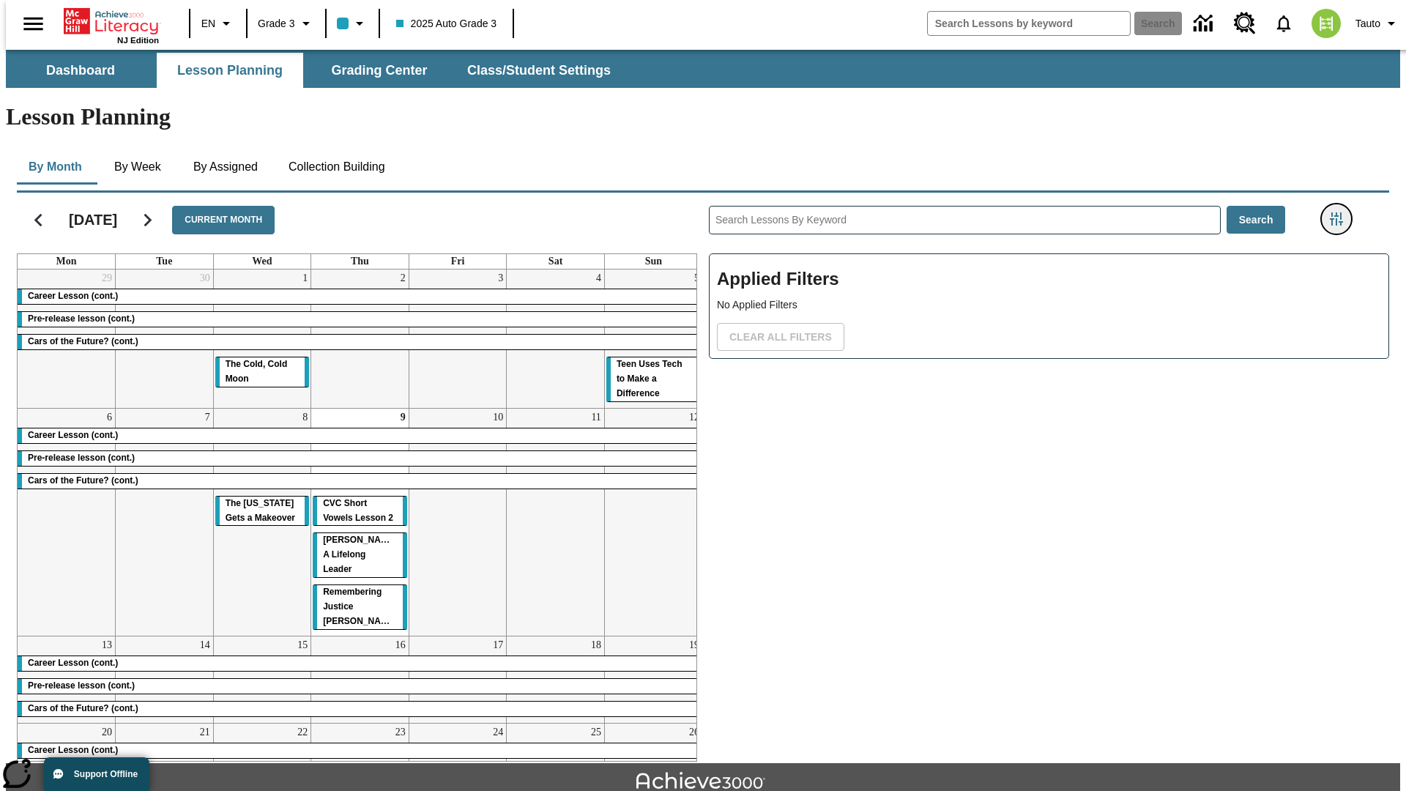
click at [1341, 212] on icon "Filters Side menu" at bounding box center [1336, 218] width 13 height 13
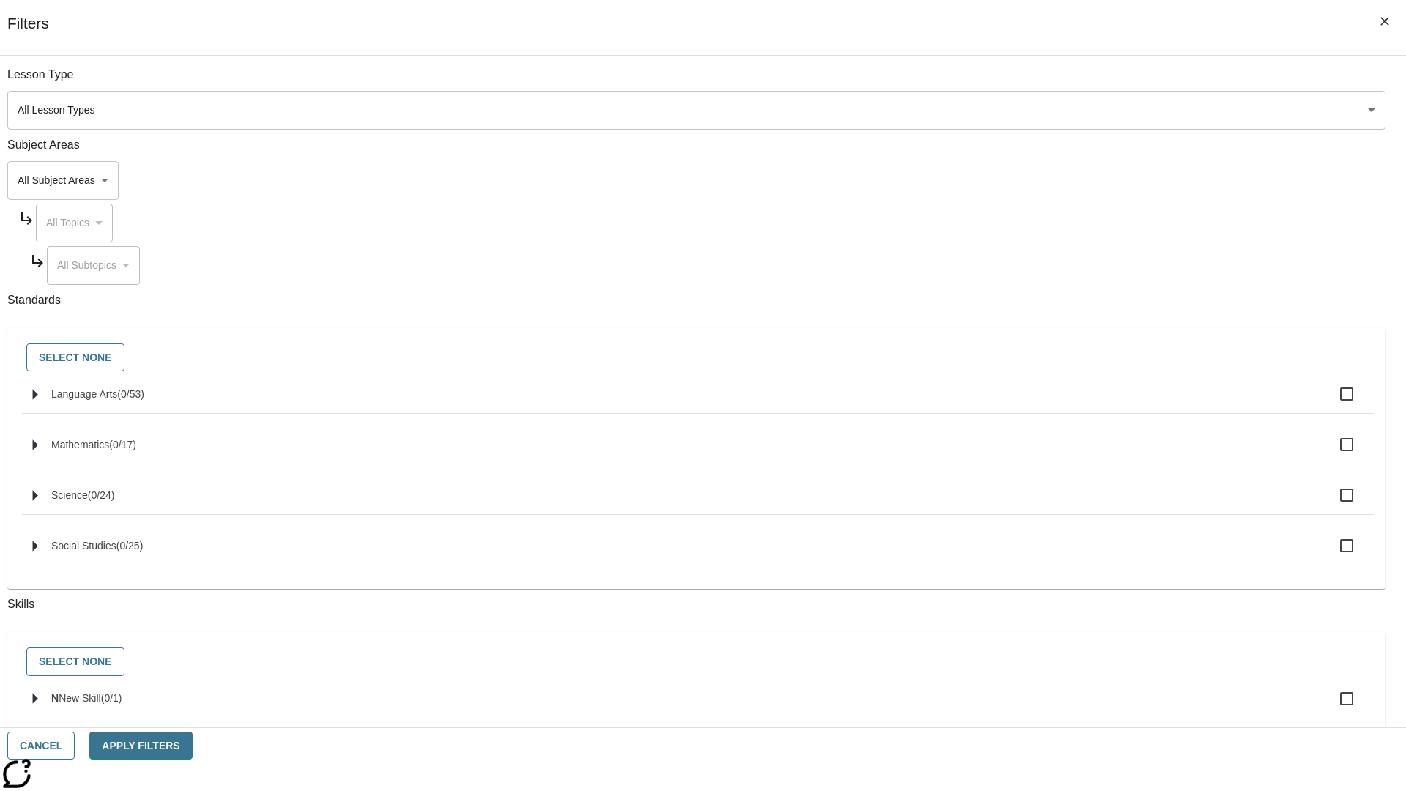
click at [1055, 180] on body "Skip to main content [GEOGRAPHIC_DATA] Edition EN Grade 3 2025 Auto Grade 3 Sea…" at bounding box center [703, 454] width 1394 height 808
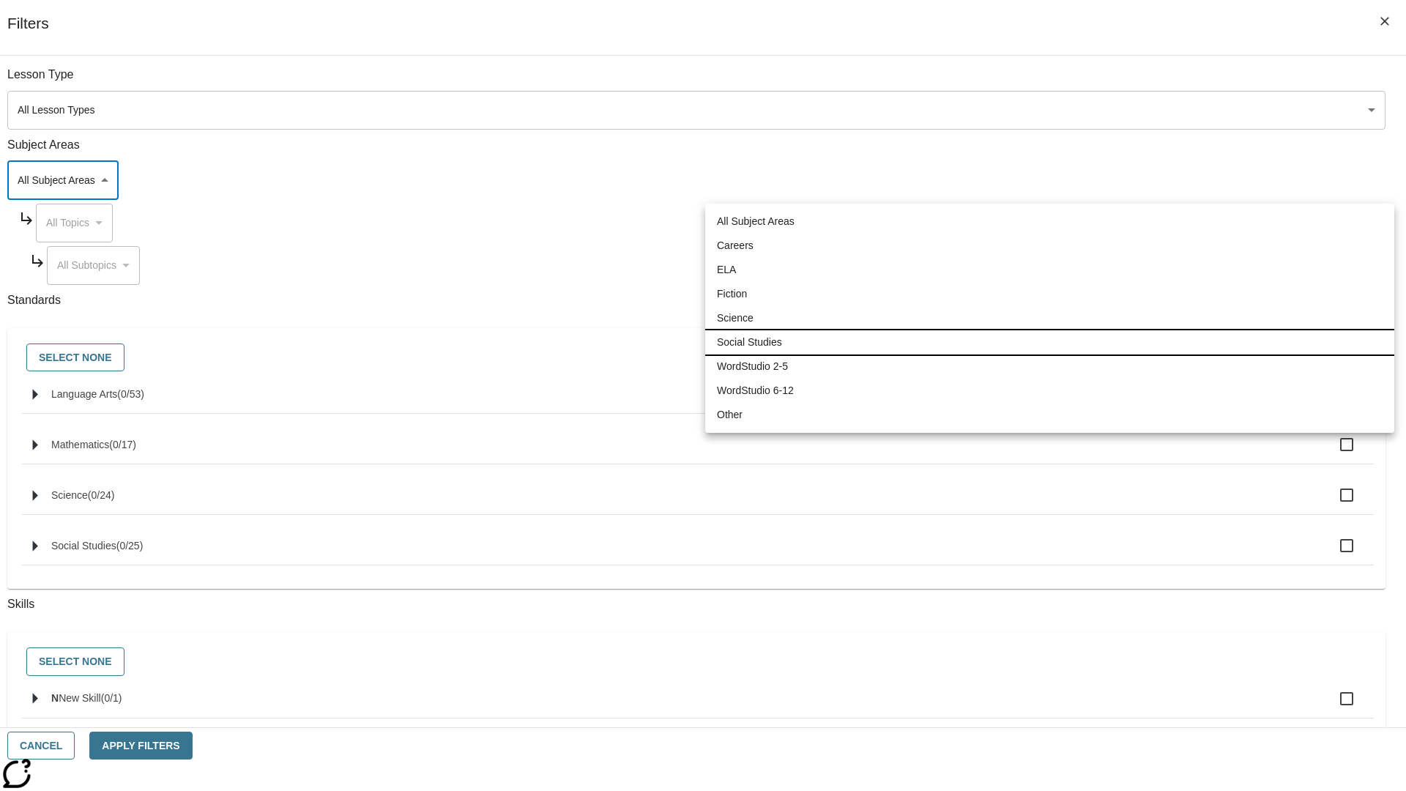
click at [1049, 342] on li "Social Studies" at bounding box center [1049, 342] width 689 height 24
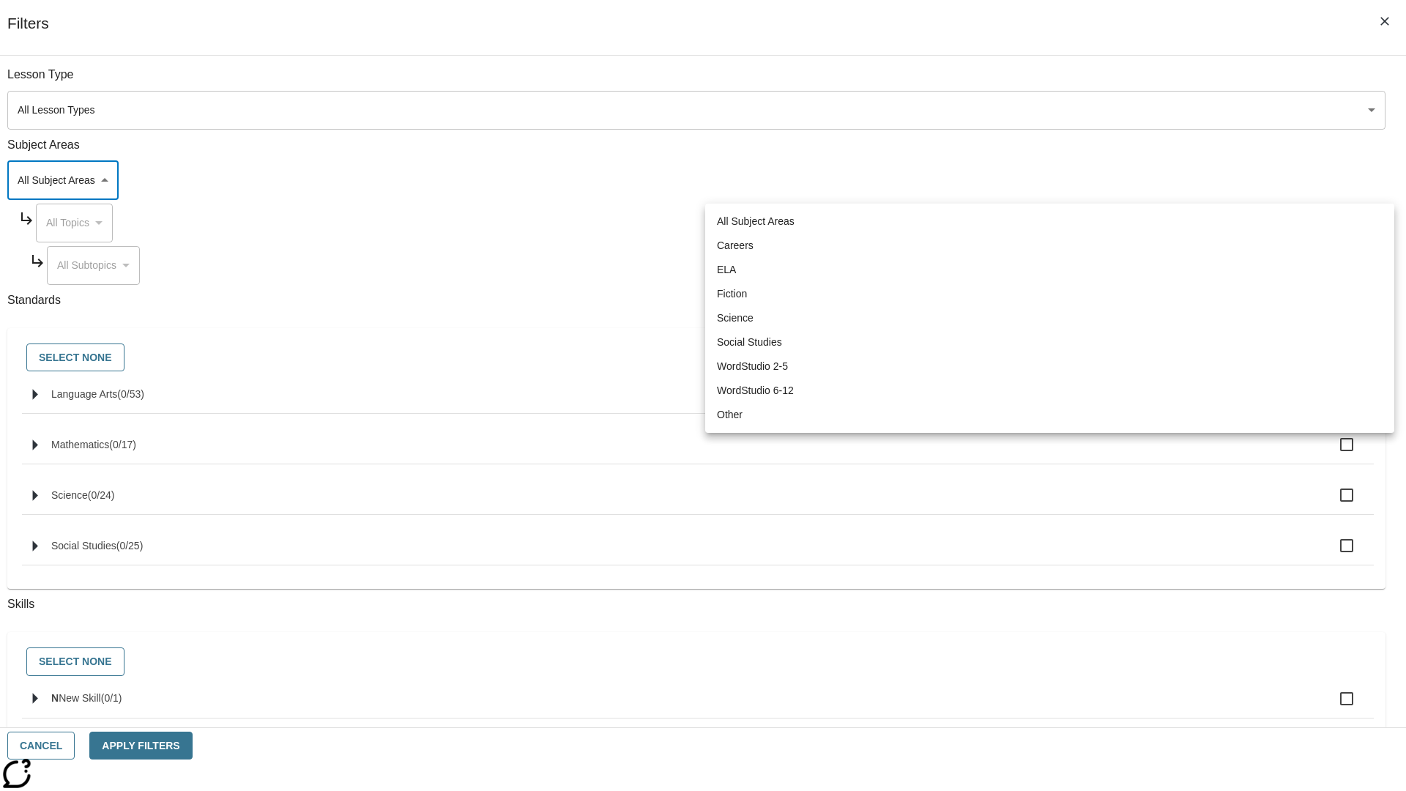
type input "3"
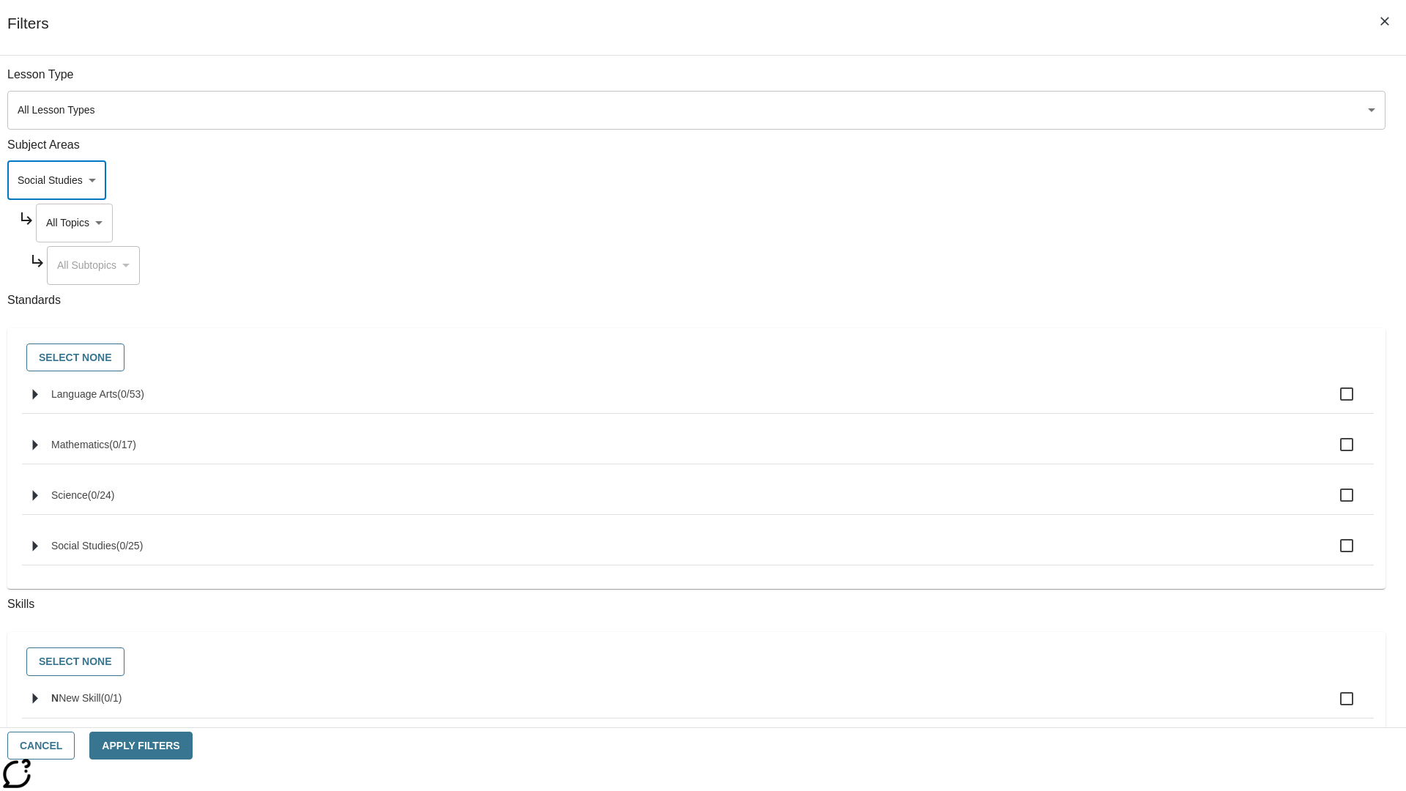
click at [1068, 82] on body "Skip to main content [GEOGRAPHIC_DATA] Edition EN Grade 3 2025 Auto Grade 3 Sea…" at bounding box center [703, 454] width 1394 height 808
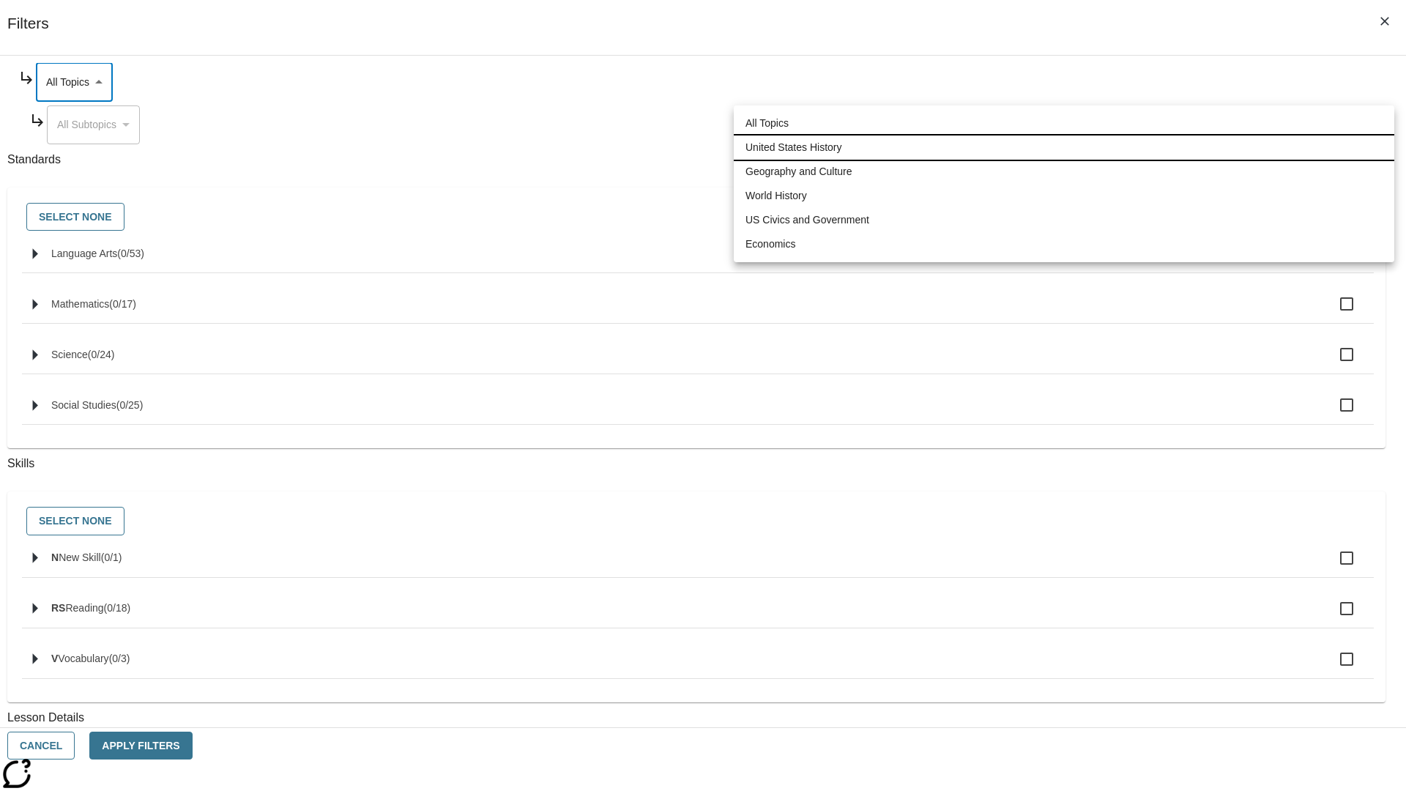
click at [1064, 147] on li "United States History" at bounding box center [1064, 147] width 661 height 24
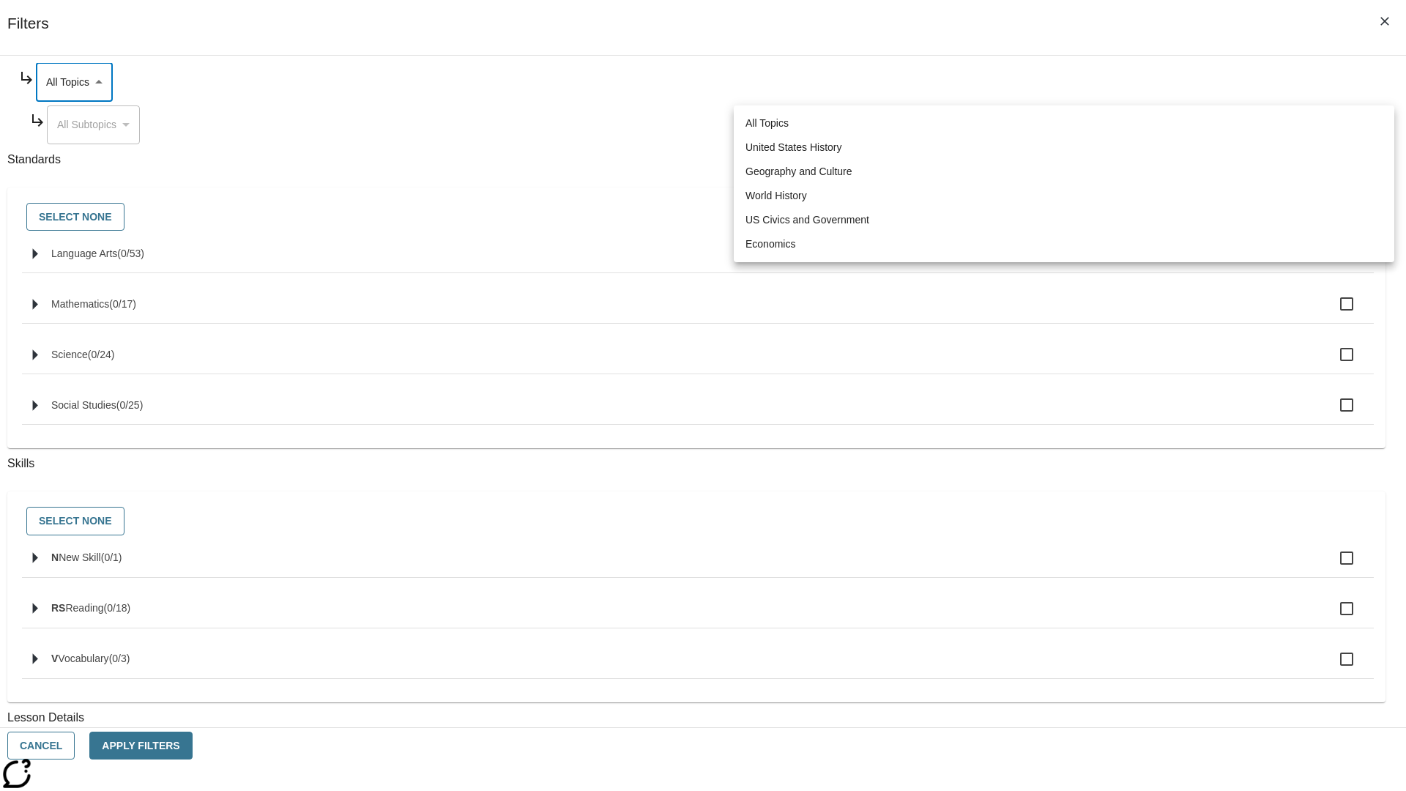
type input "184"
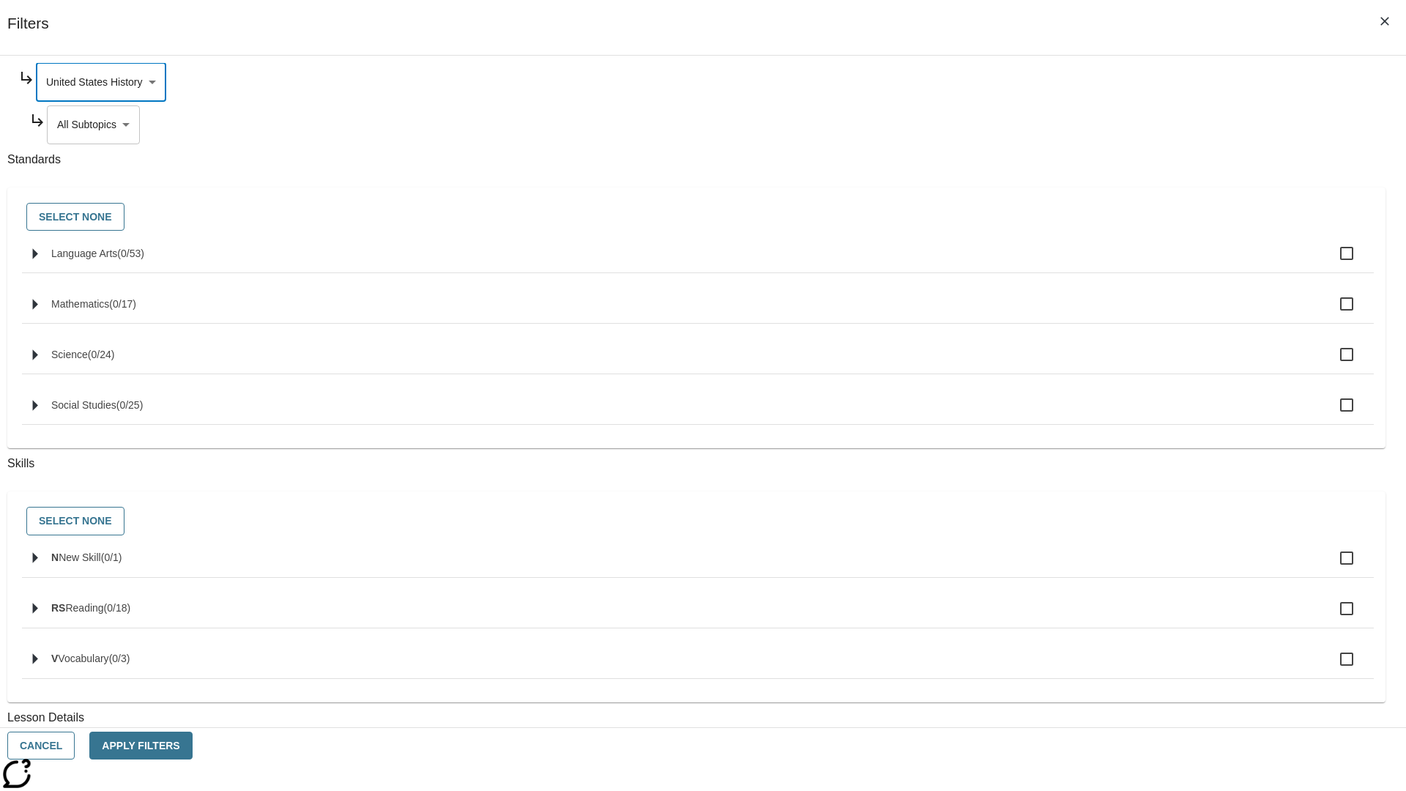
click at [1074, 124] on body "Skip to main content [GEOGRAPHIC_DATA] Edition EN Grade 3 2025 Auto Grade 3 Sea…" at bounding box center [703, 454] width 1394 height 808
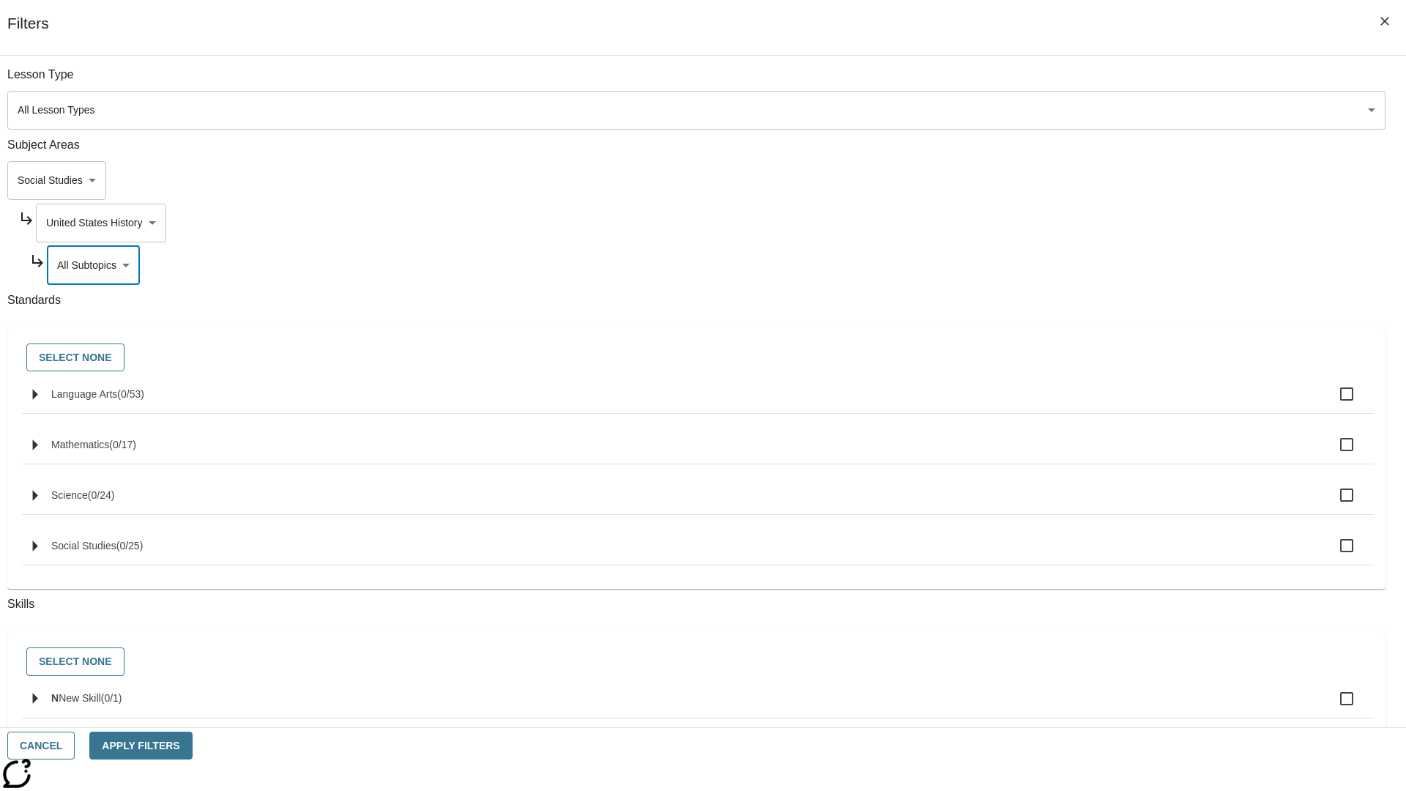
click at [1068, 82] on body "Skip to main content [GEOGRAPHIC_DATA] Edition EN Grade 3 2025 Auto Grade 3 Sea…" at bounding box center [703, 454] width 1394 height 808
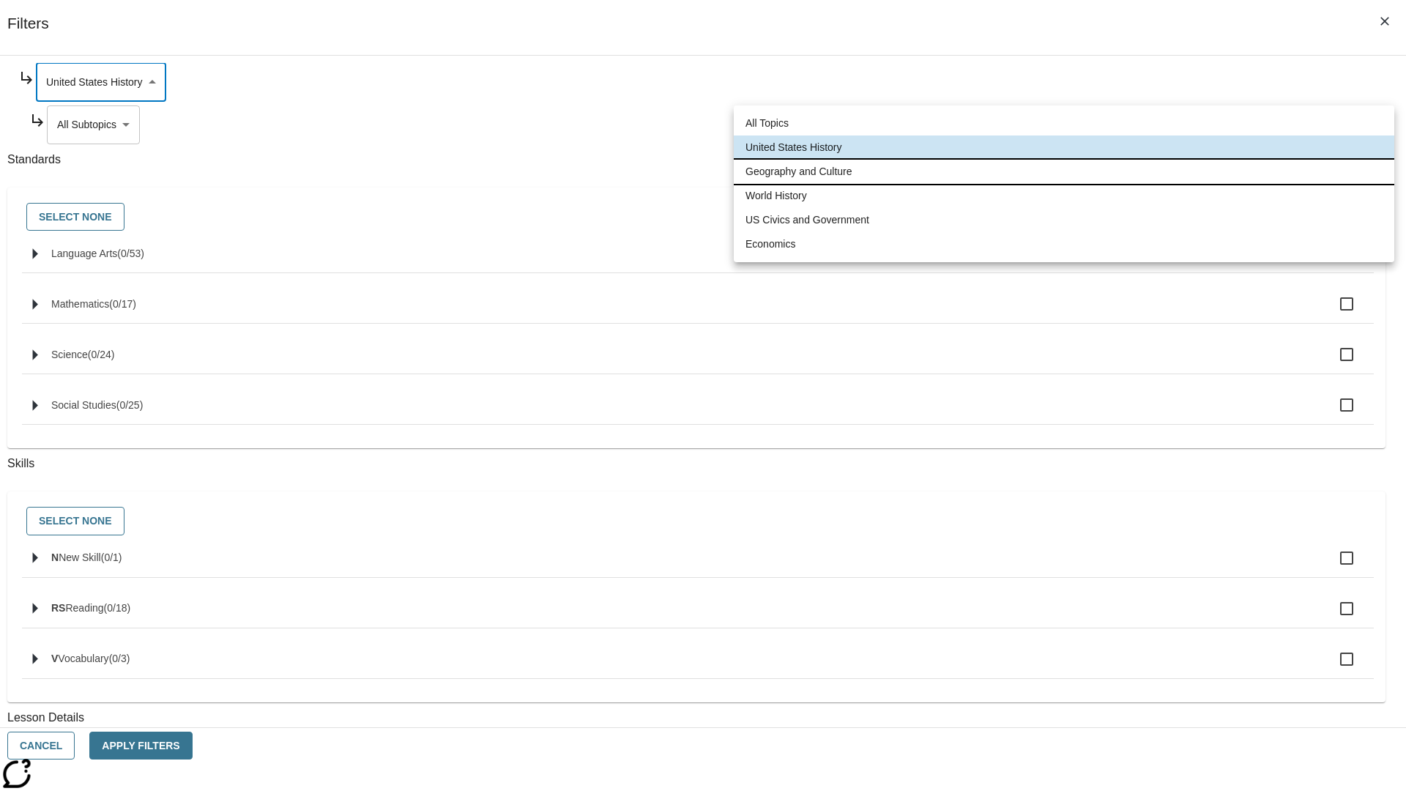
click at [1064, 171] on li "Geography and Culture" at bounding box center [1064, 172] width 661 height 24
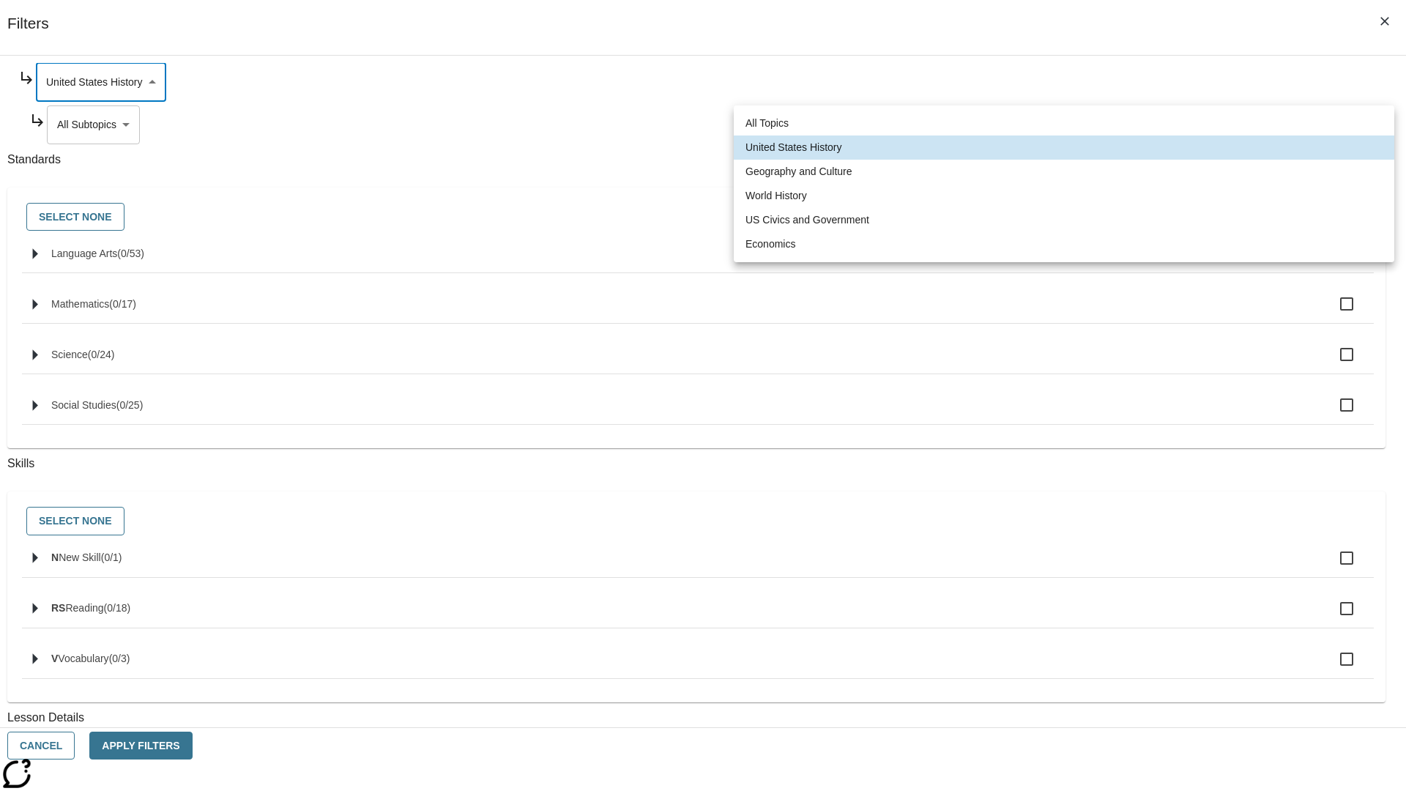
type input "186"
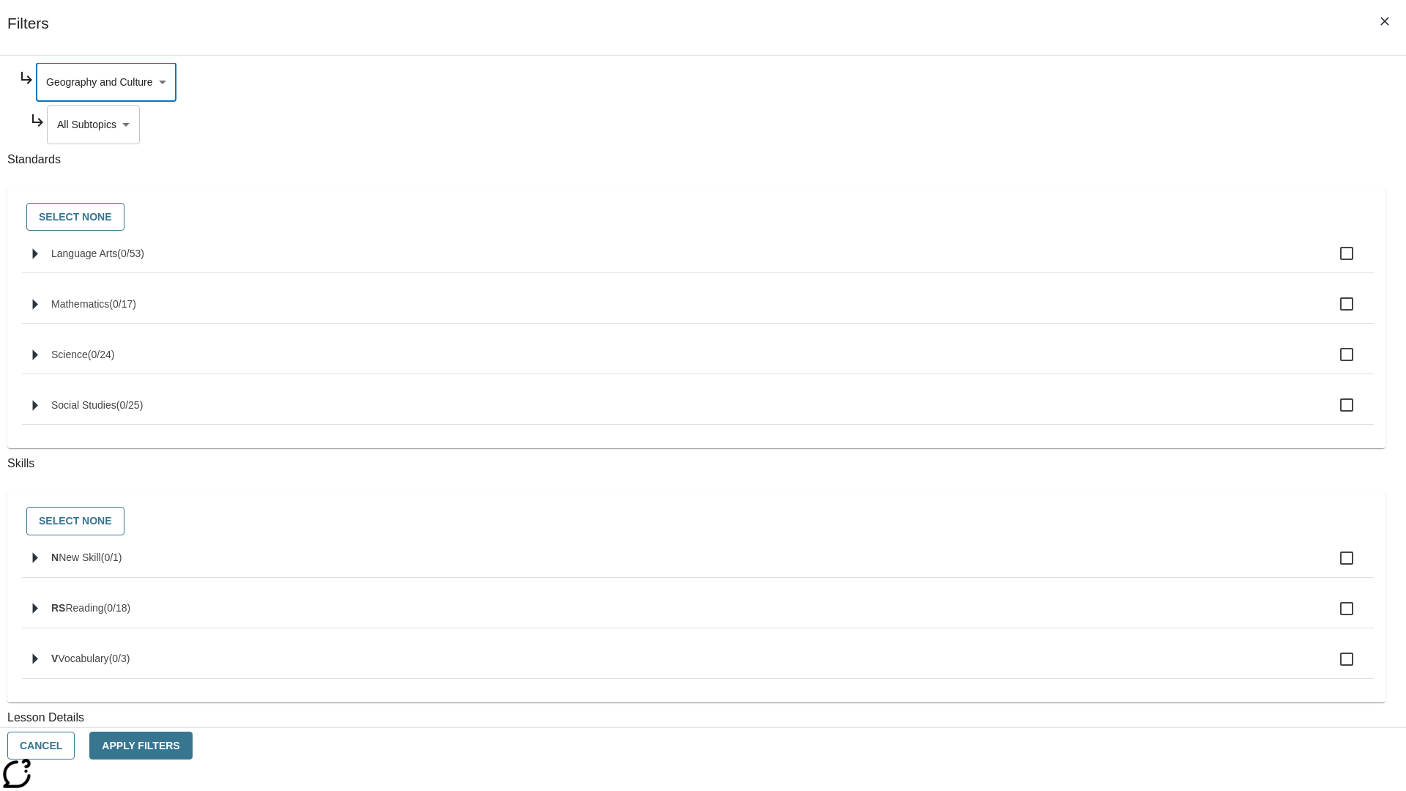
click at [1074, 265] on body "Skip to main content [GEOGRAPHIC_DATA] Edition EN Grade 3 2025 Auto Grade 3 Sea…" at bounding box center [703, 454] width 1394 height 808
click at [1068, 82] on body "Skip to main content [GEOGRAPHIC_DATA] Edition EN Grade 3 2025 Auto Grade 3 Sea…" at bounding box center [703, 454] width 1394 height 808
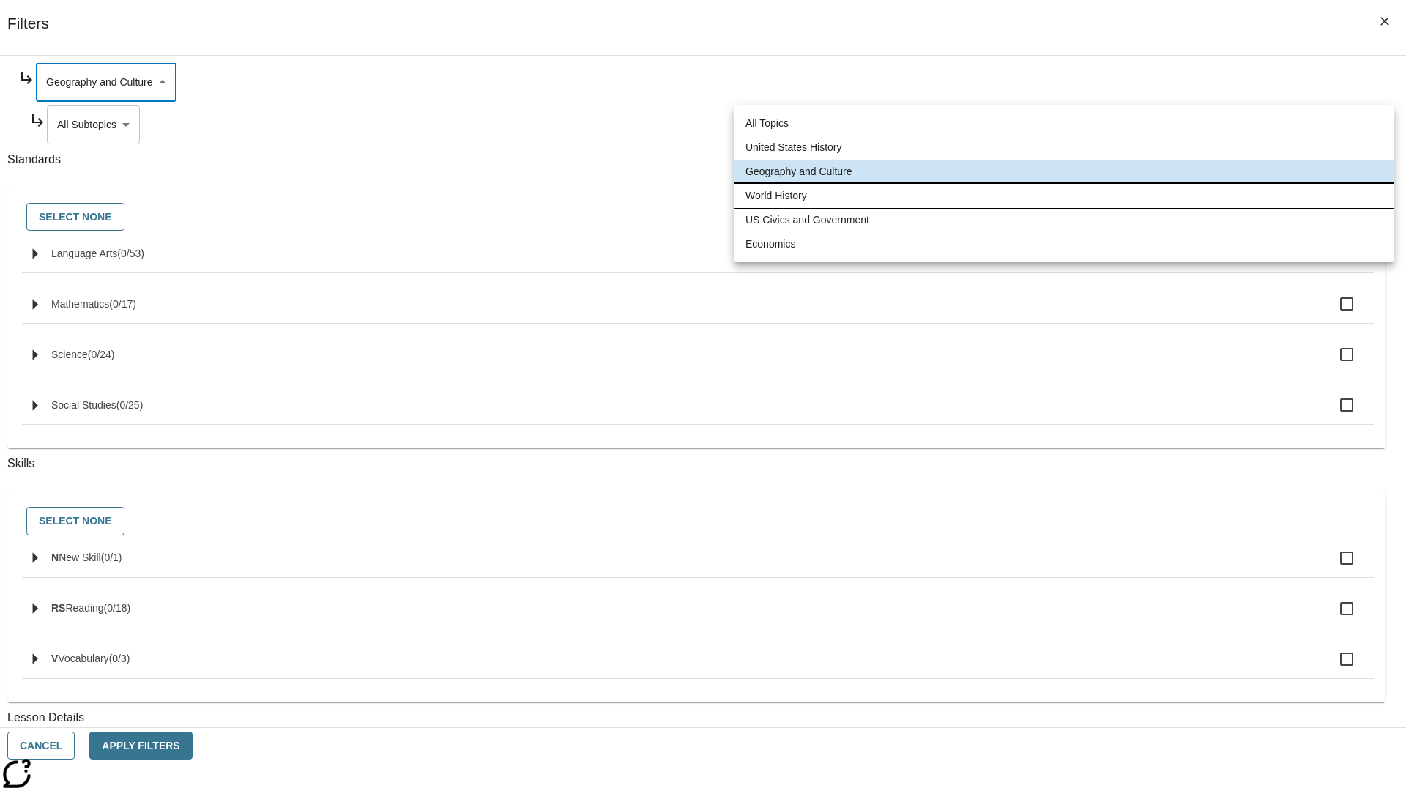
click at [1064, 196] on li "World History" at bounding box center [1064, 196] width 661 height 24
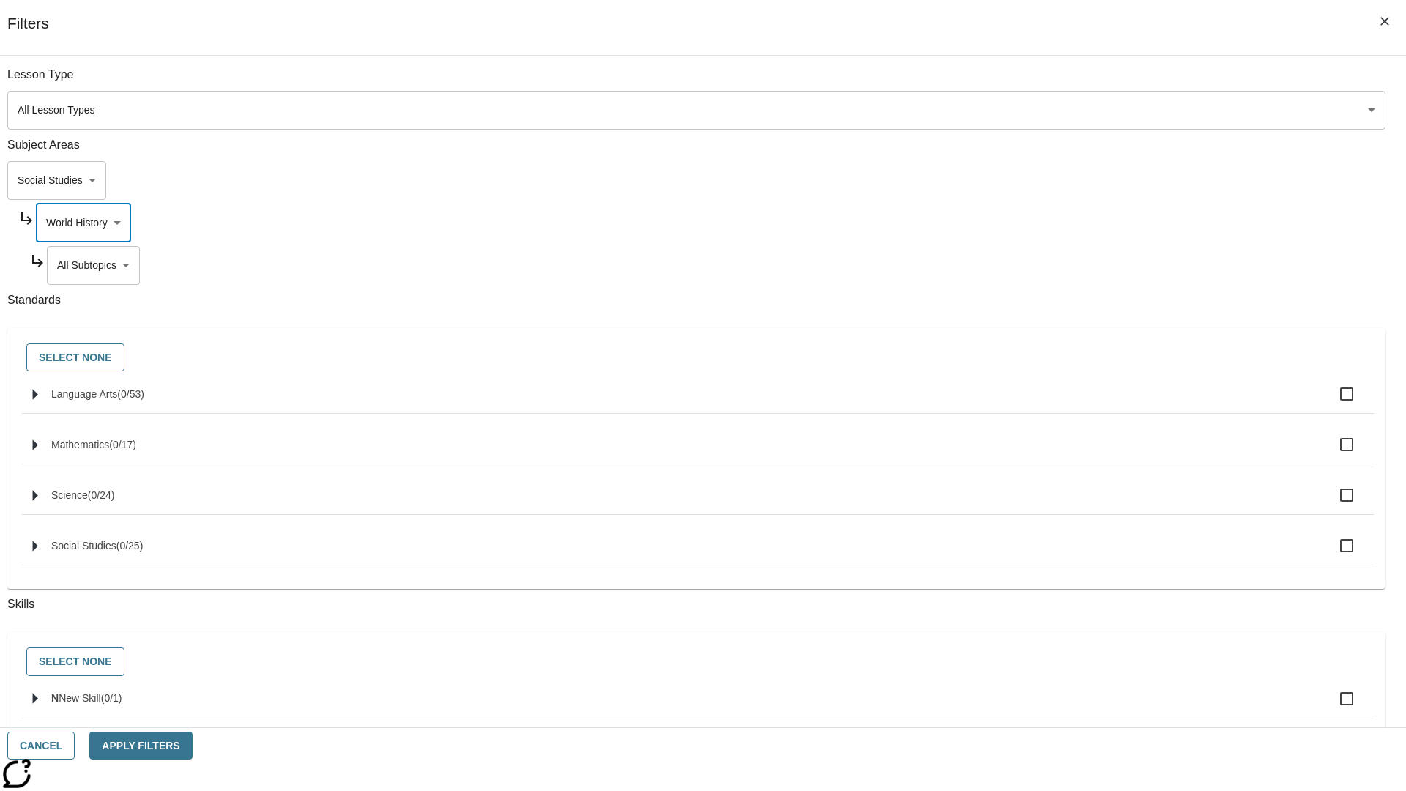
click at [1074, 82] on body "Skip to main content [GEOGRAPHIC_DATA] Edition EN Grade 3 2025 Auto Grade 3 Sea…" at bounding box center [703, 454] width 1394 height 808
click at [1068, 223] on body "Skip to main content [GEOGRAPHIC_DATA] Edition EN Grade 3 2025 Auto Grade 3 Sea…" at bounding box center [703, 454] width 1394 height 808
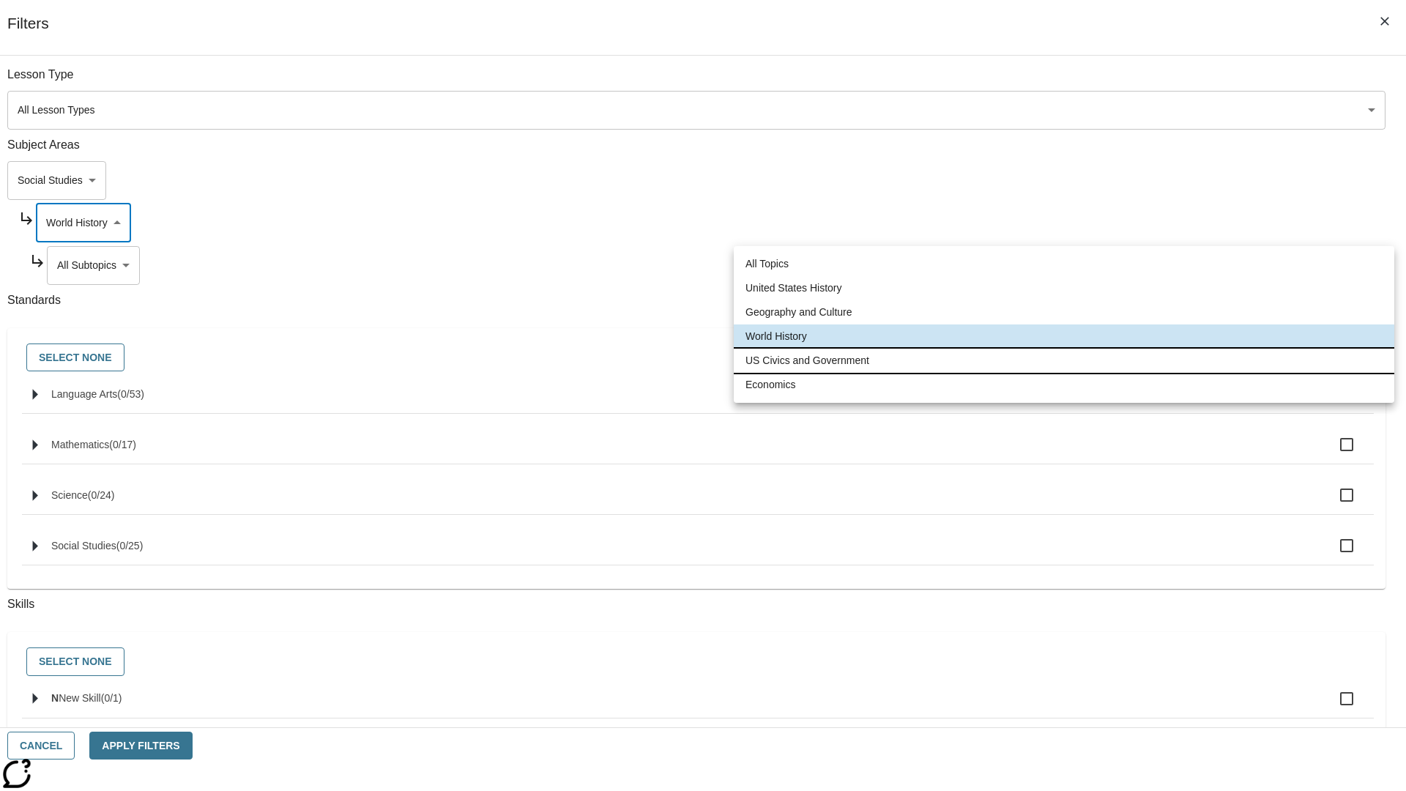
click at [1064, 360] on li "US Civics and Government" at bounding box center [1064, 361] width 661 height 24
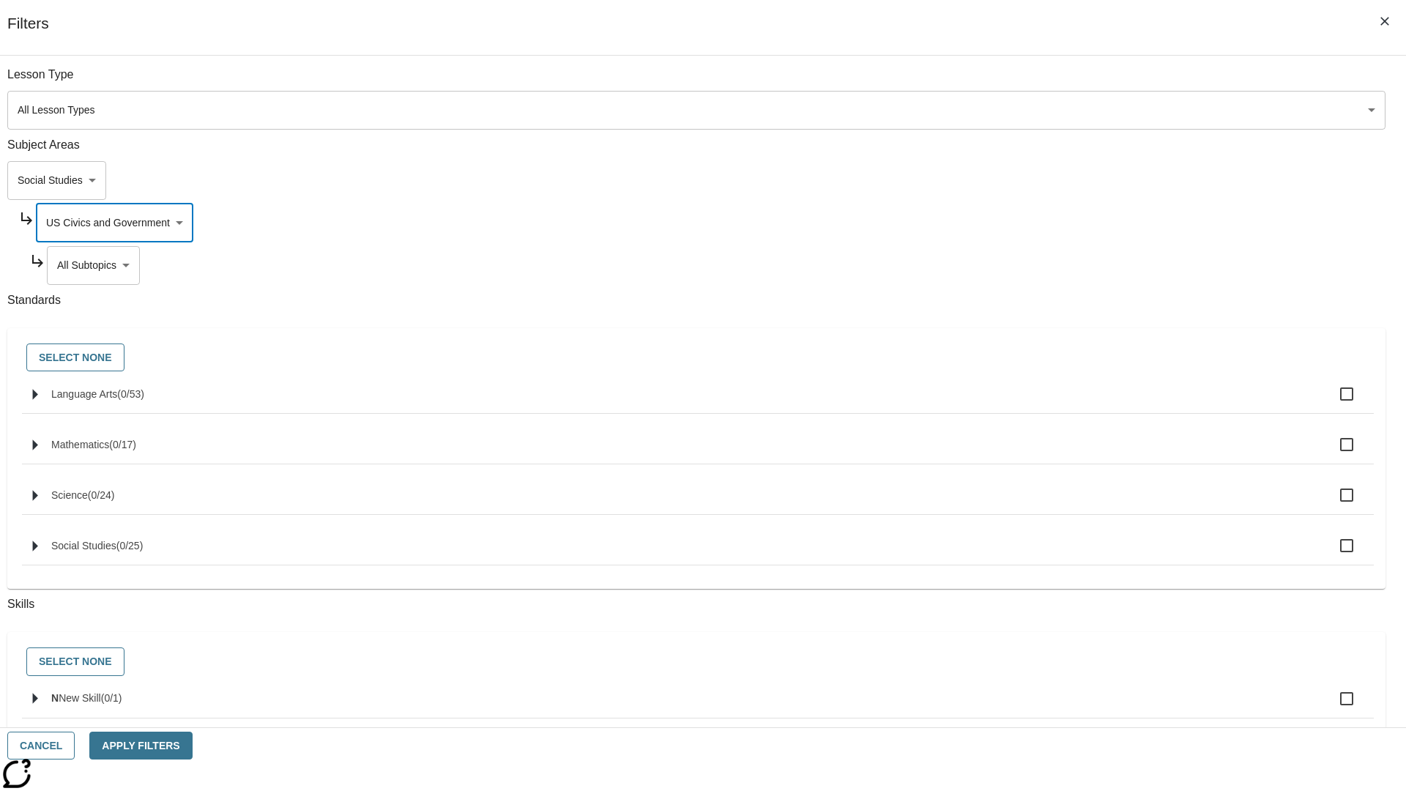
click at [1074, 265] on body "Skip to main content [GEOGRAPHIC_DATA] Edition EN Grade 3 2025 Auto Grade 3 Sea…" at bounding box center [703, 454] width 1394 height 808
click at [1068, 223] on body "Skip to main content [GEOGRAPHIC_DATA] Edition EN Grade 3 2025 Auto Grade 3 Sea…" at bounding box center [703, 454] width 1394 height 808
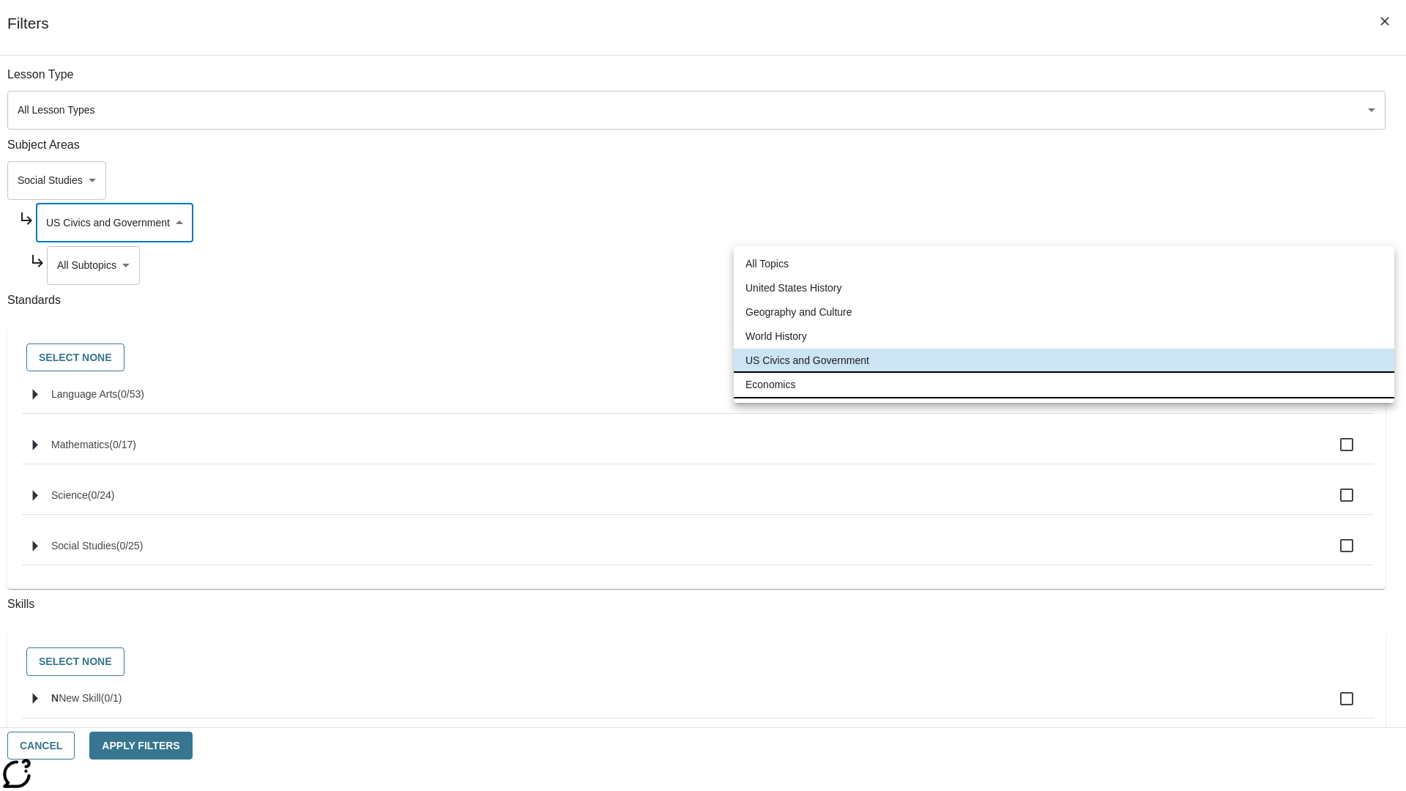
click at [1064, 384] on li "Economics" at bounding box center [1064, 385] width 661 height 24
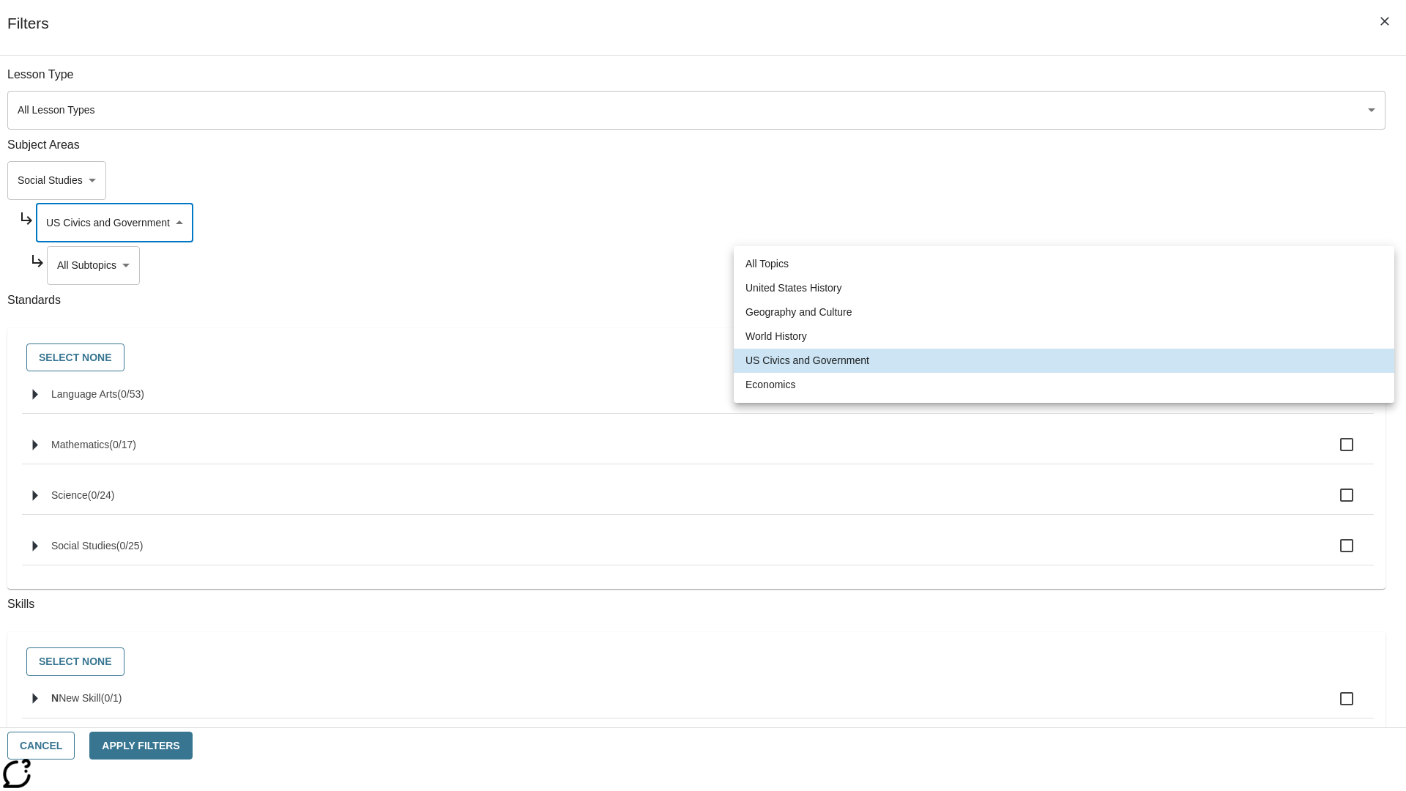
type input "195"
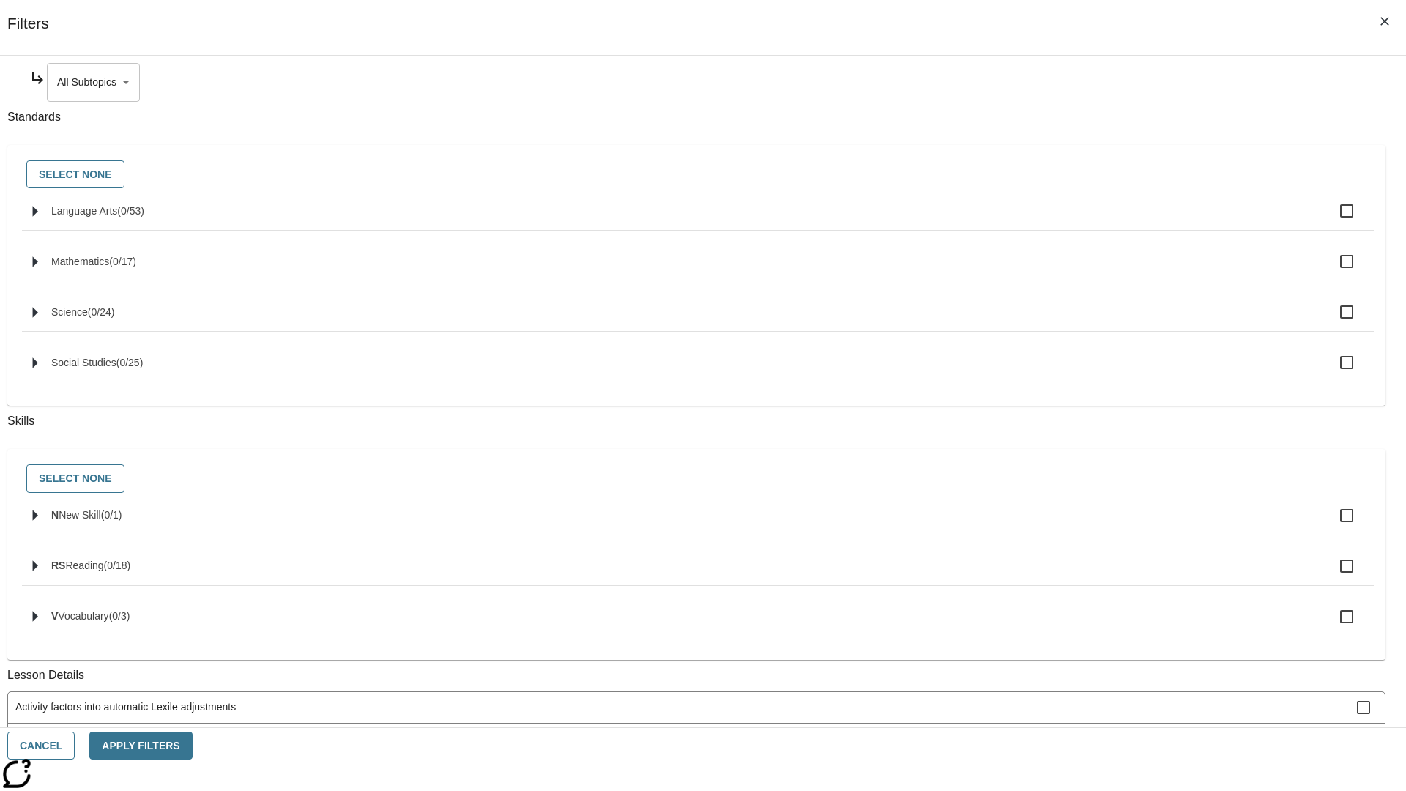
click at [1074, 82] on body "Skip to main content [GEOGRAPHIC_DATA] Edition EN Grade 3 2025 Auto Grade 3 Sea…" at bounding box center [703, 454] width 1394 height 808
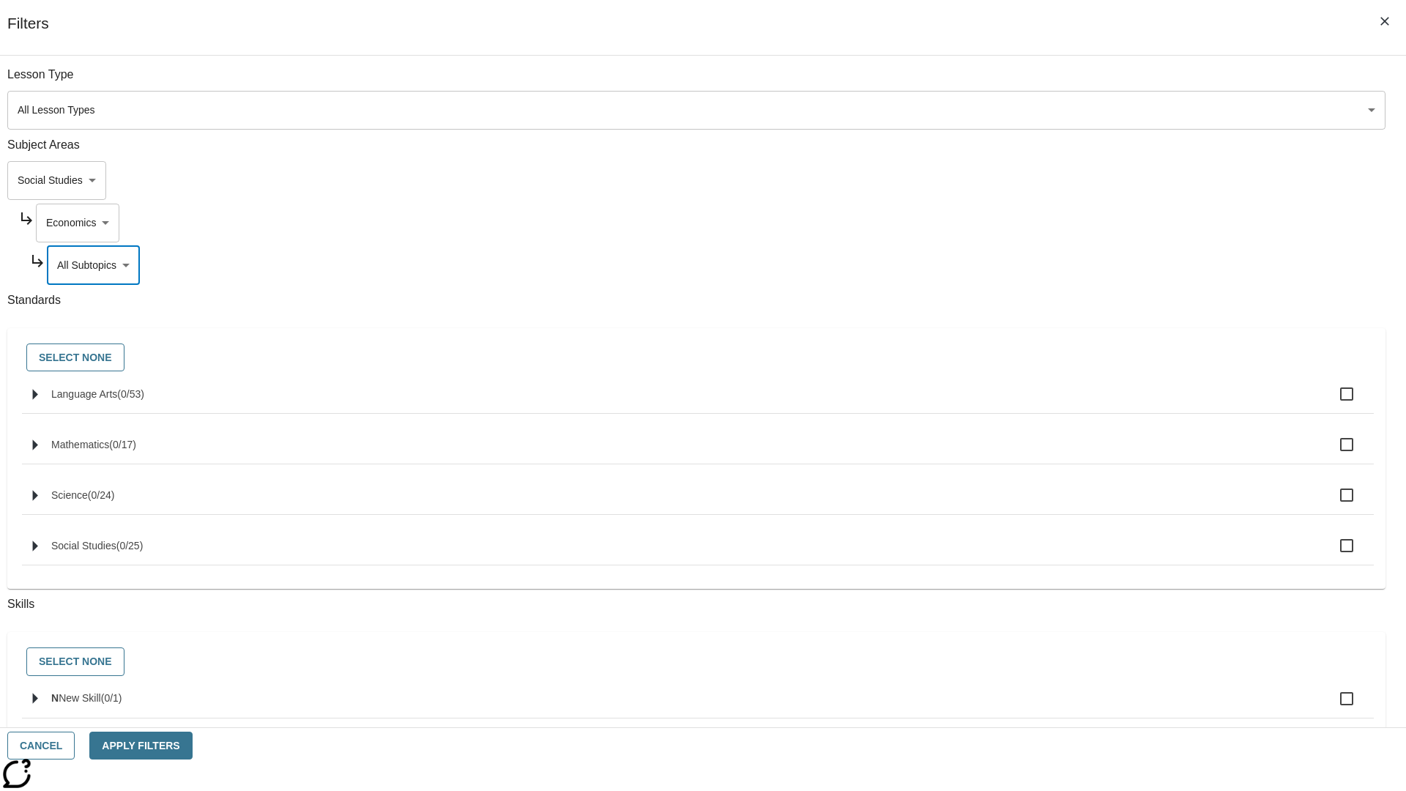
click at [1054, 82] on body "Skip to main content [GEOGRAPHIC_DATA] Edition EN Grade 3 2025 Auto Grade 3 Sea…" at bounding box center [703, 454] width 1394 height 808
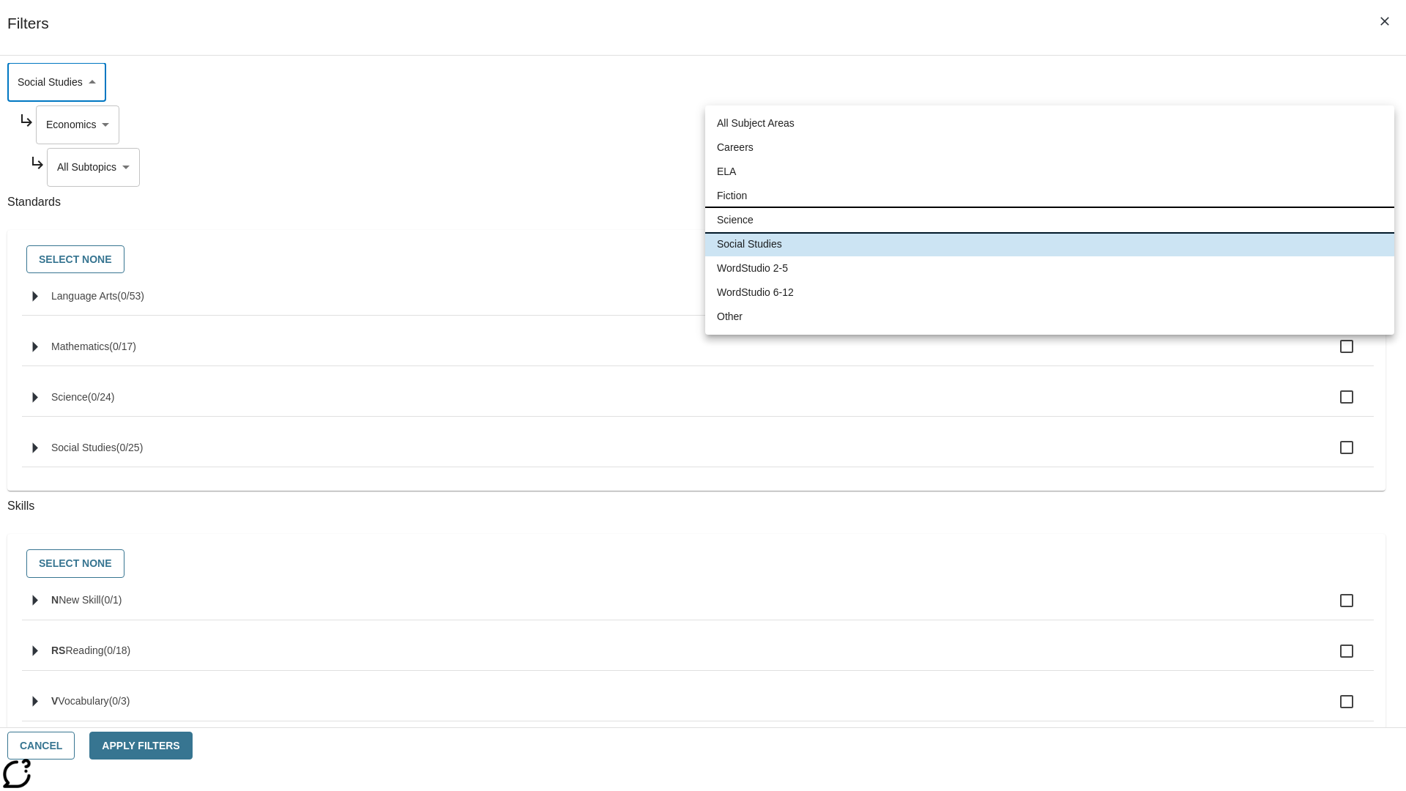
click at [1049, 220] on li "Science" at bounding box center [1049, 220] width 689 height 24
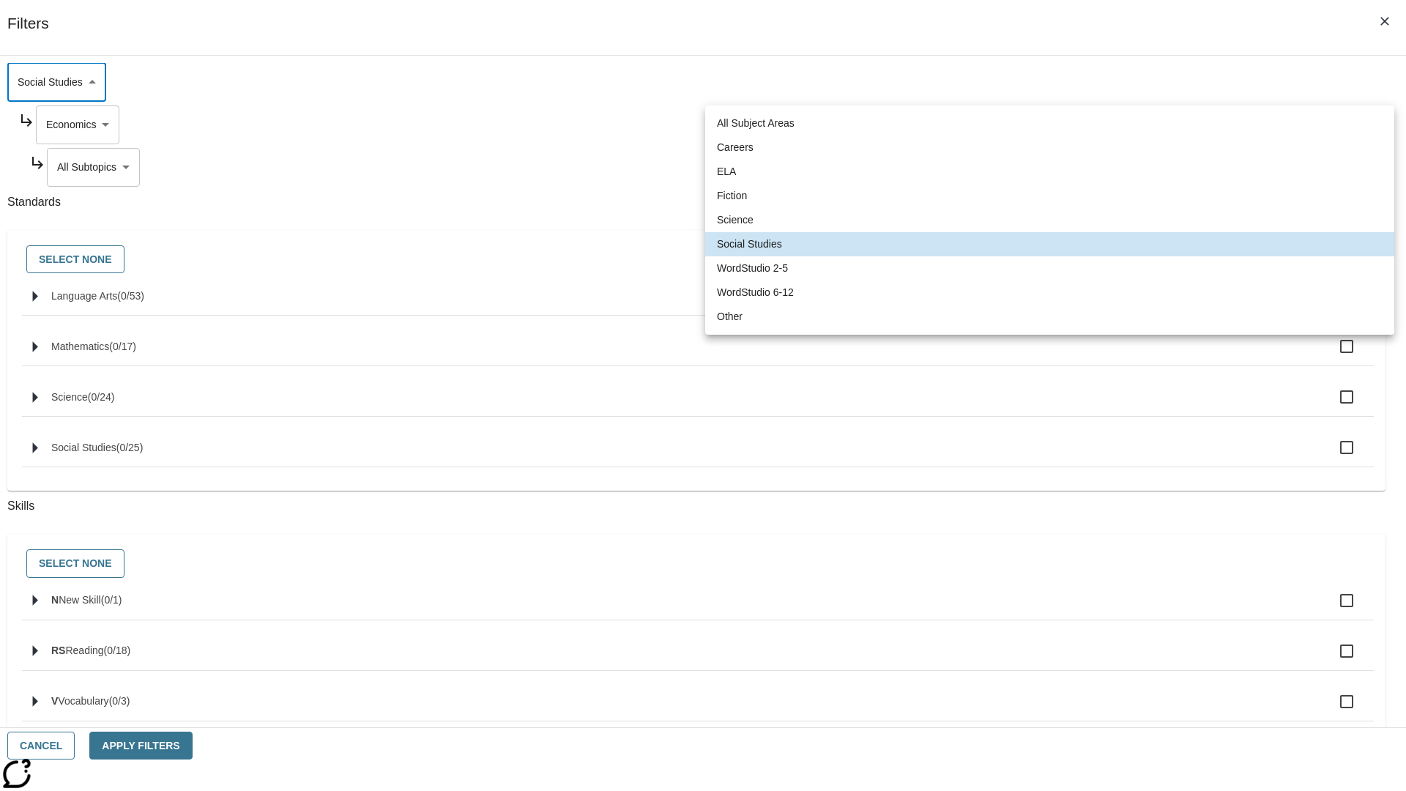
type input "2"
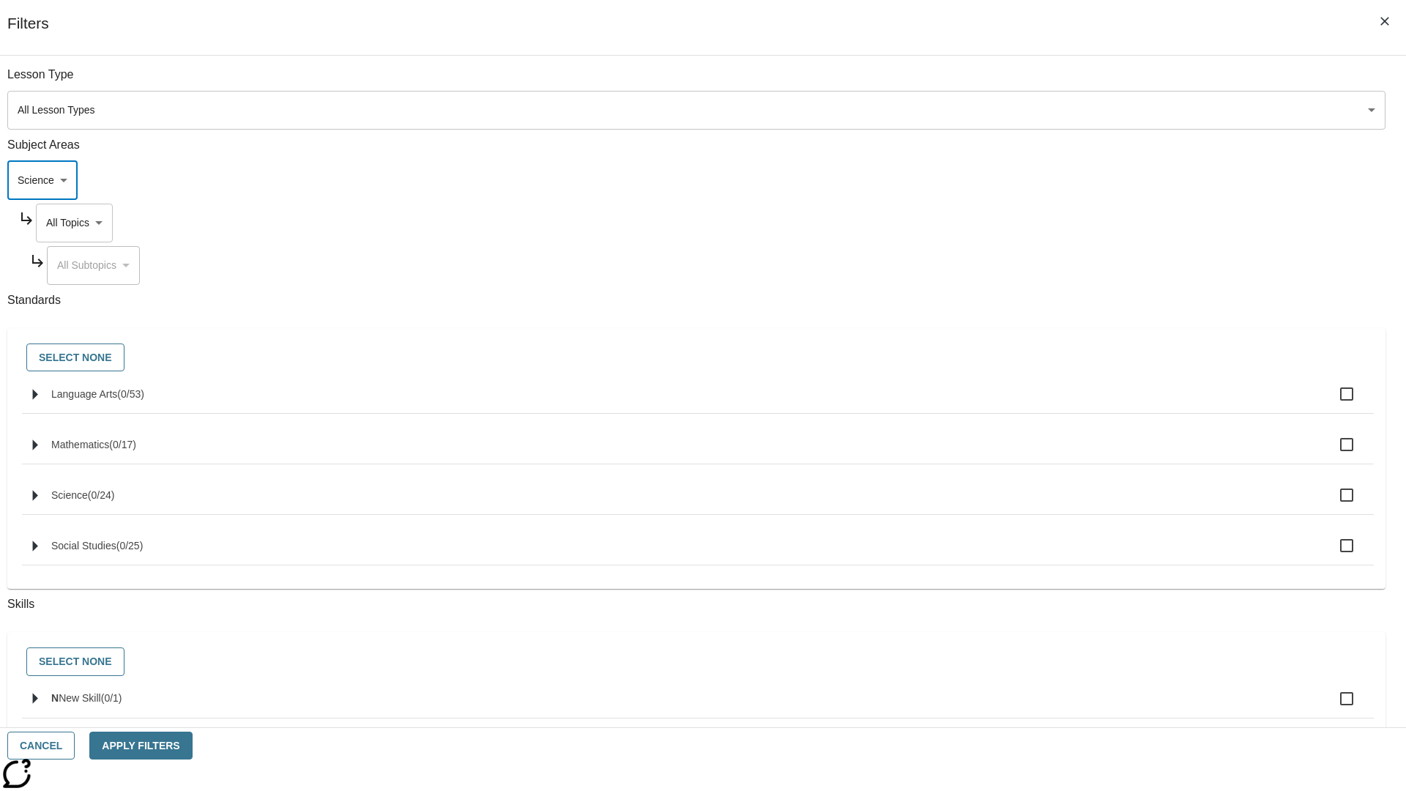
click at [1068, 82] on body "Skip to main content [GEOGRAPHIC_DATA] Edition EN Grade 3 2025 Auto Grade 3 Sea…" at bounding box center [703, 454] width 1394 height 808
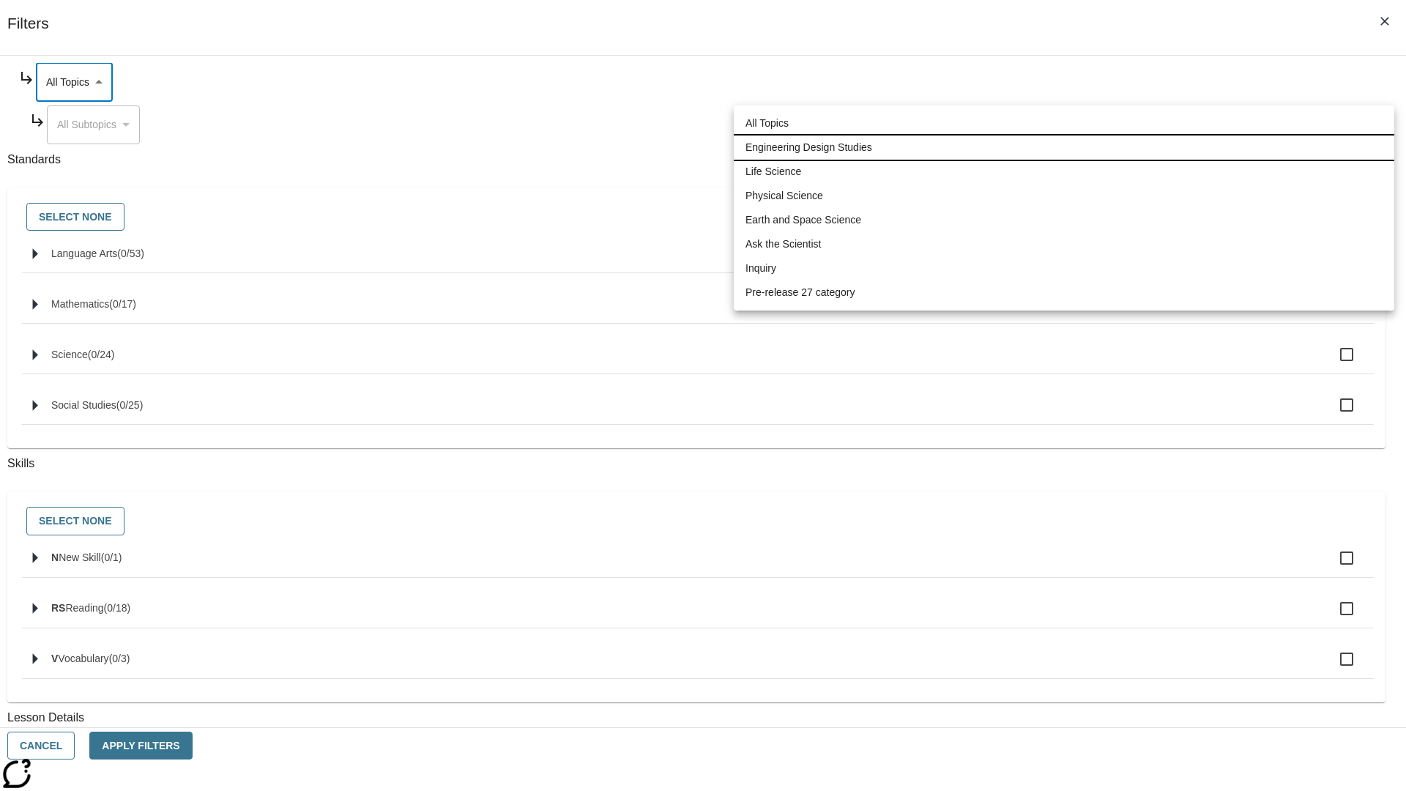
click at [1064, 147] on li "Engineering Design Studies" at bounding box center [1064, 147] width 661 height 24
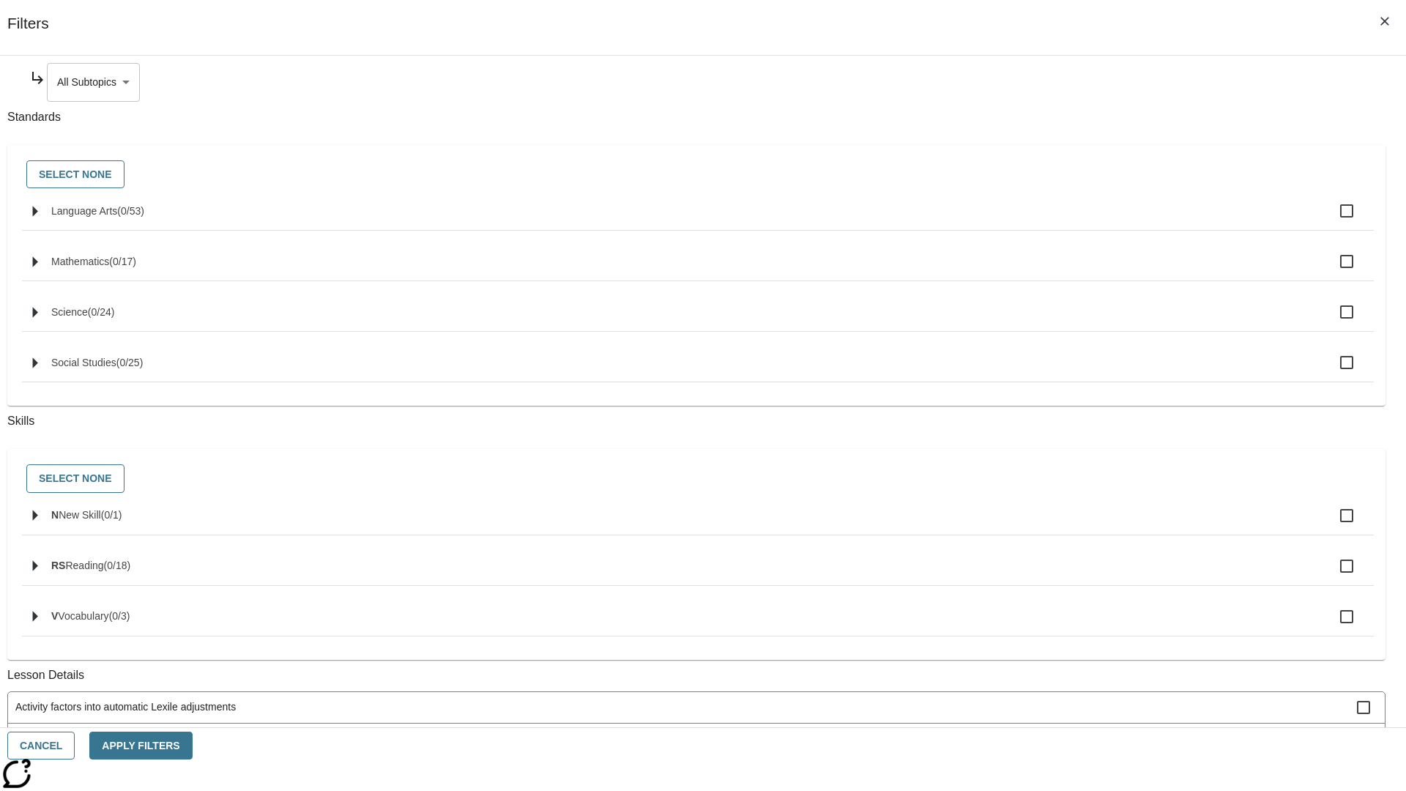
click at [1074, 82] on body "Skip to main content [GEOGRAPHIC_DATA] Edition EN Grade 3 2025 Auto Grade 3 Sea…" at bounding box center [703, 454] width 1394 height 808
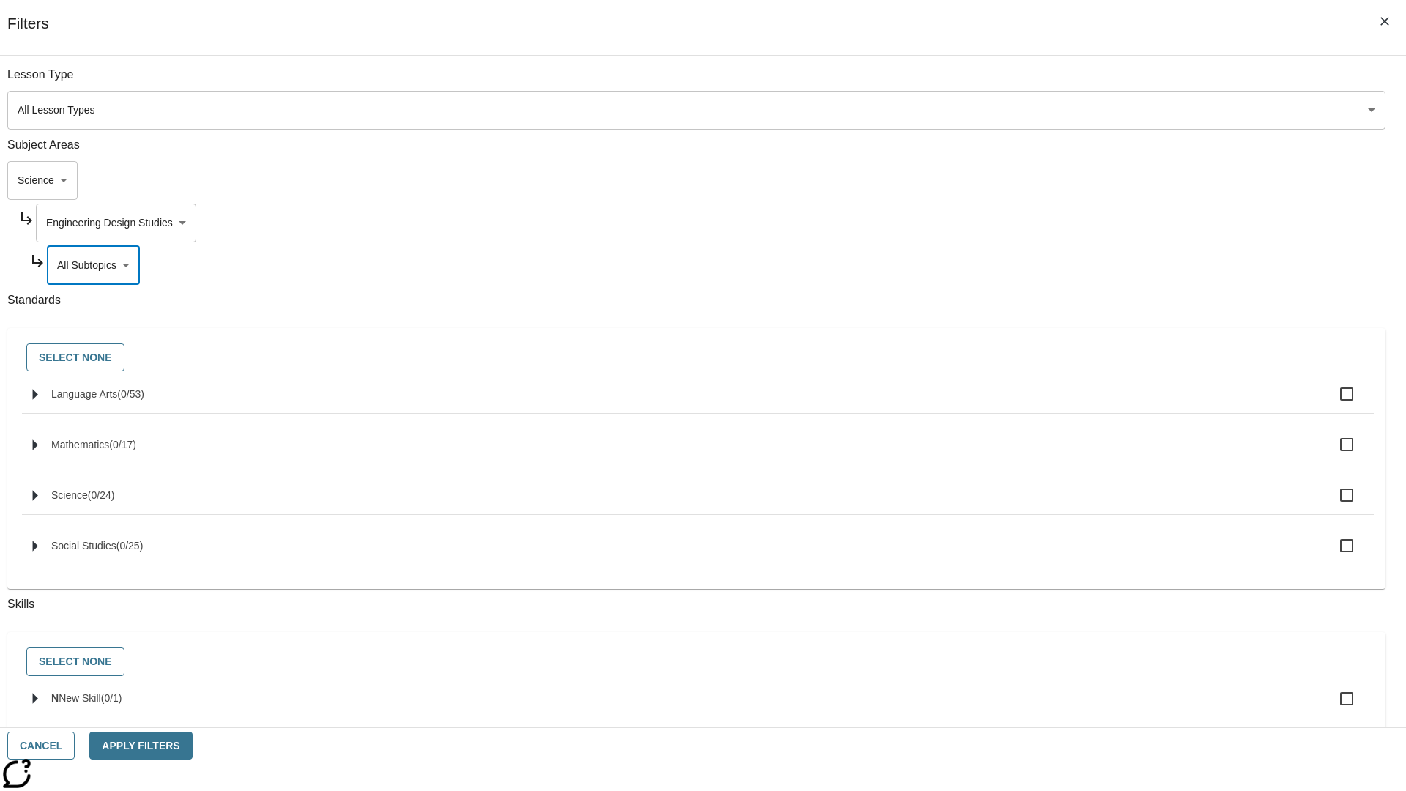
click at [1068, 82] on body "Skip to main content [GEOGRAPHIC_DATA] Edition EN Grade 3 2025 Auto Grade 3 Sea…" at bounding box center [703, 454] width 1394 height 808
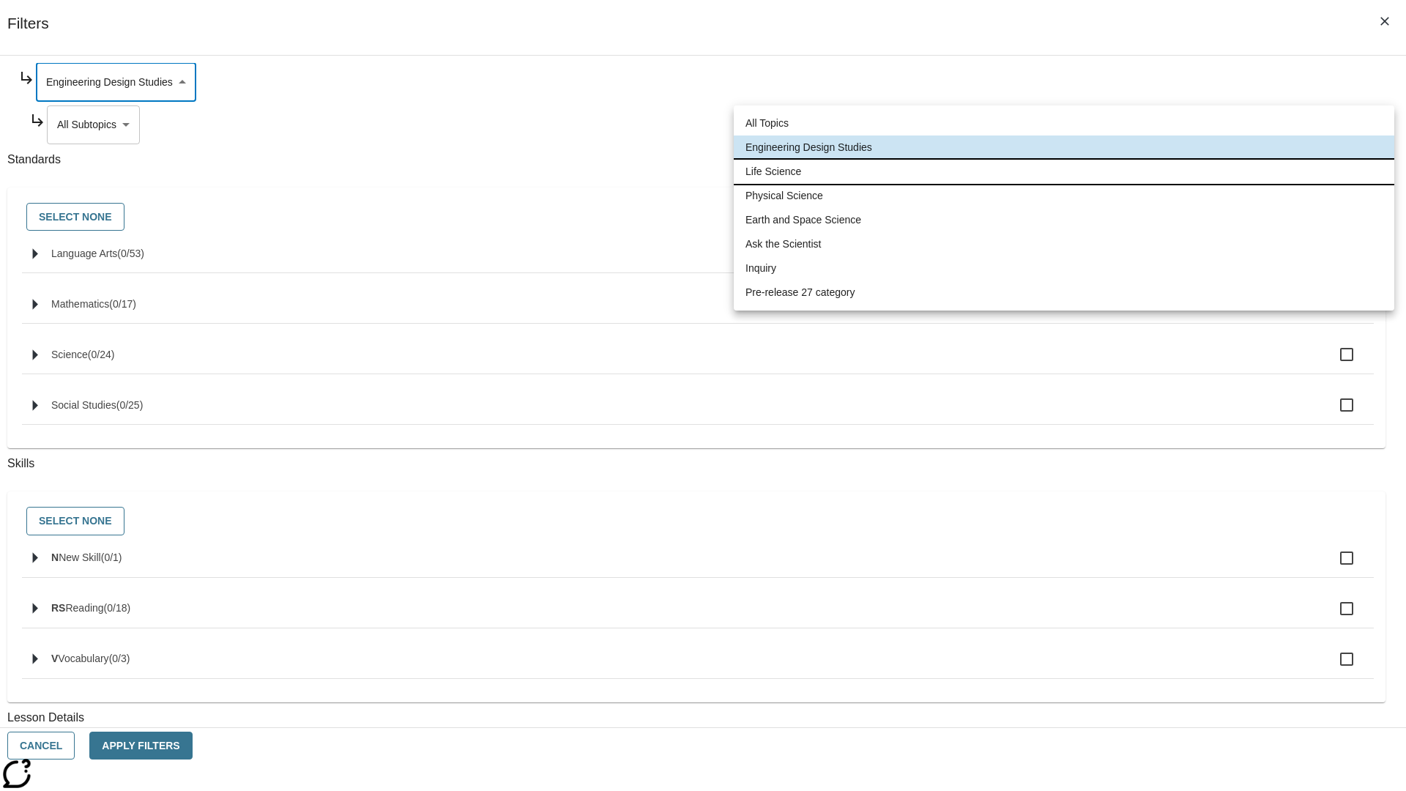
click at [1064, 171] on li "Life Science" at bounding box center [1064, 172] width 661 height 24
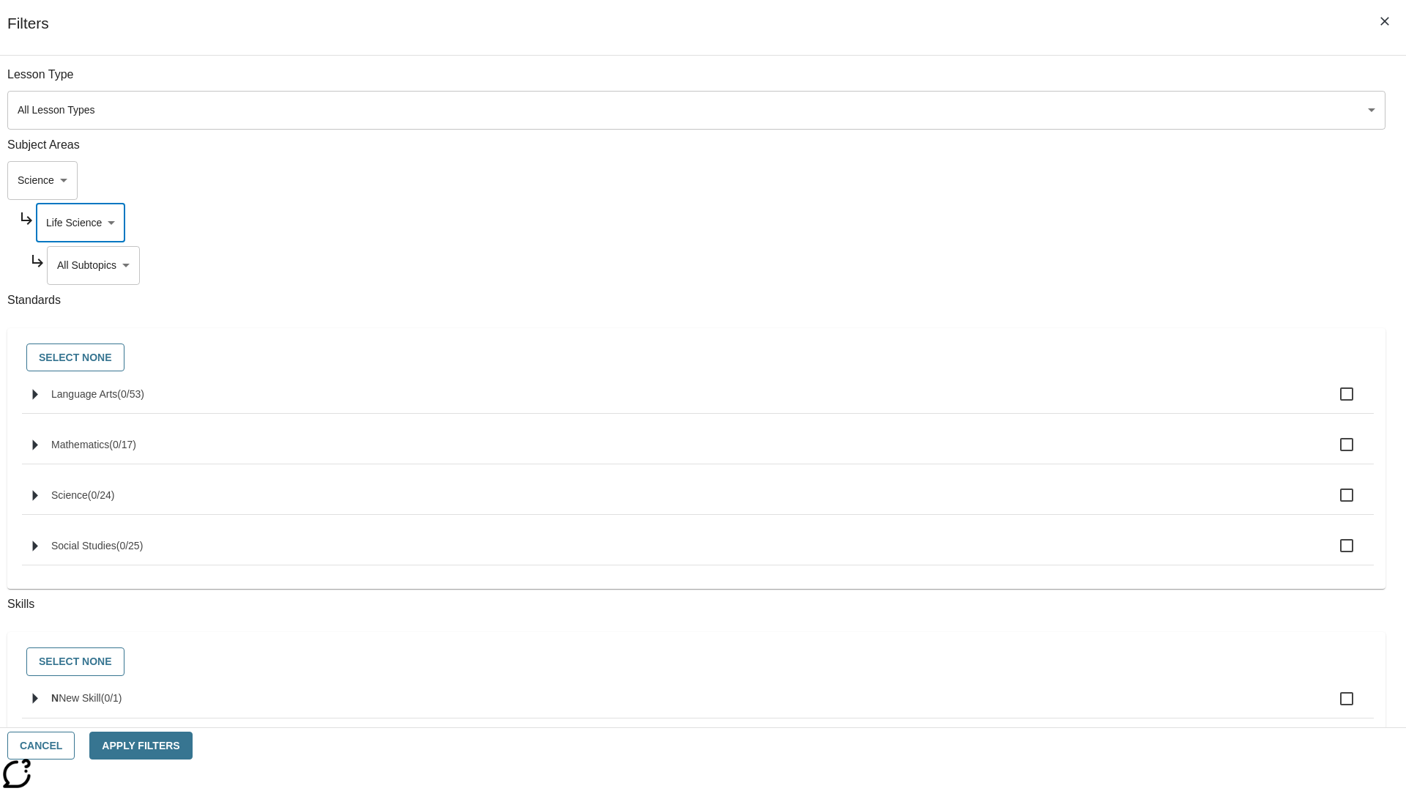
click at [1074, 82] on body "Skip to main content [GEOGRAPHIC_DATA] Edition EN Grade 3 2025 Auto Grade 3 Sea…" at bounding box center [703, 454] width 1394 height 808
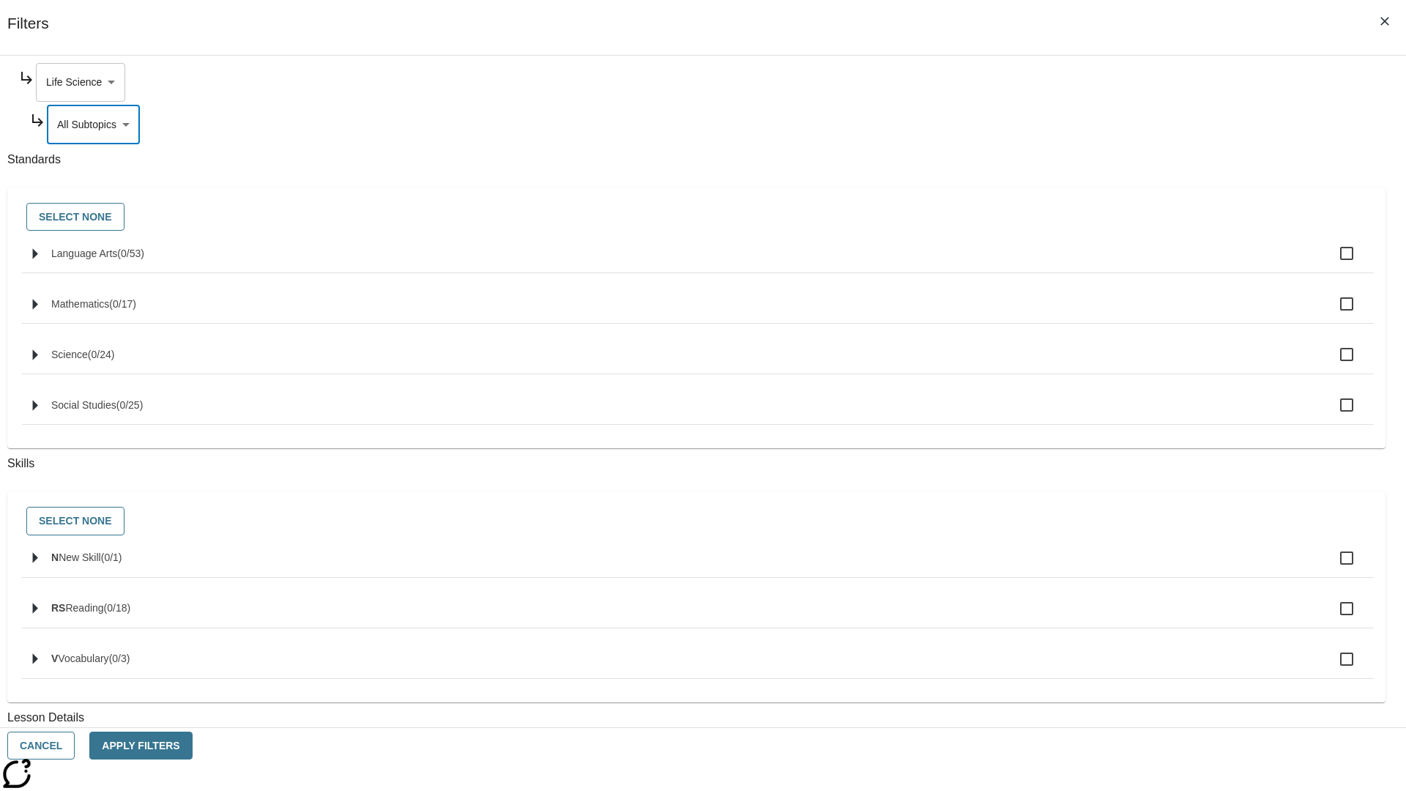
click at [1068, 82] on body "Skip to main content [GEOGRAPHIC_DATA] Edition EN Grade 3 2025 Auto Grade 3 Sea…" at bounding box center [703, 454] width 1394 height 808
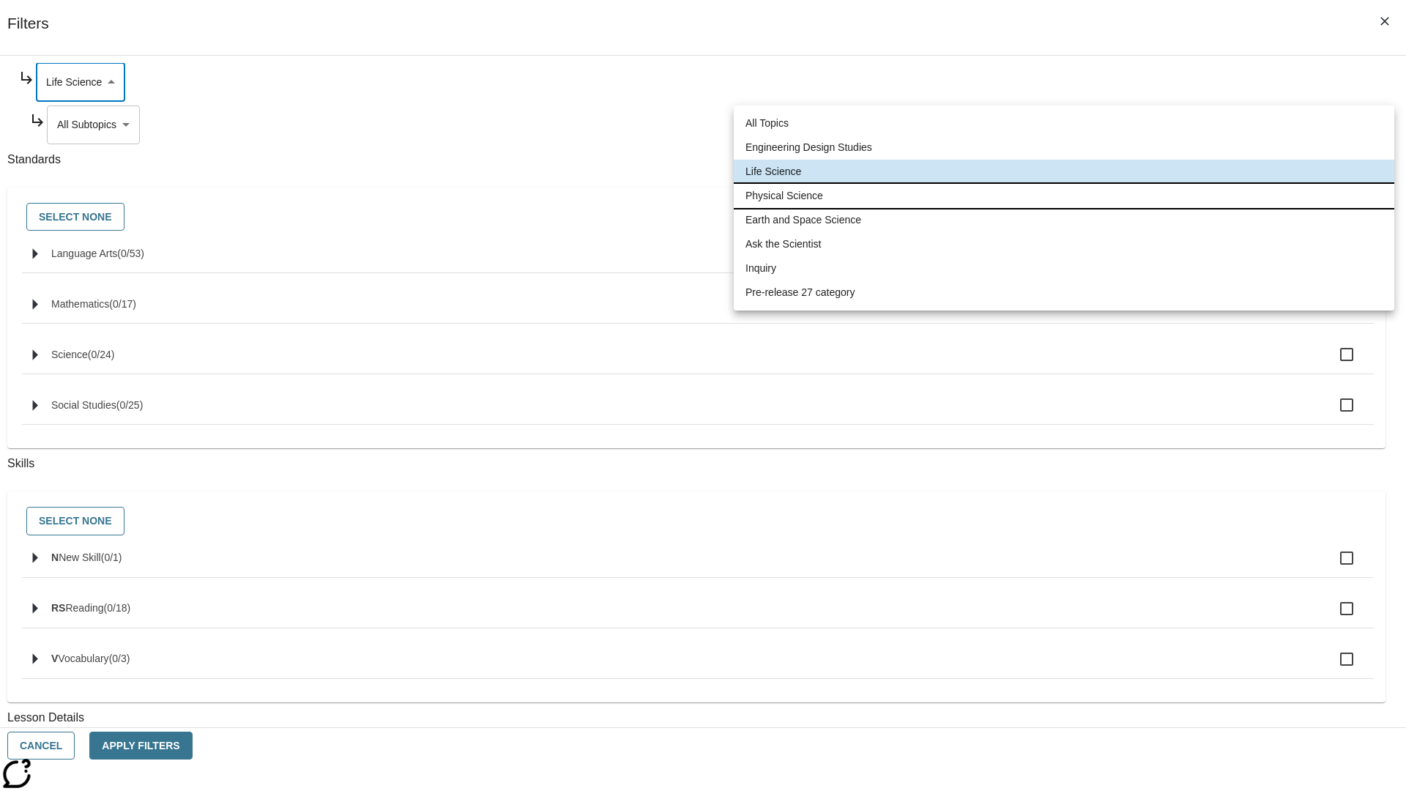
click at [1064, 196] on li "Physical Science" at bounding box center [1064, 196] width 661 height 24
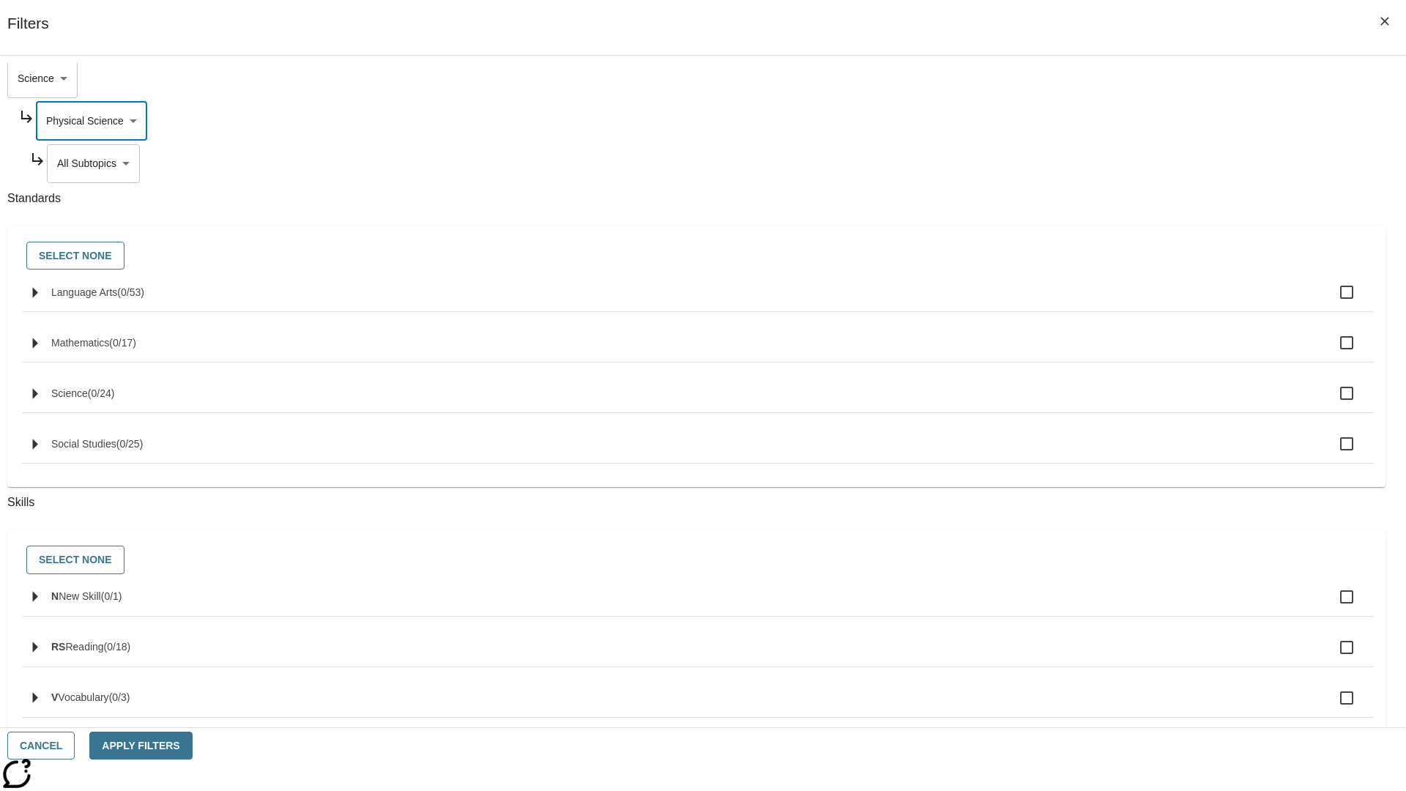
click at [1074, 82] on body "Skip to main content [GEOGRAPHIC_DATA] Edition EN Grade 3 2025 Auto Grade 3 Sea…" at bounding box center [703, 454] width 1394 height 808
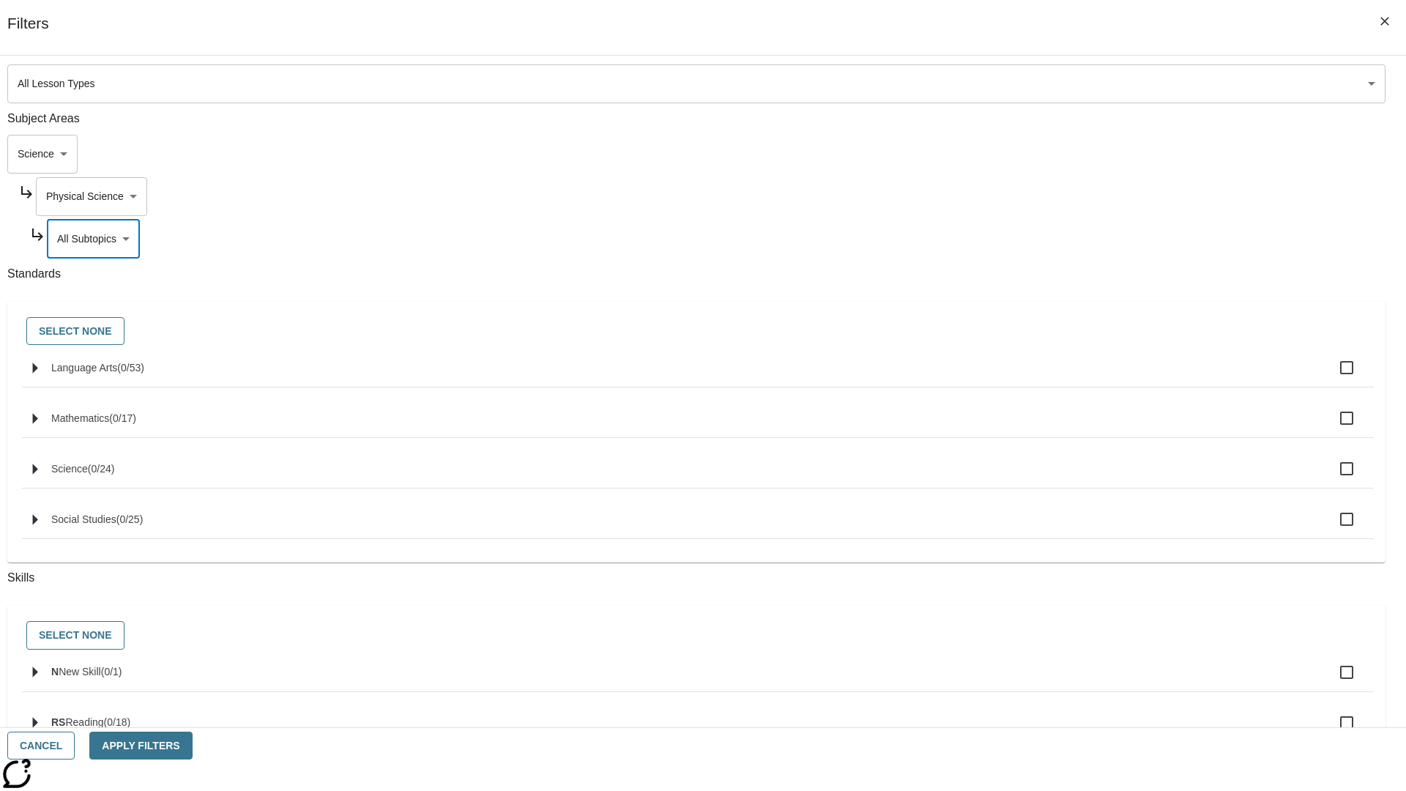
click at [1068, 82] on body "Skip to main content [GEOGRAPHIC_DATA] Edition EN Grade 3 2025 Auto Grade 3 Sea…" at bounding box center [703, 454] width 1394 height 808
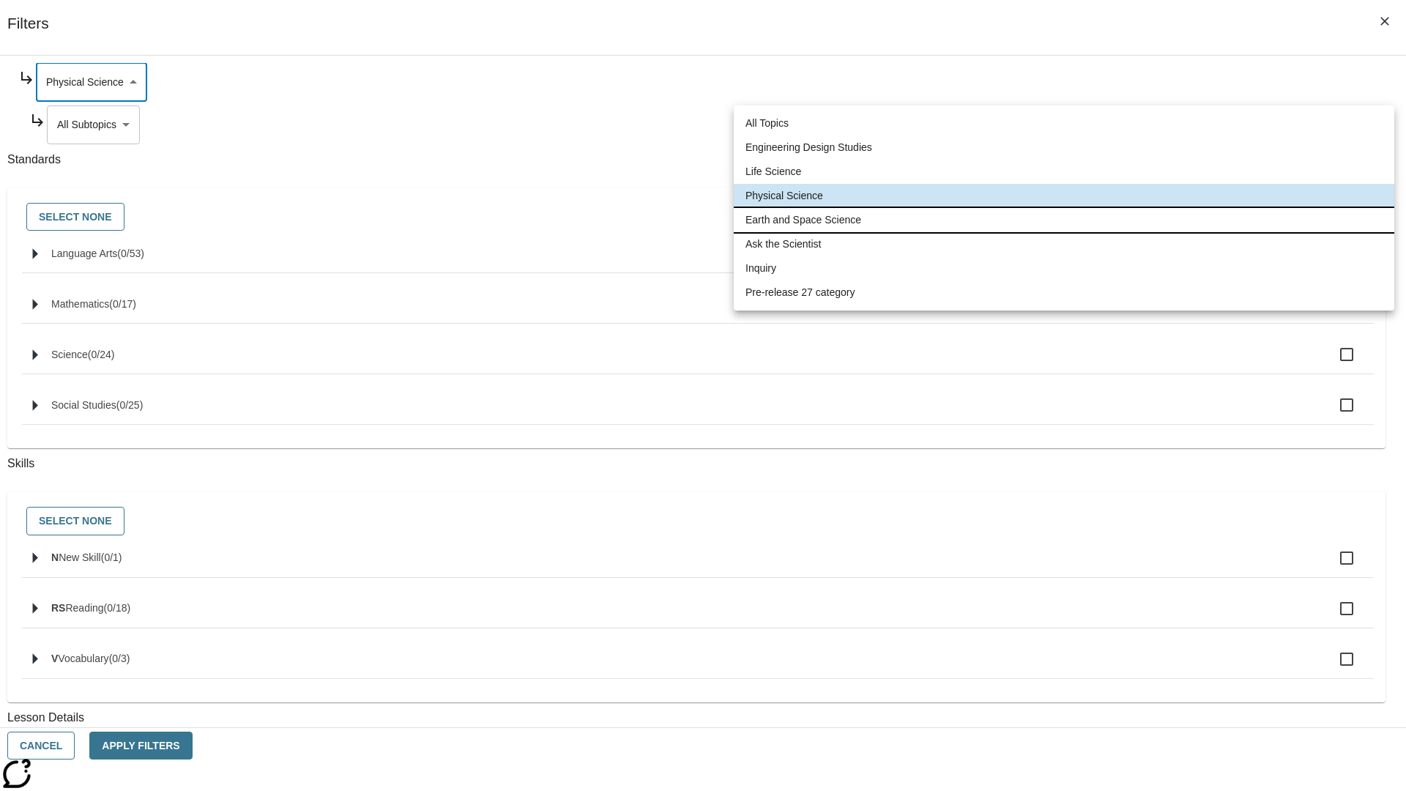
click at [1064, 220] on li "Earth and Space Science" at bounding box center [1064, 220] width 661 height 24
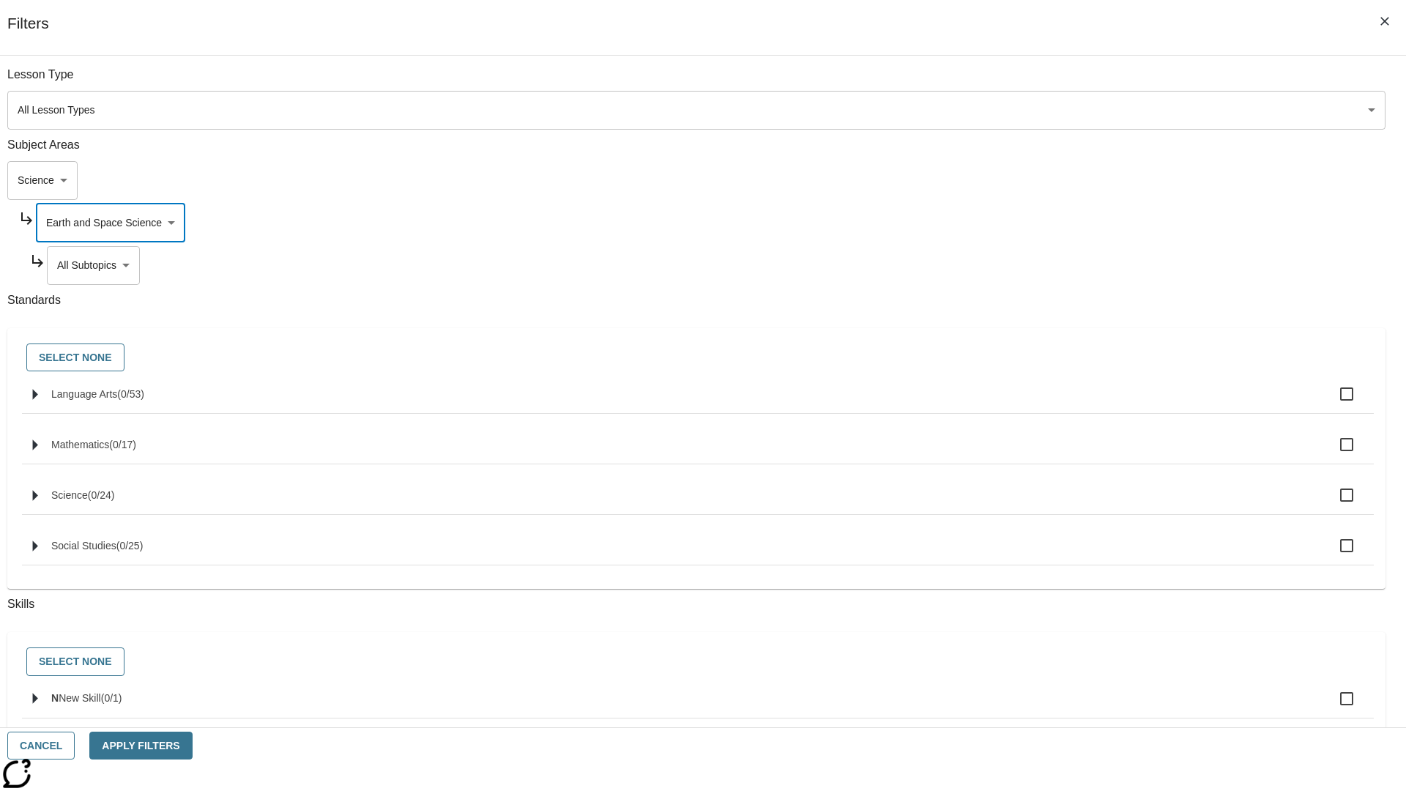
click at [1074, 82] on body "Skip to main content [GEOGRAPHIC_DATA] Edition EN Grade 3 2025 Auto Grade 3 Sea…" at bounding box center [703, 454] width 1394 height 808
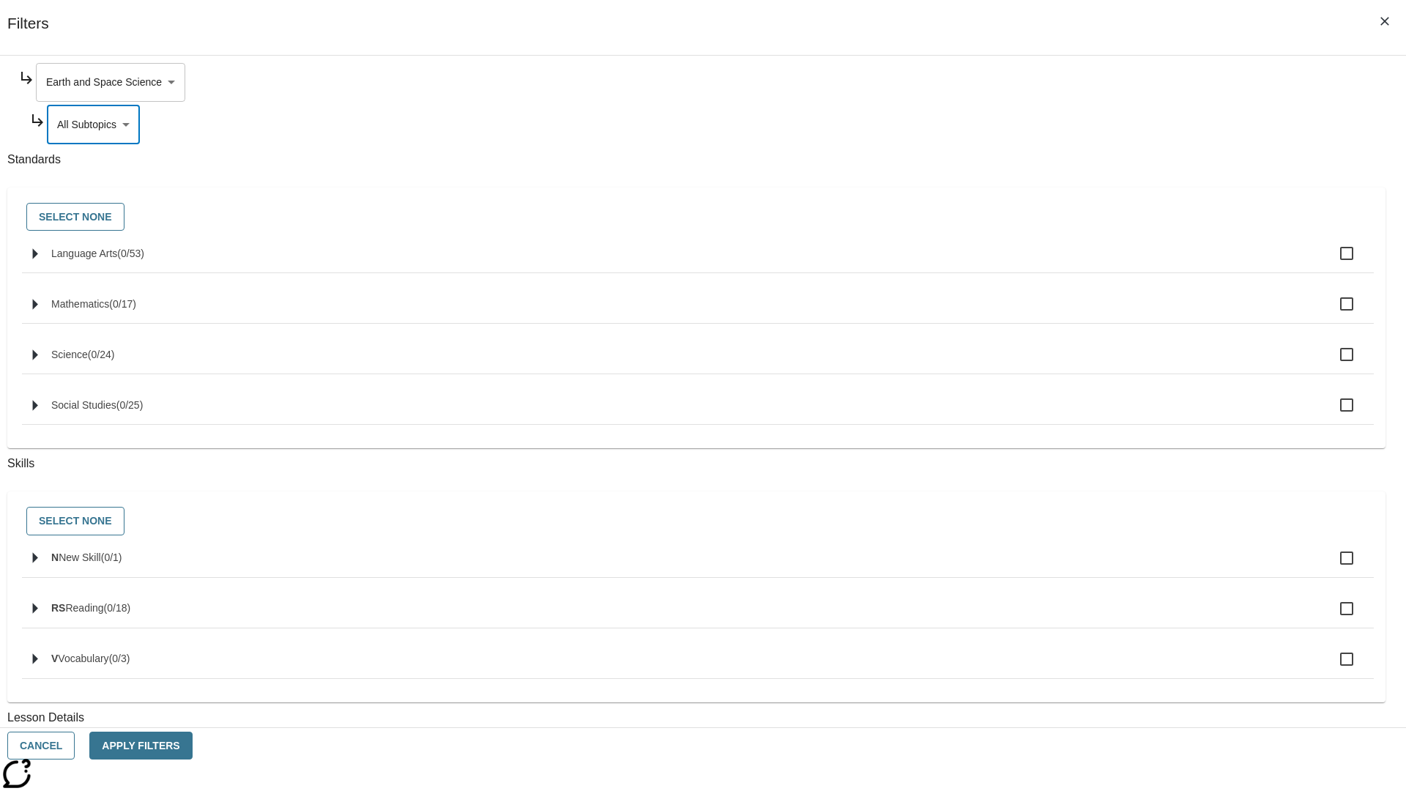
click at [1068, 82] on body "Skip to main content [GEOGRAPHIC_DATA] Edition EN Grade 3 2025 Auto Grade 3 Sea…" at bounding box center [703, 454] width 1394 height 808
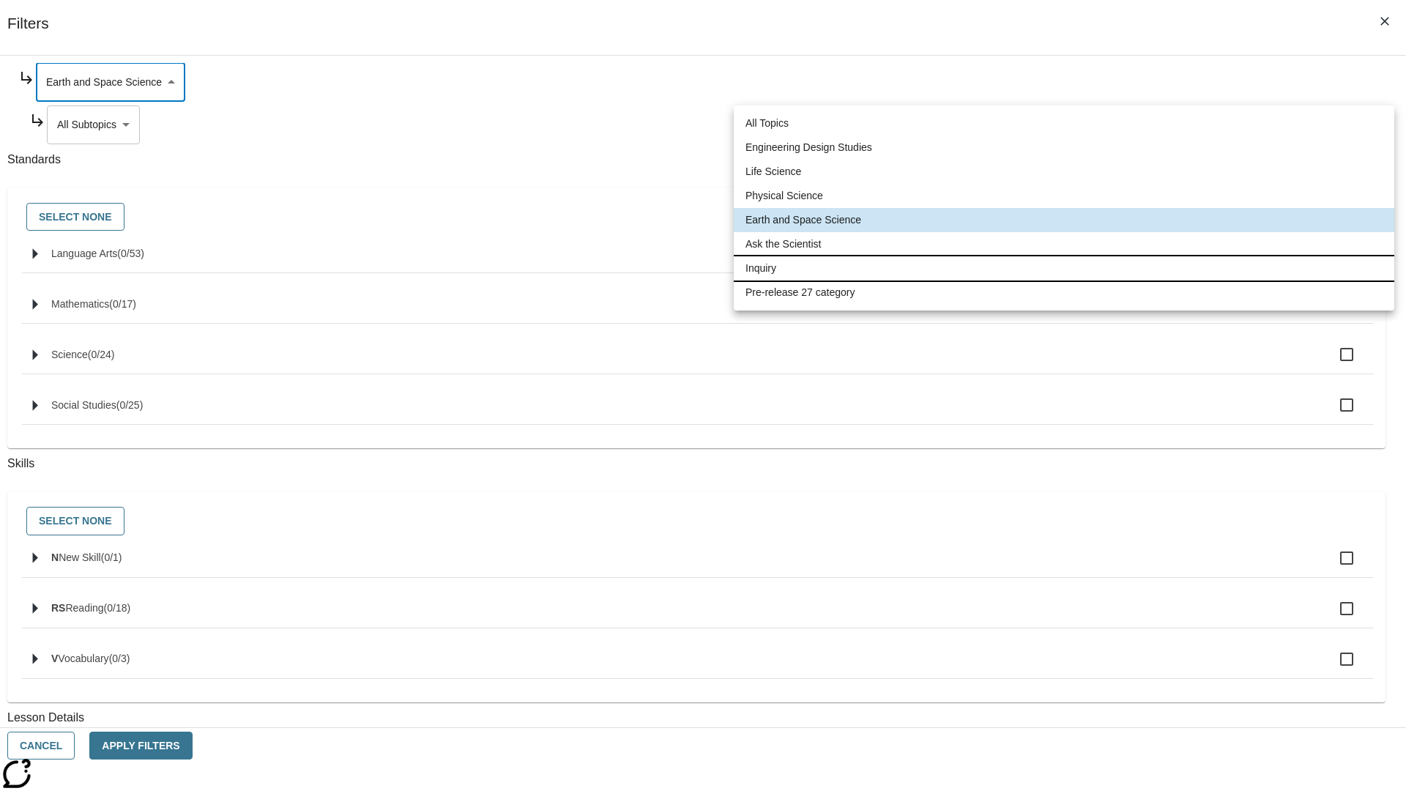
click at [1064, 268] on li "Inquiry" at bounding box center [1064, 268] width 661 height 24
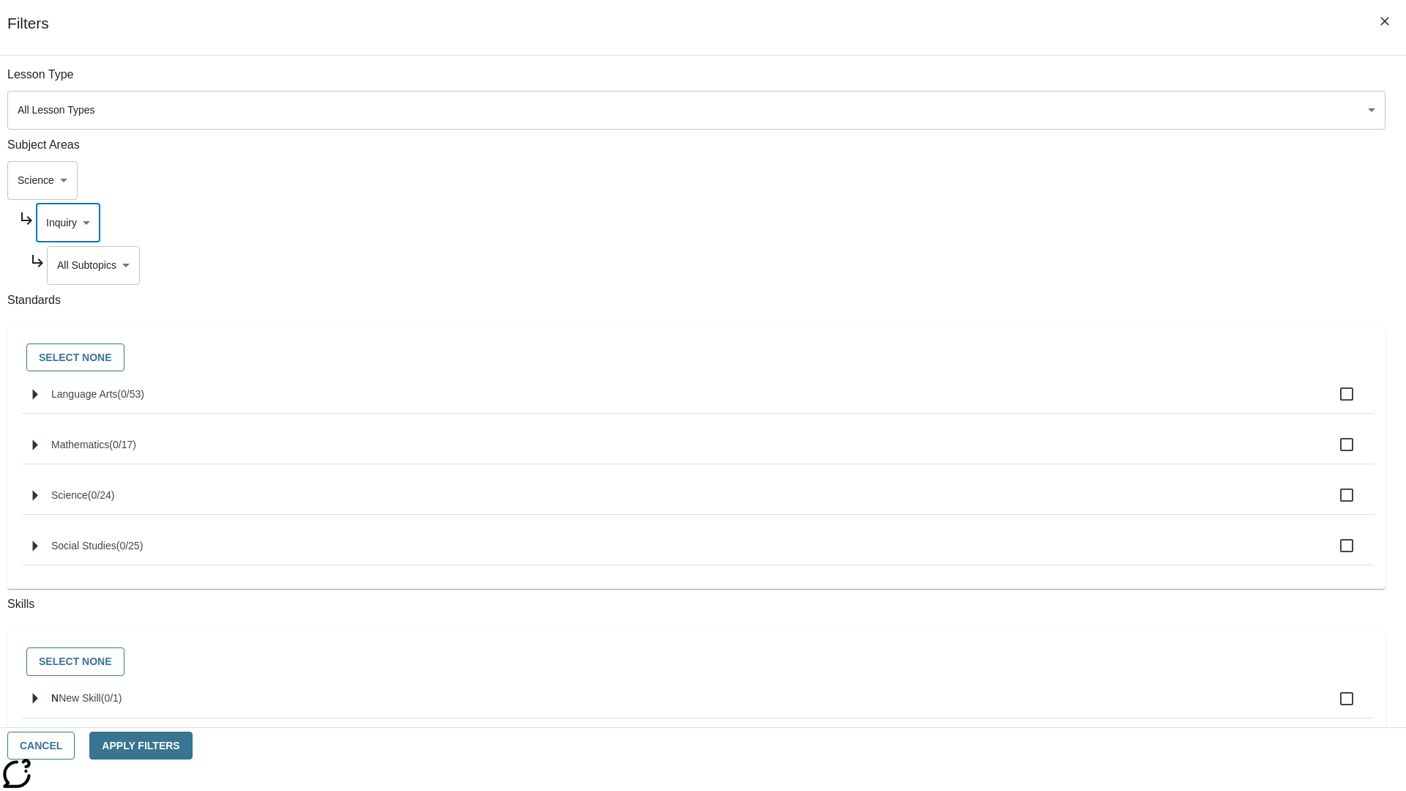
click at [1074, 82] on body "Skip to main content [GEOGRAPHIC_DATA] Edition EN Grade 3 2025 Auto Grade 3 Sea…" at bounding box center [703, 454] width 1394 height 808
click at [1068, 82] on body "Skip to main content [GEOGRAPHIC_DATA] Edition EN Grade 3 2025 Auto Grade 3 Sea…" at bounding box center [703, 454] width 1394 height 808
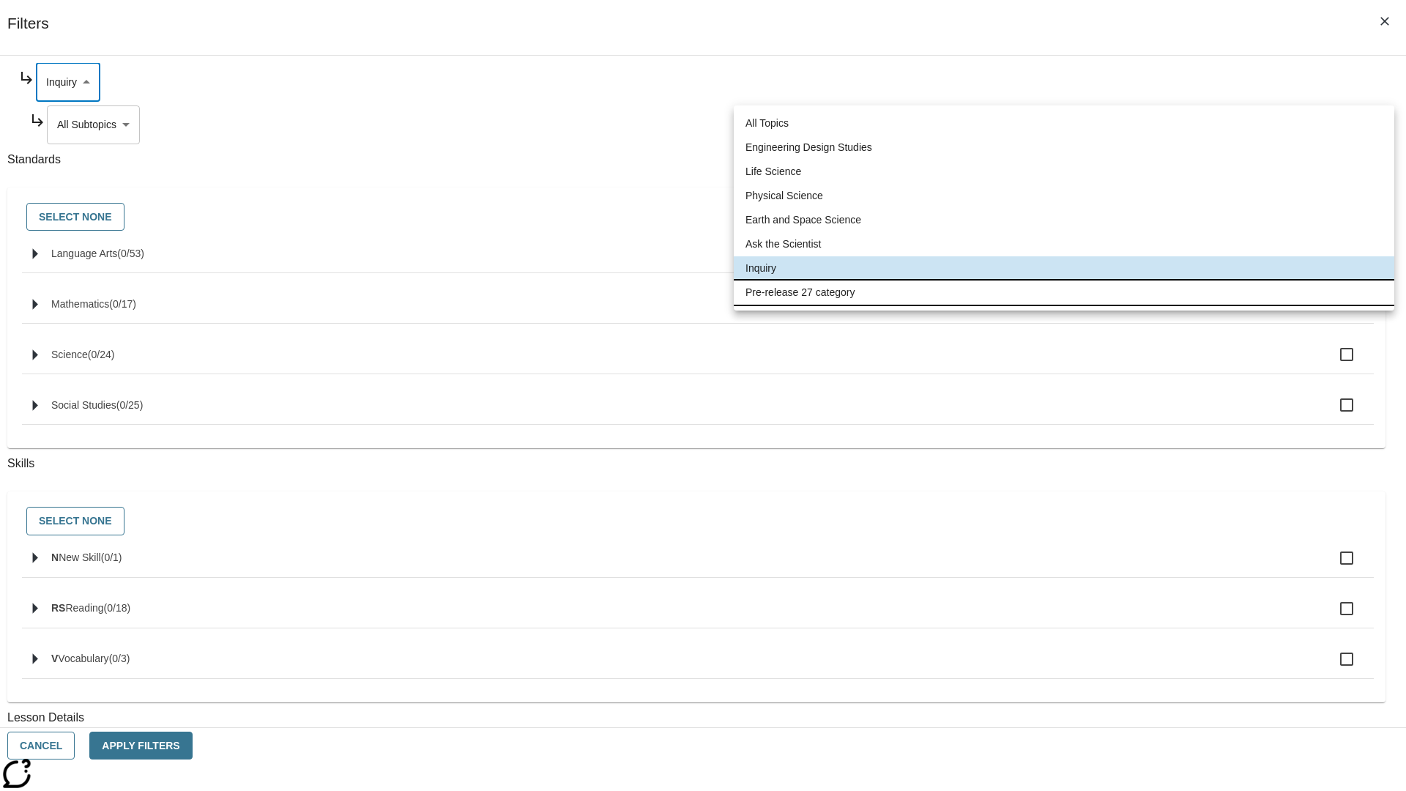
click at [1064, 292] on li "Pre-release 27 category" at bounding box center [1064, 292] width 661 height 24
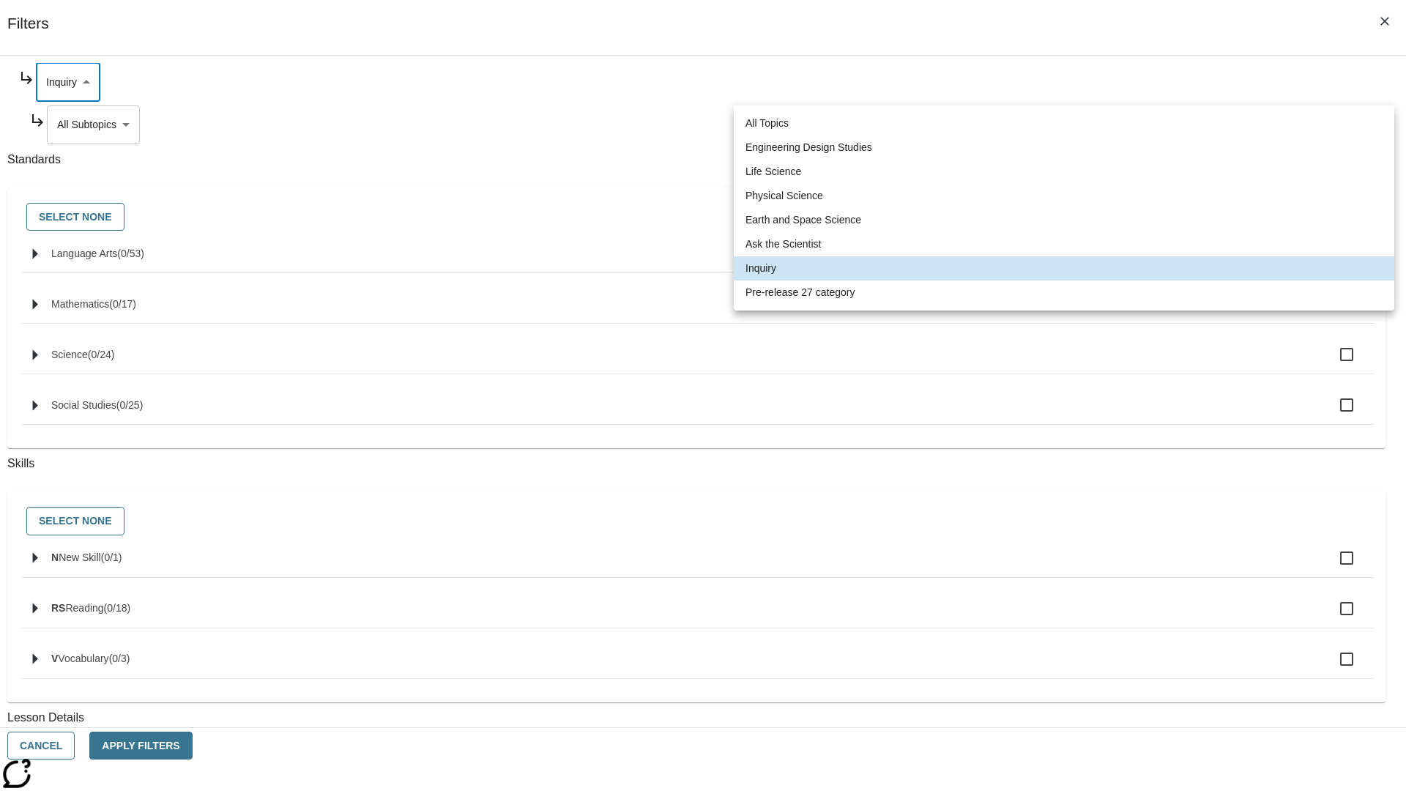
type input "271"
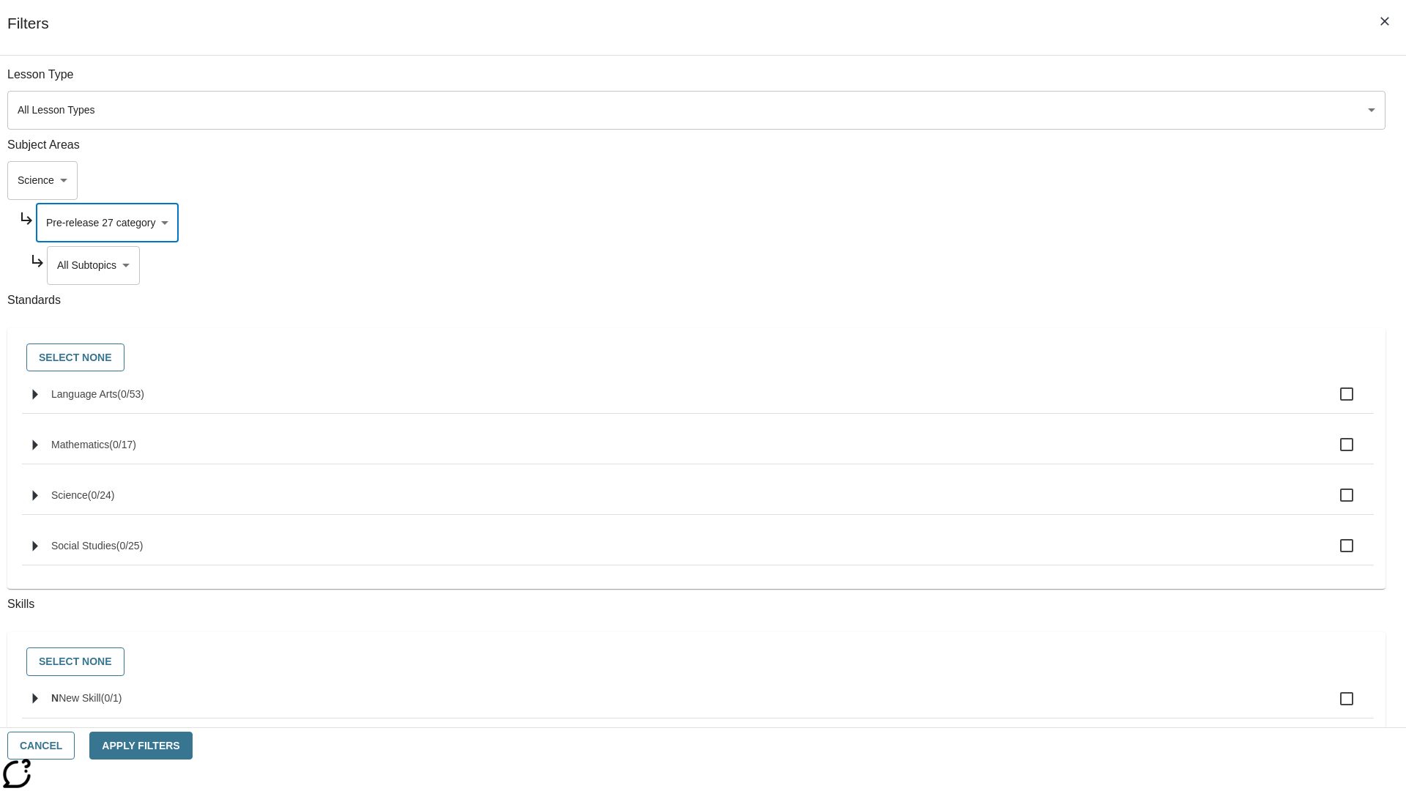
click at [1074, 82] on body "Skip to main content [GEOGRAPHIC_DATA] Edition EN Grade 3 2025 Auto Grade 3 Sea…" at bounding box center [703, 454] width 1394 height 808
click at [1054, 82] on body "Skip to main content [GEOGRAPHIC_DATA] Edition EN Grade 3 2025 Auto Grade 3 Sea…" at bounding box center [703, 454] width 1394 height 808
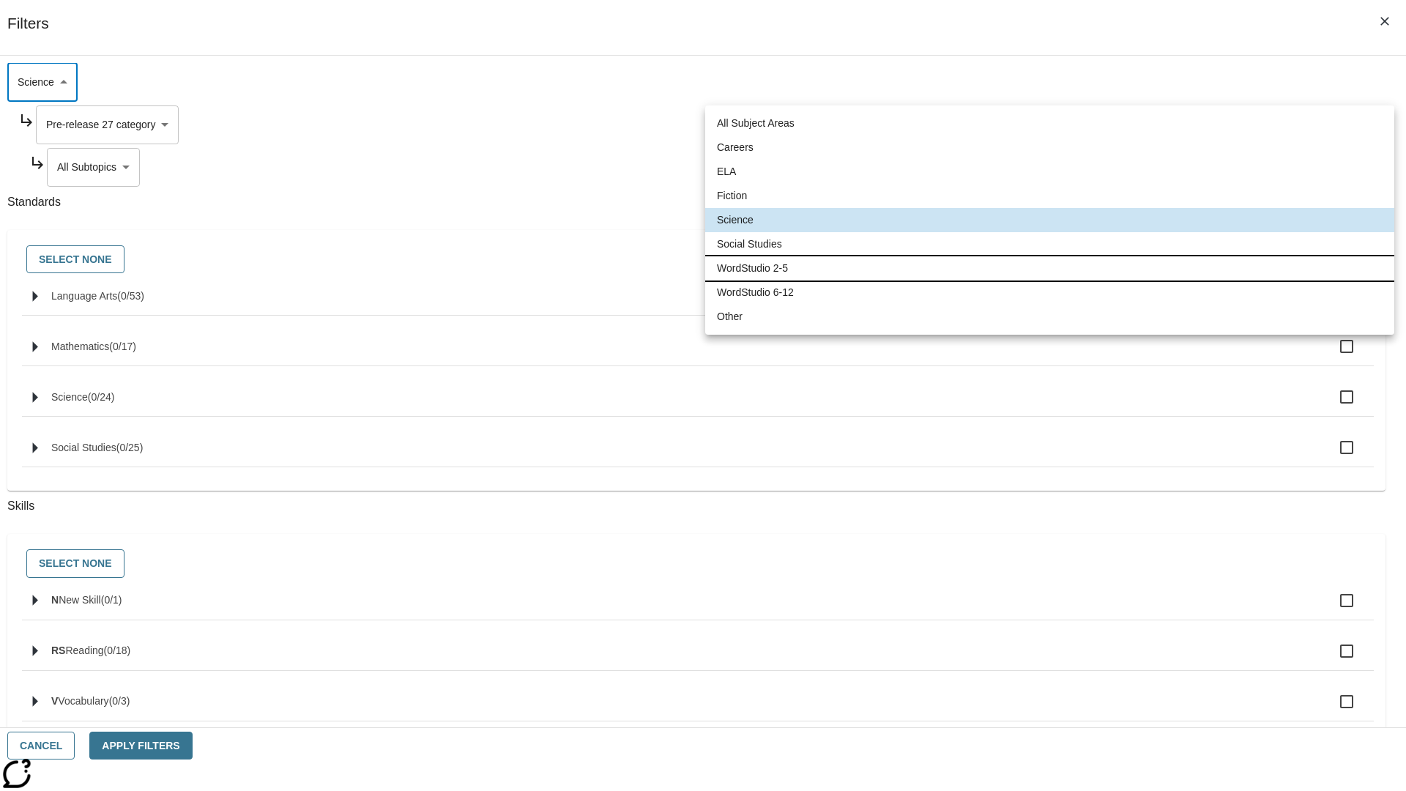
click at [1049, 268] on li "WordStudio 2-5" at bounding box center [1049, 268] width 689 height 24
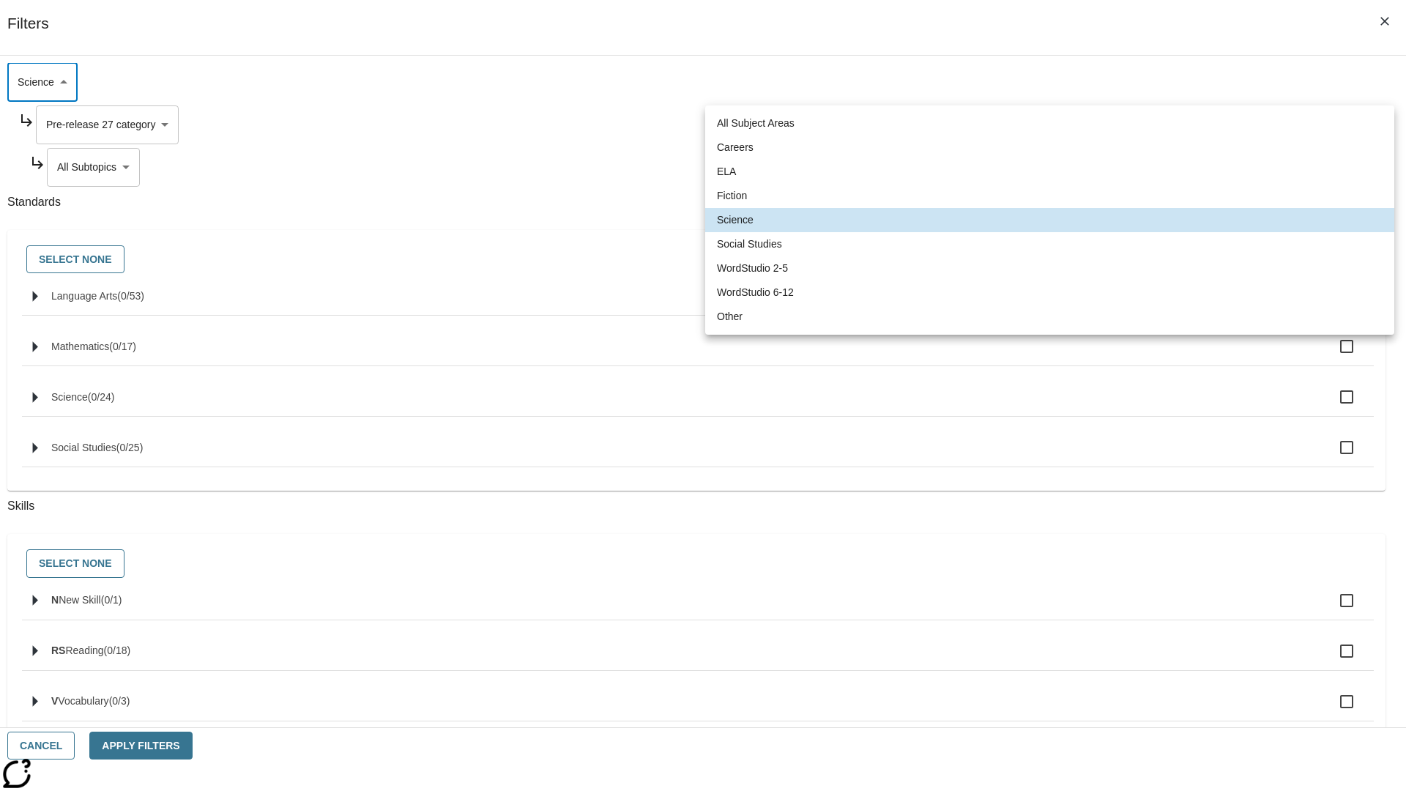
type input "6"
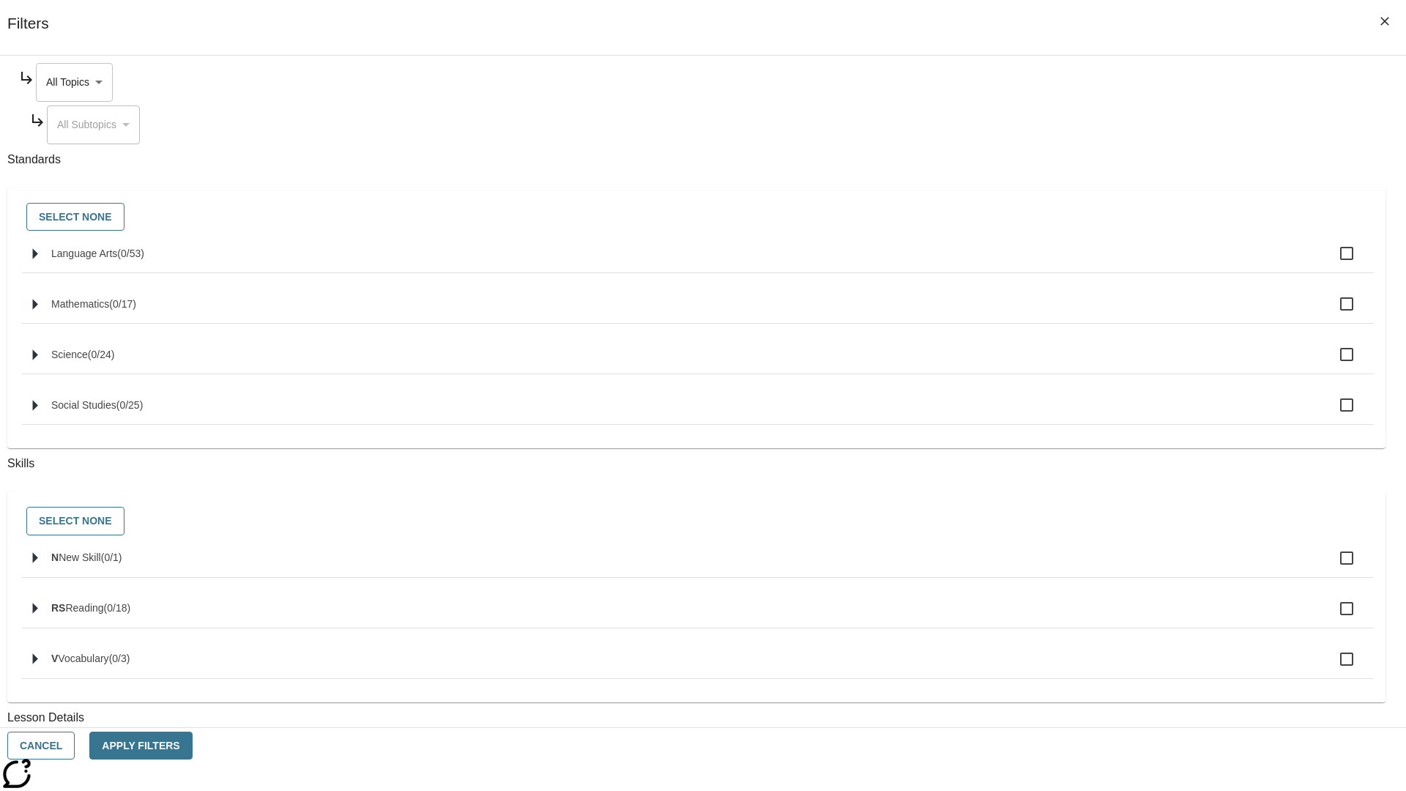
click at [1068, 82] on body "Skip to main content [GEOGRAPHIC_DATA] Edition EN Grade 3 2025 Auto Grade 3 Sea…" at bounding box center [703, 454] width 1394 height 808
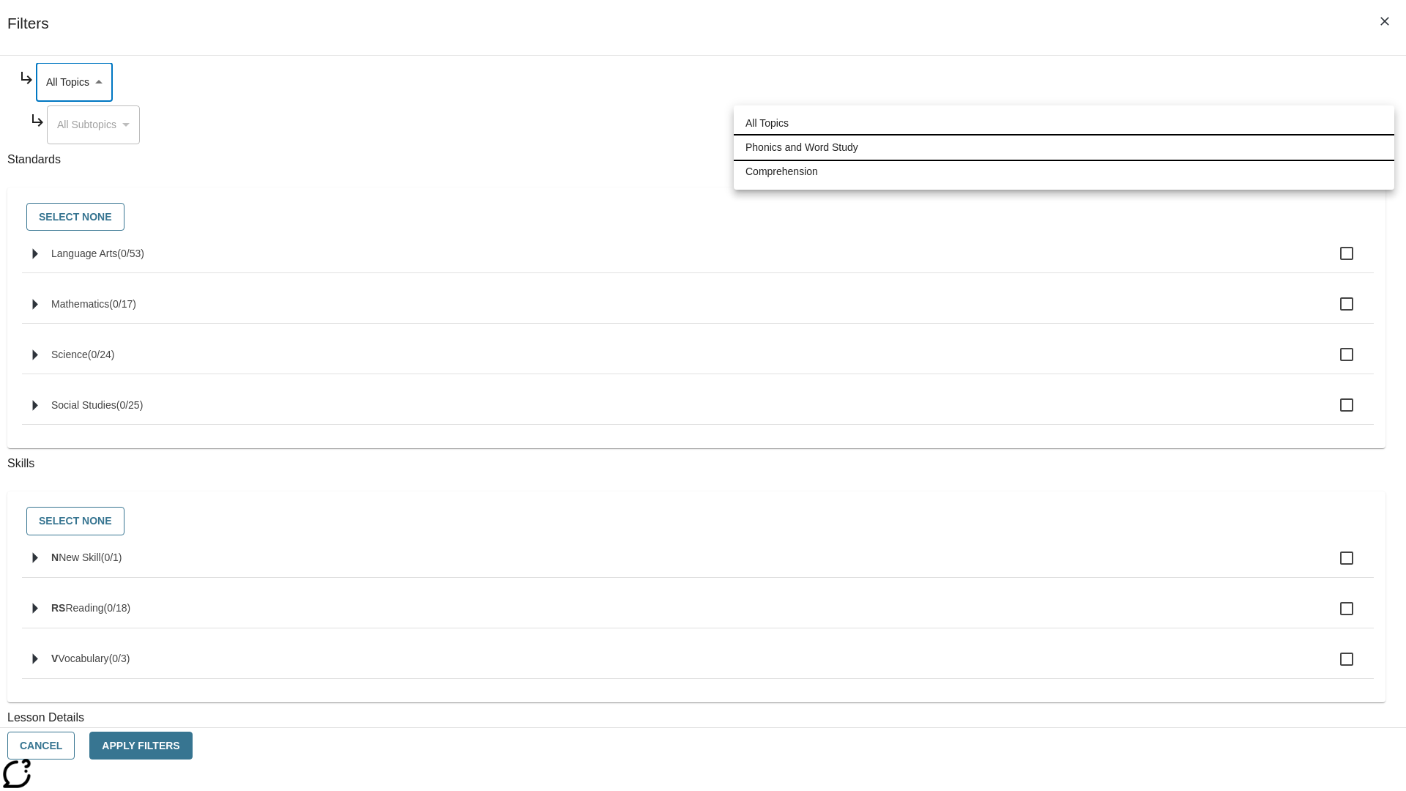
click at [1064, 147] on li "Phonics and Word Study" at bounding box center [1064, 147] width 661 height 24
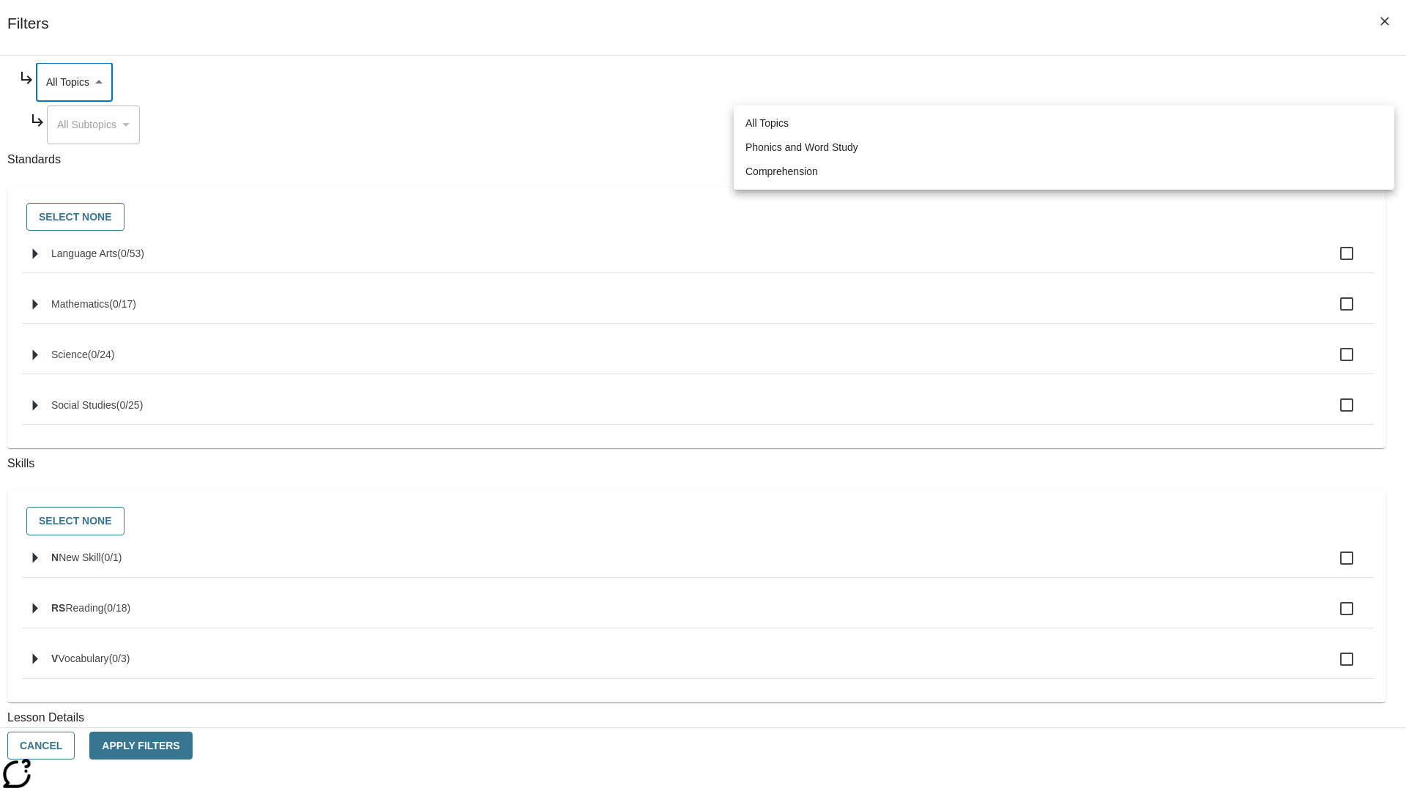
type input "249"
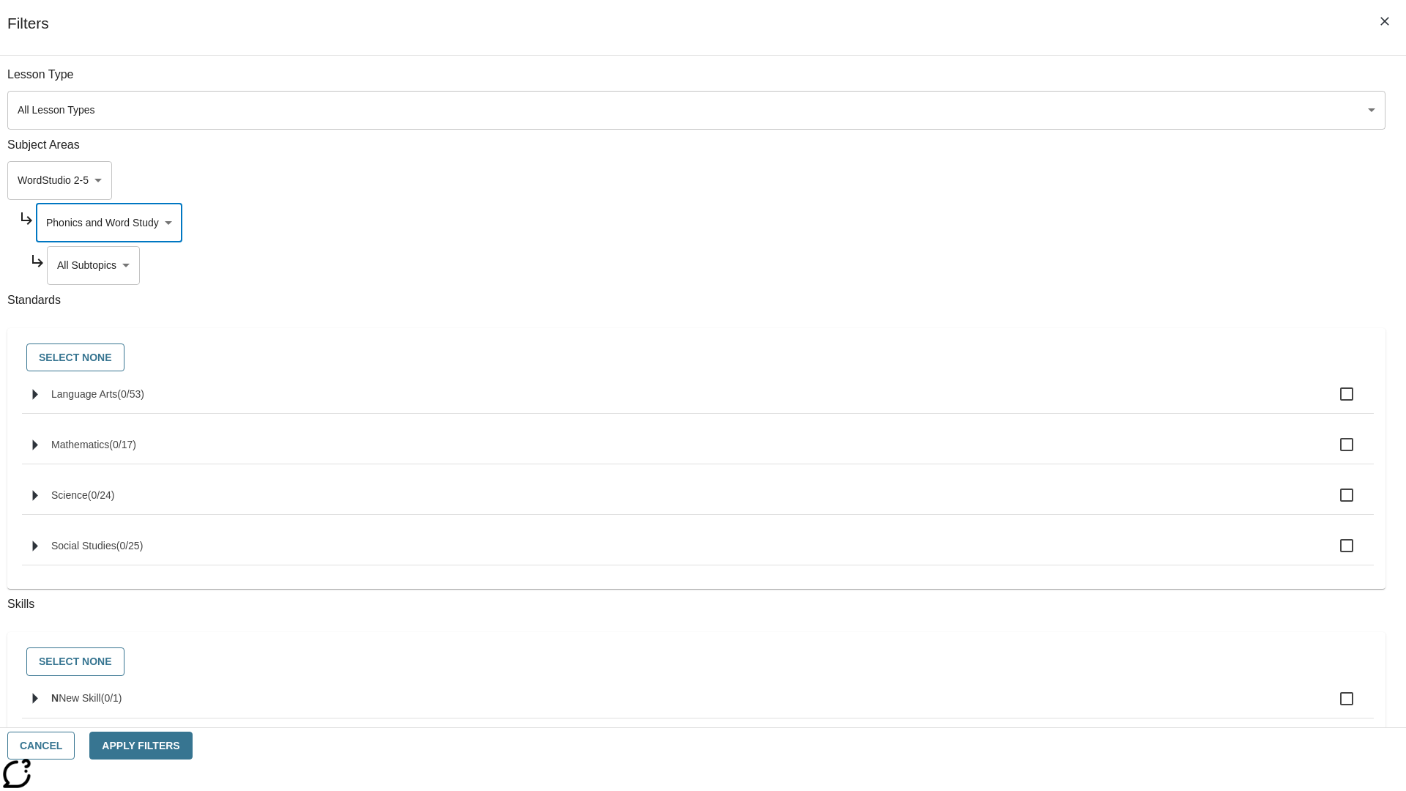
click at [1074, 82] on body "Skip to main content [GEOGRAPHIC_DATA] Edition EN Grade 3 2025 Auto Grade 3 Sea…" at bounding box center [703, 454] width 1394 height 808
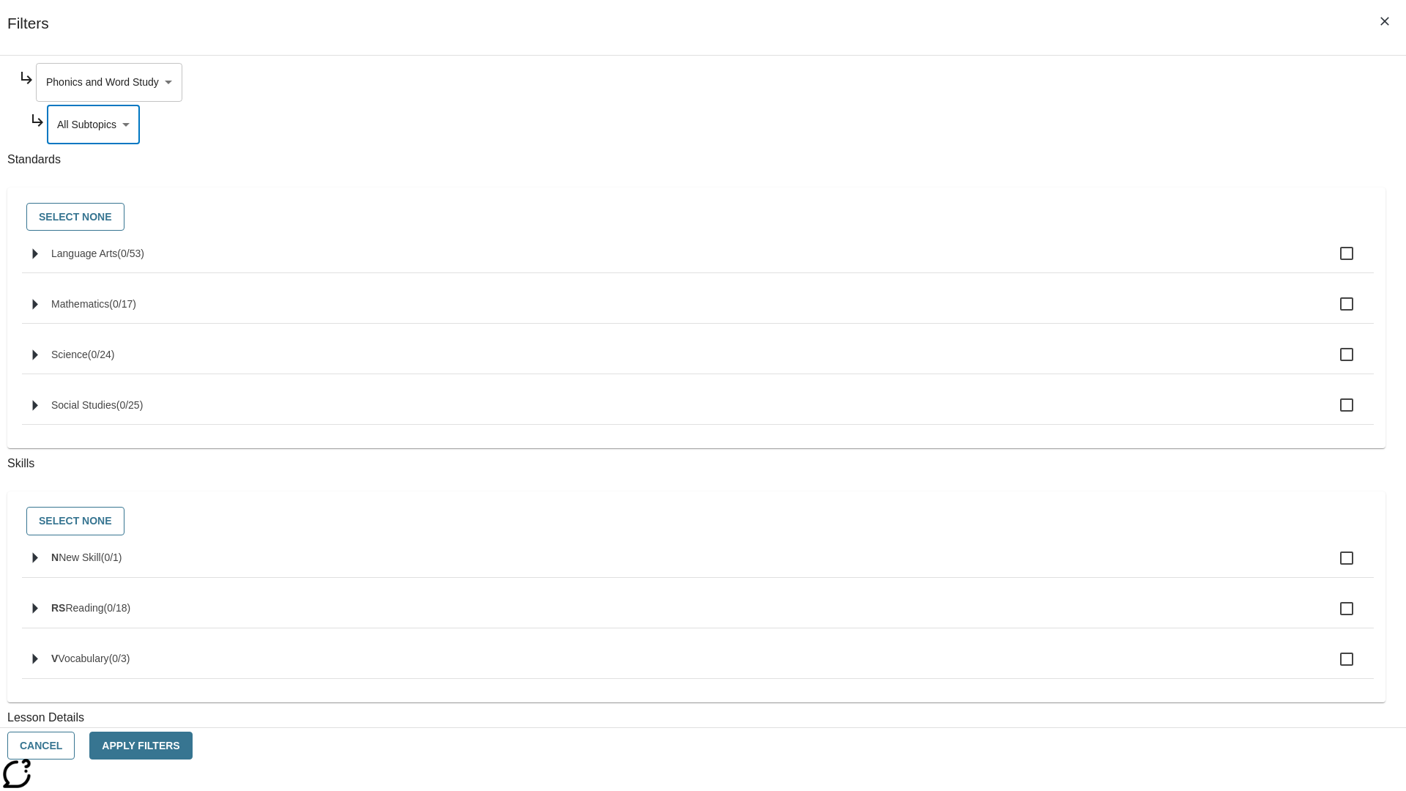
click at [1068, 82] on body "Skip to main content [GEOGRAPHIC_DATA] Edition EN Grade 3 2025 Auto Grade 3 Sea…" at bounding box center [703, 454] width 1394 height 808
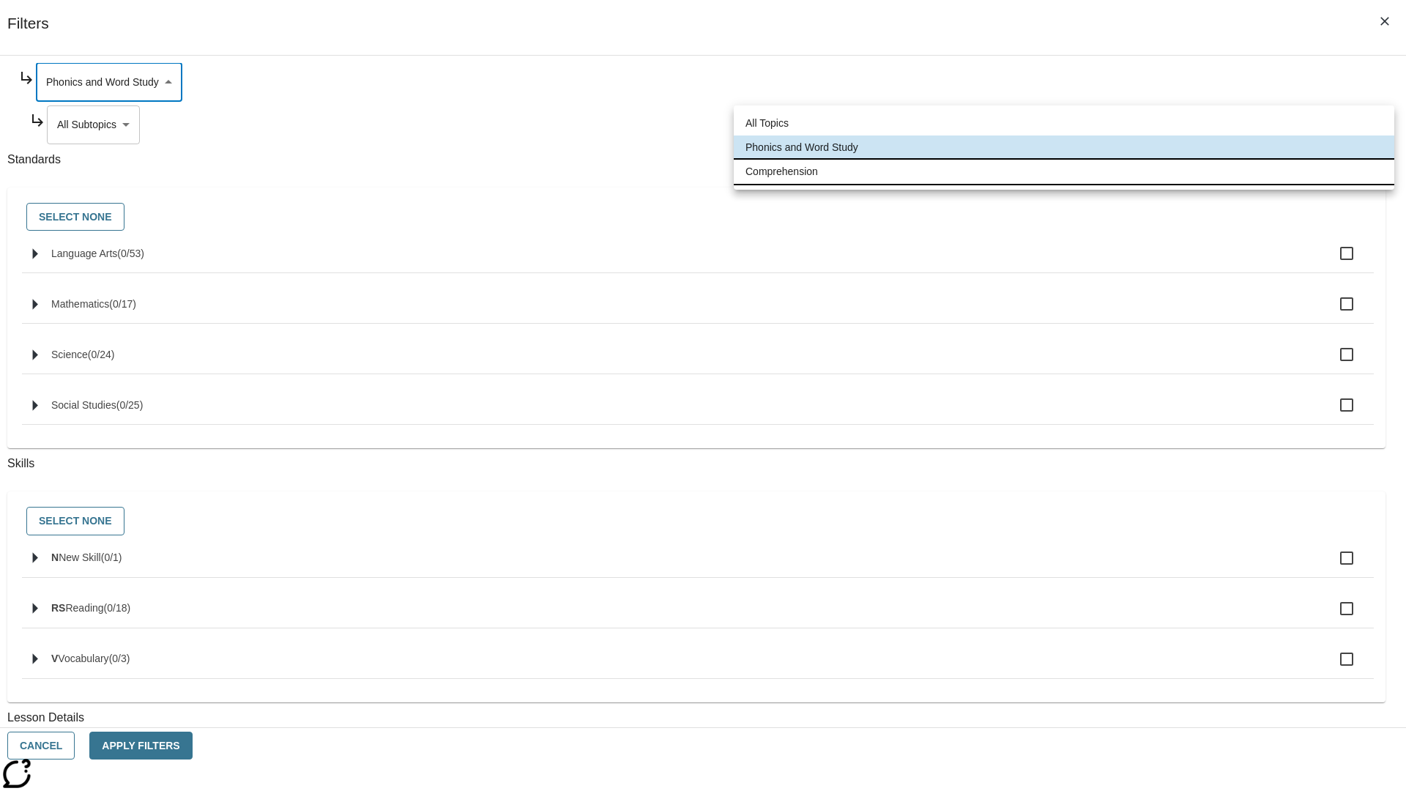
click at [1064, 171] on li "Comprehension" at bounding box center [1064, 172] width 661 height 24
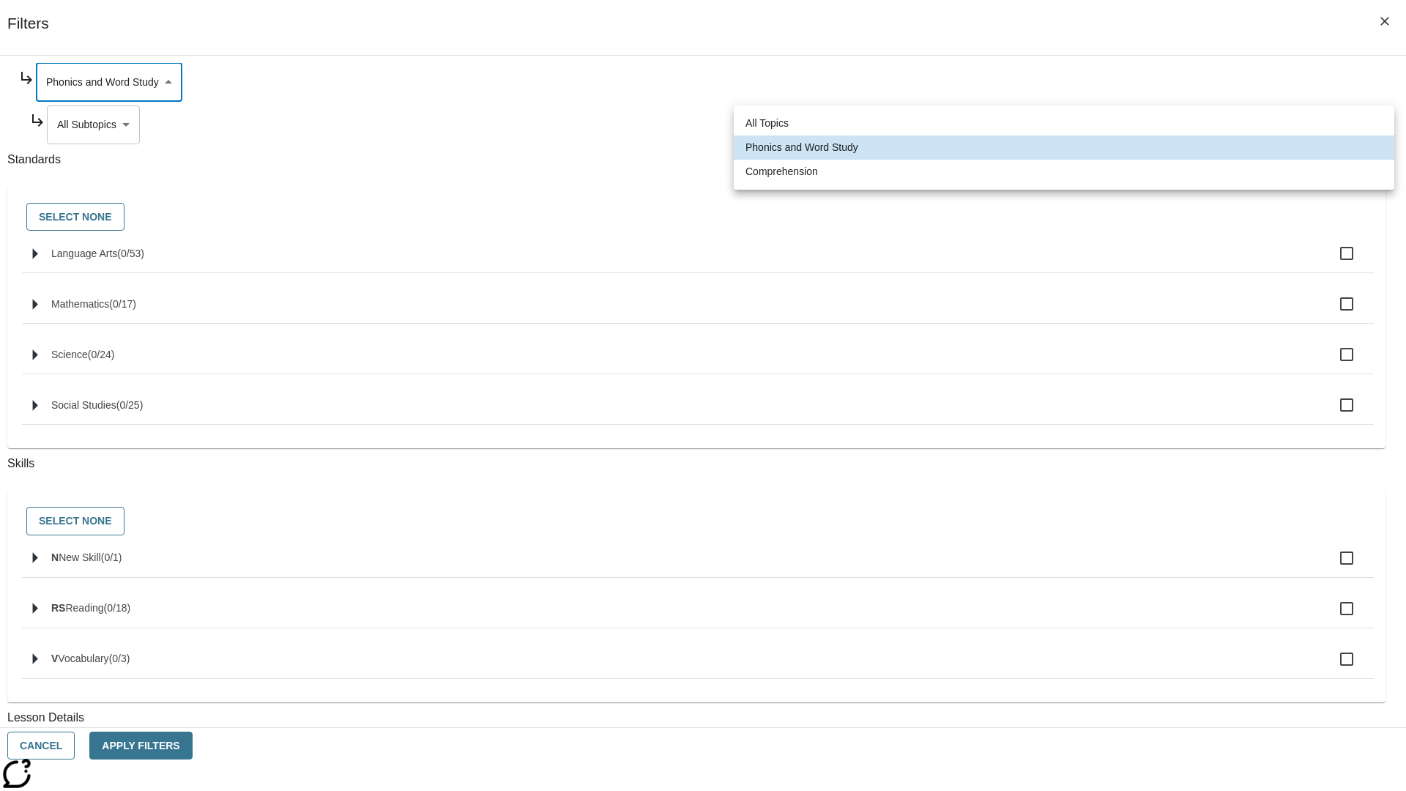
type input "252"
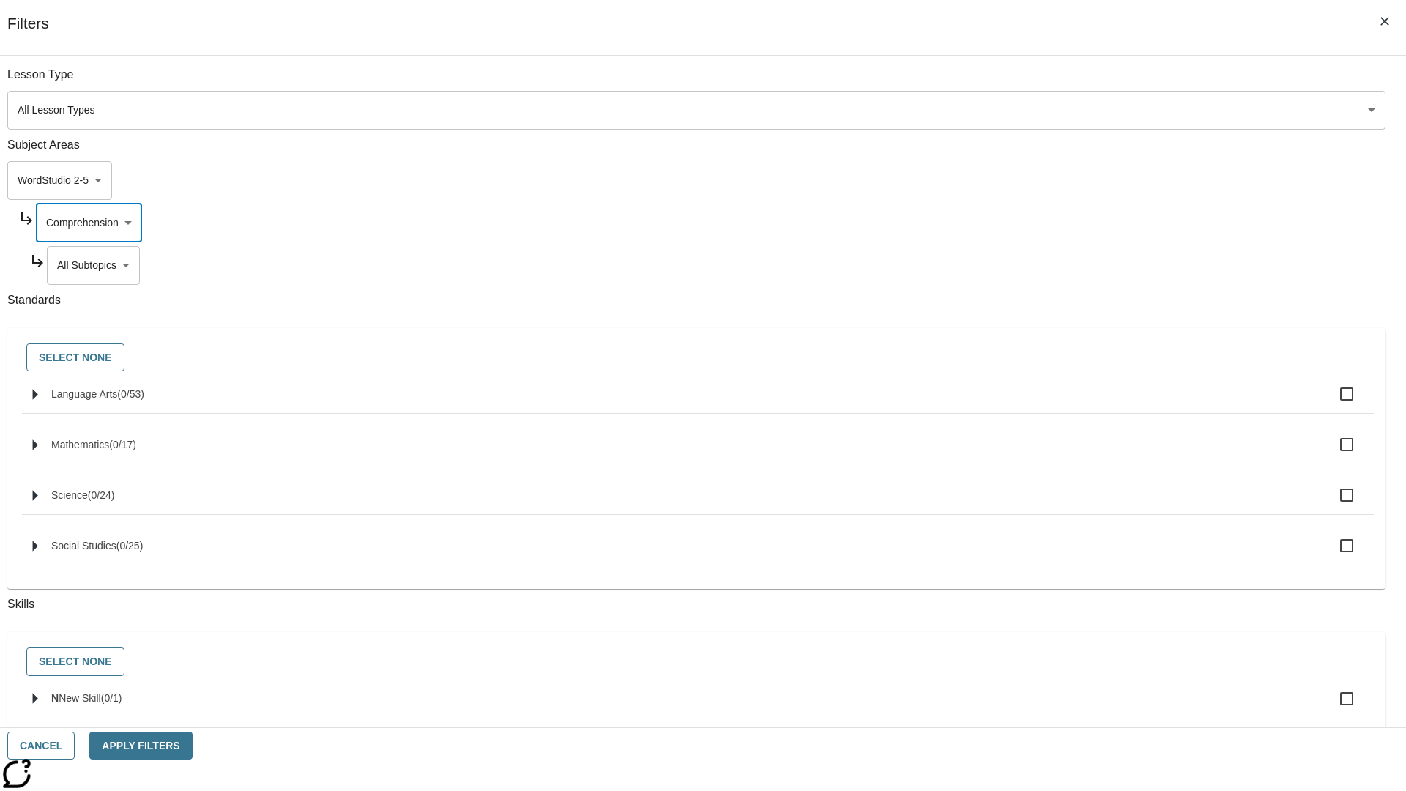
click at [1074, 82] on body "Skip to main content [GEOGRAPHIC_DATA] Edition EN Grade 3 2025 Auto Grade 3 Sea…" at bounding box center [703, 454] width 1394 height 808
